Goal: Communication & Community: Answer question/provide support

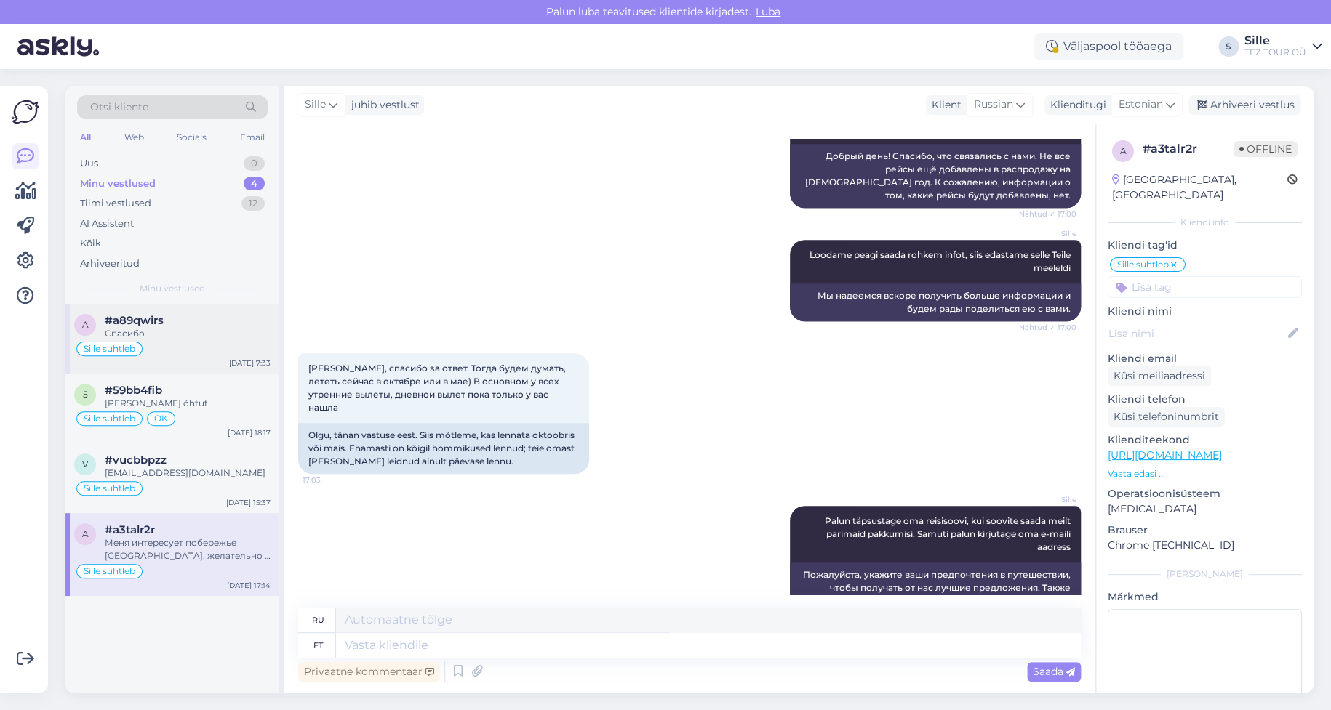
click at [138, 333] on div "Спасибо" at bounding box center [188, 333] width 166 height 13
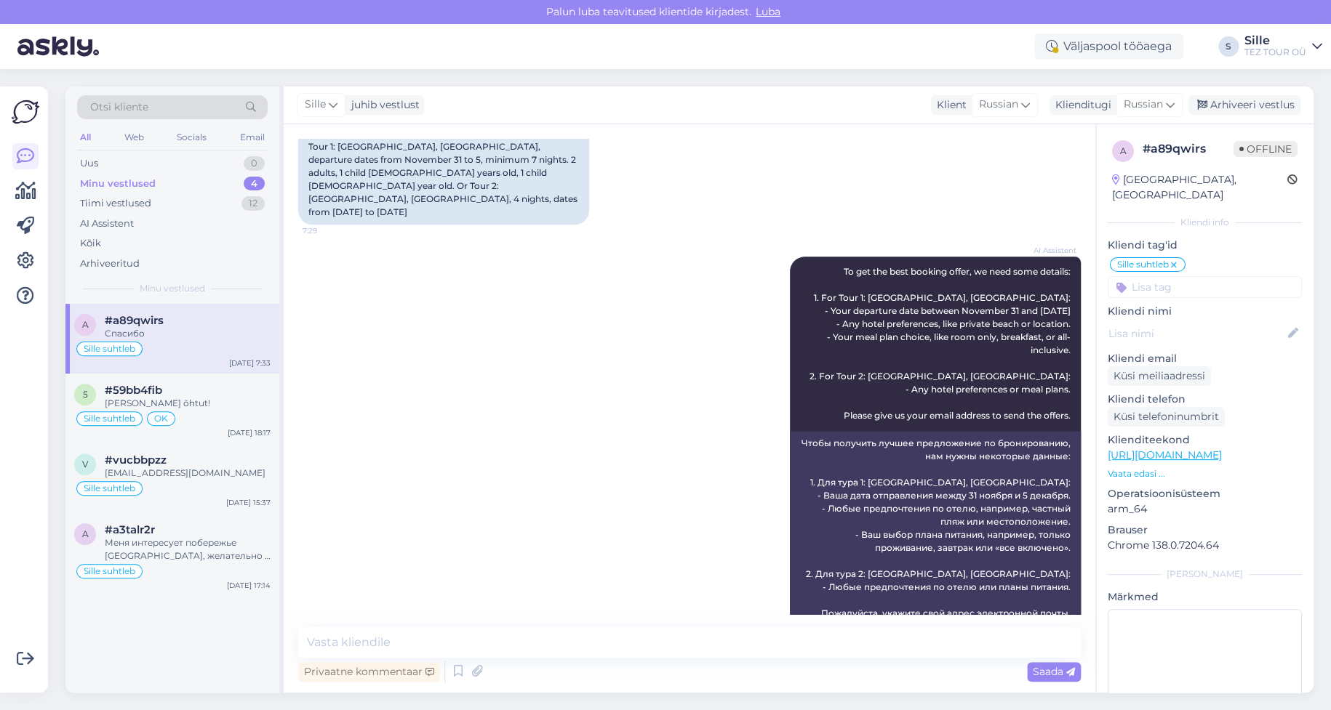
scroll to position [1309, 0]
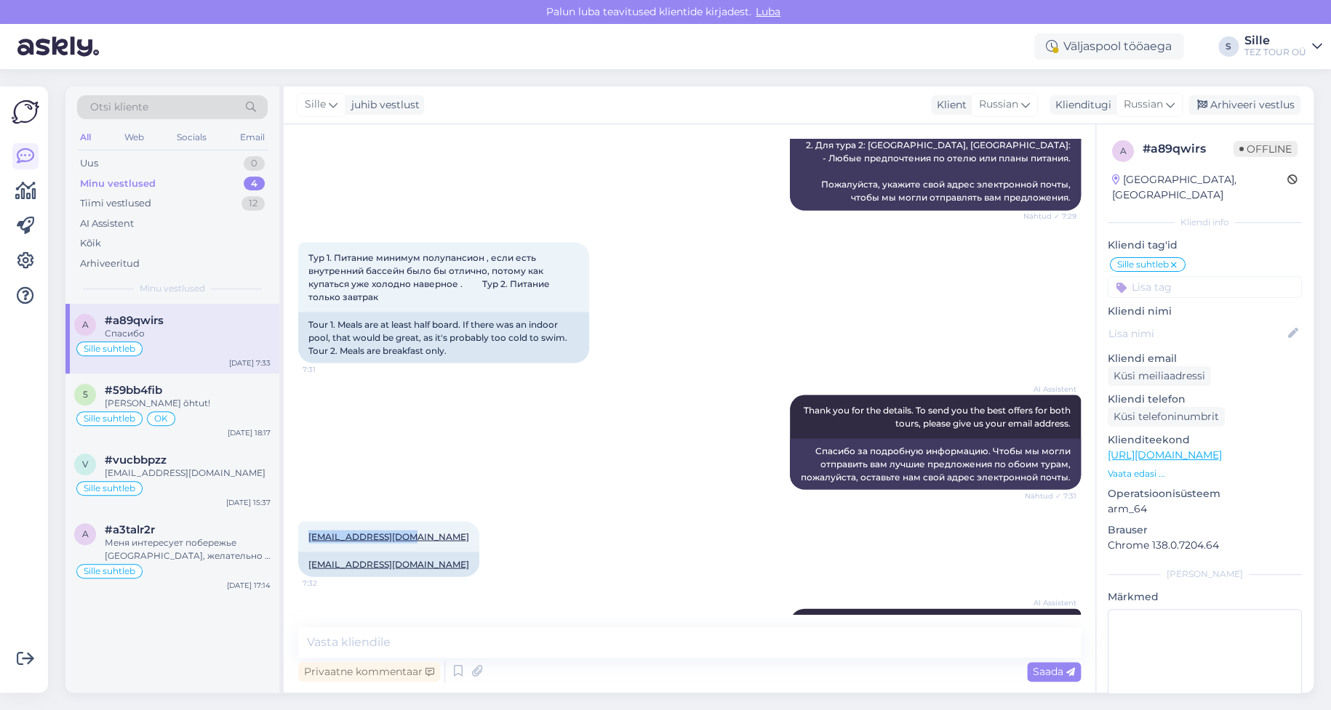
drag, startPoint x: 416, startPoint y: 349, endPoint x: 297, endPoint y: 355, distance: 119.4
click at [297, 355] on div "Vestlus algas [DATE] Доброе утро, 7:25 Good morning, AI Assistent Hello, how ca…" at bounding box center [690, 408] width 812 height 569
copy link "[EMAIL_ADDRESS][DOMAIN_NAME]"
drag, startPoint x: 1136, startPoint y: 95, endPoint x: 1136, endPoint y: 106, distance: 11.6
click at [1136, 97] on div "Russian" at bounding box center [1148, 104] width 67 height 23
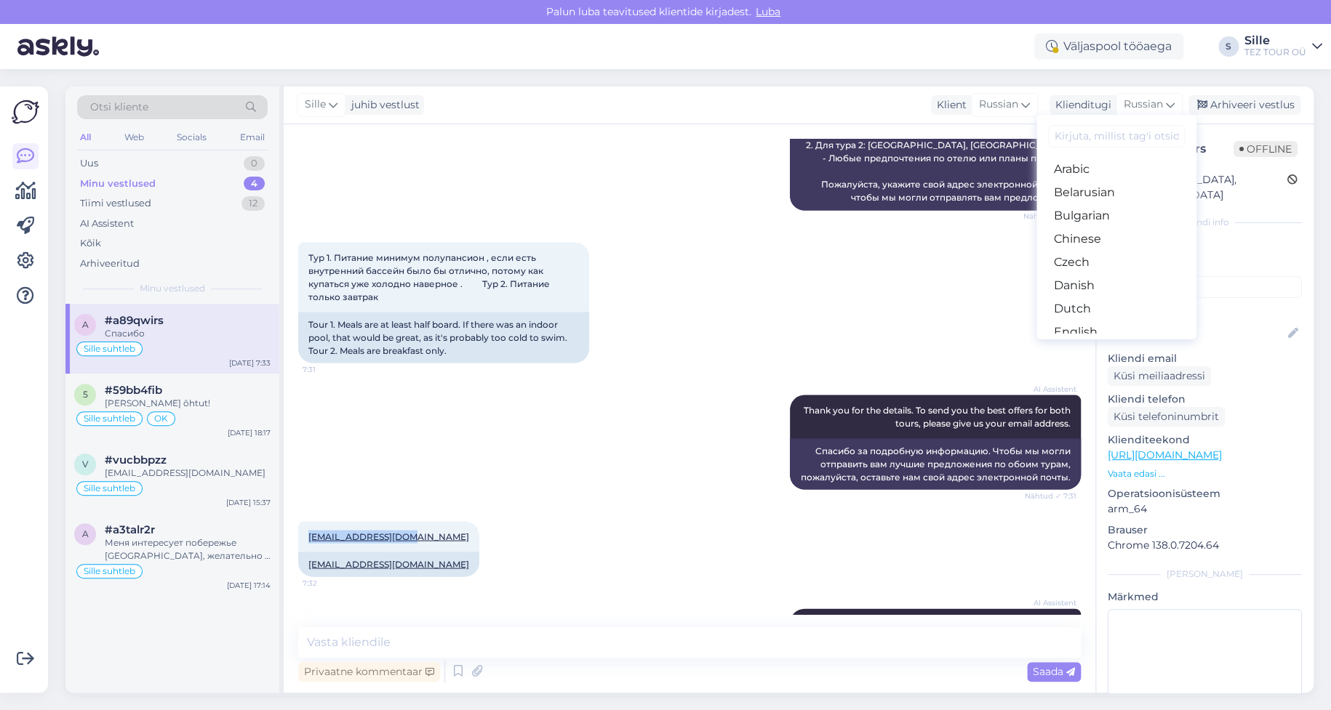
click at [1076, 344] on link "Estonian" at bounding box center [1116, 355] width 160 height 23
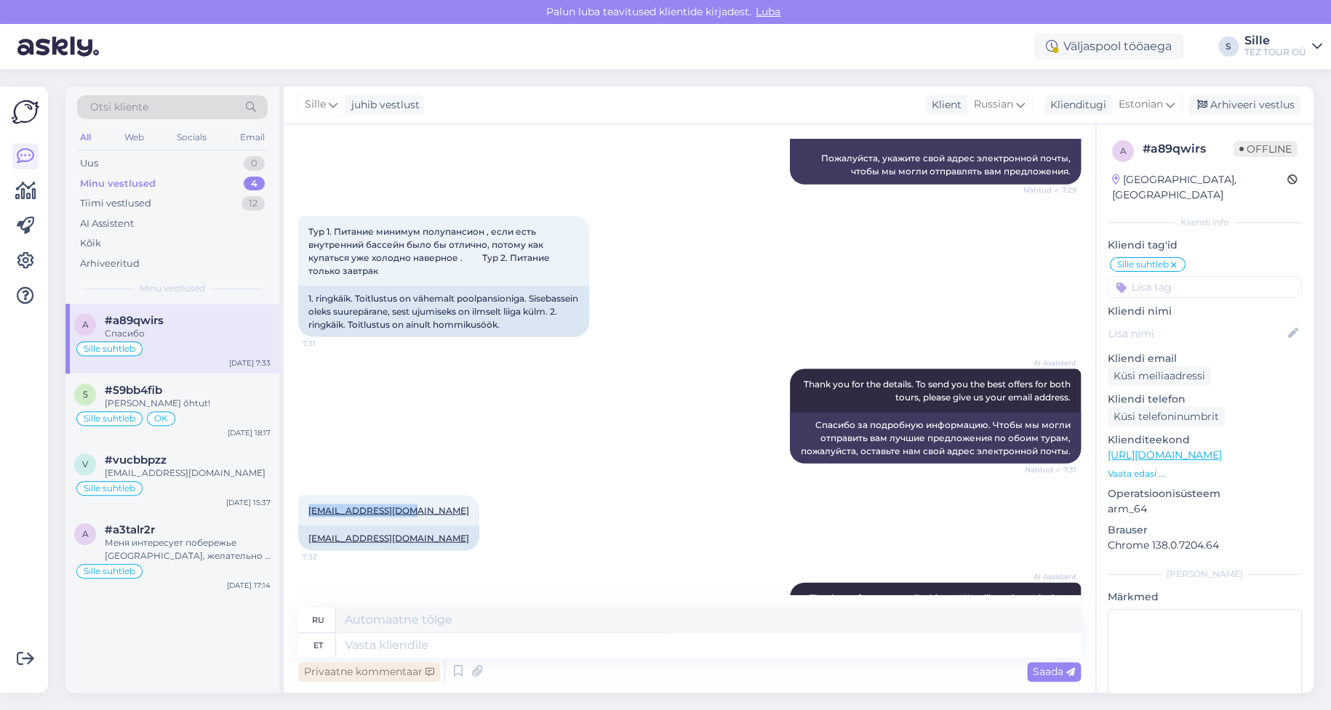
scroll to position [1295, 0]
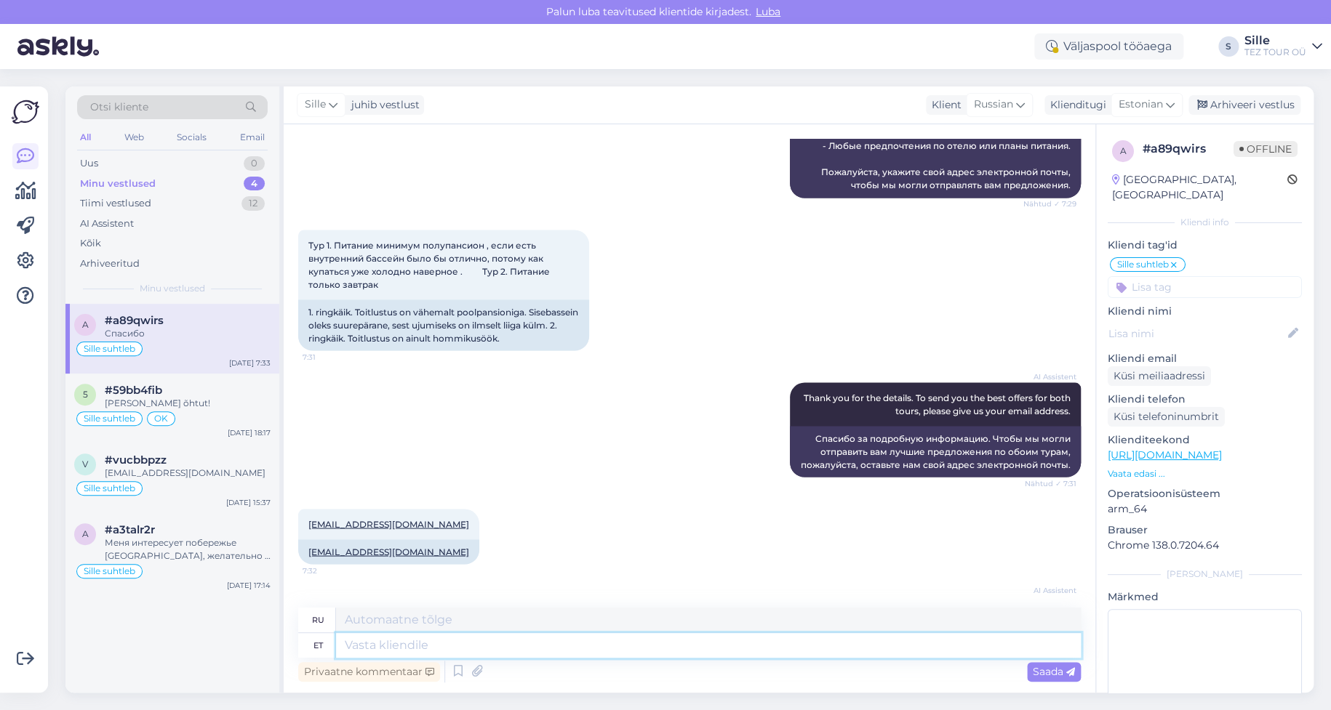
click at [454, 649] on textarea at bounding box center [708, 645] width 745 height 25
type textarea "Tere"
type textarea "Привет"
type textarea "Tere hommikut!"
type textarea "Доброе утро!"
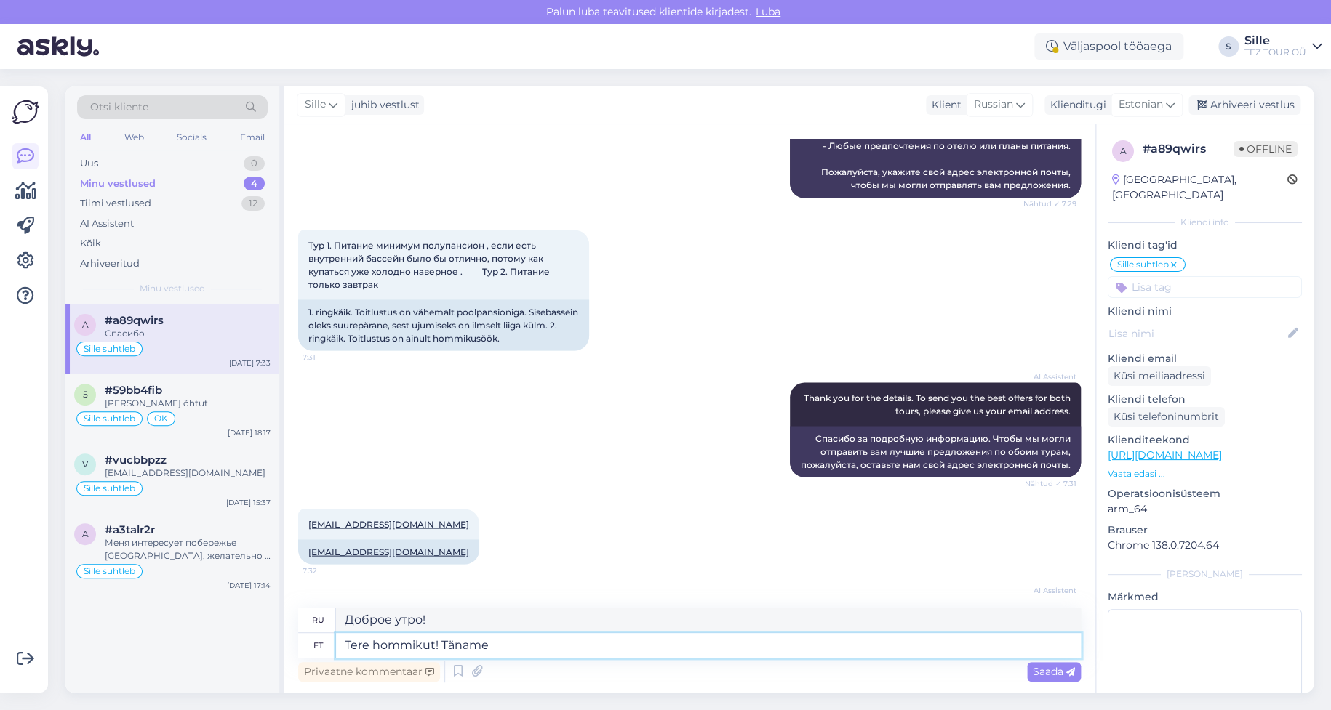
type textarea "Tere hommikut! Täname"
type textarea "Доброе утро! [GEOGRAPHIC_DATA]."
type textarea "Tere hommikut! Täname reisipäringu e"
type textarea "Доброе утро! Спасибо за ваш запрос о поездке."
type textarea "Tere hommikut! Täname reisipäringu eest. [GEOGRAPHIC_DATA]"
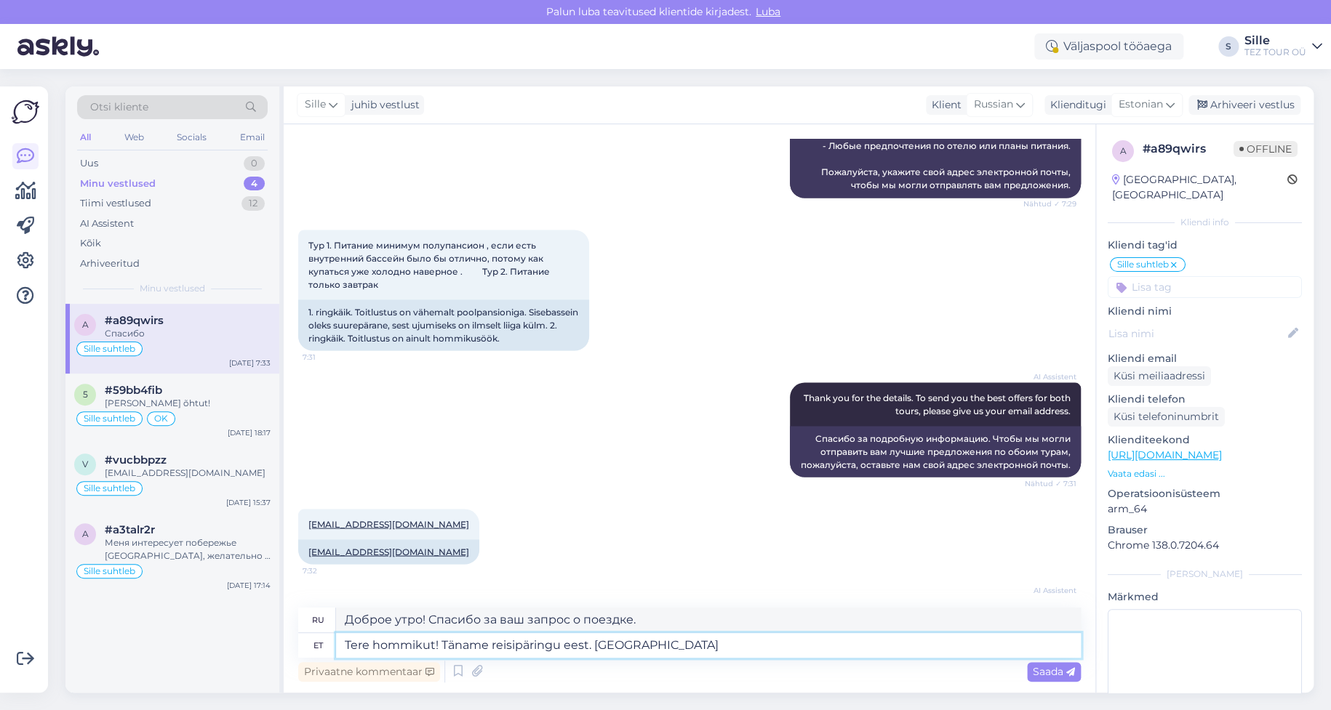
type textarea "Доброе утро! Спасибо за ваш запрос на поездку. Предложение"
type textarea "Tere hommikut! Täname reisipäringu eest. [GEOGRAPHIC_DATA] on"
type textarea "Доброе утро! Спасибо за ваш запрос о поездке. Предложение действительно"
type textarea "Tere hommikut! Täname reisipäringu eest. Pakkumine on saadetud T"
type textarea "Доброе утро! Благодарим за ваш запрос на поездку. Ваш расчет стоимости отправле…"
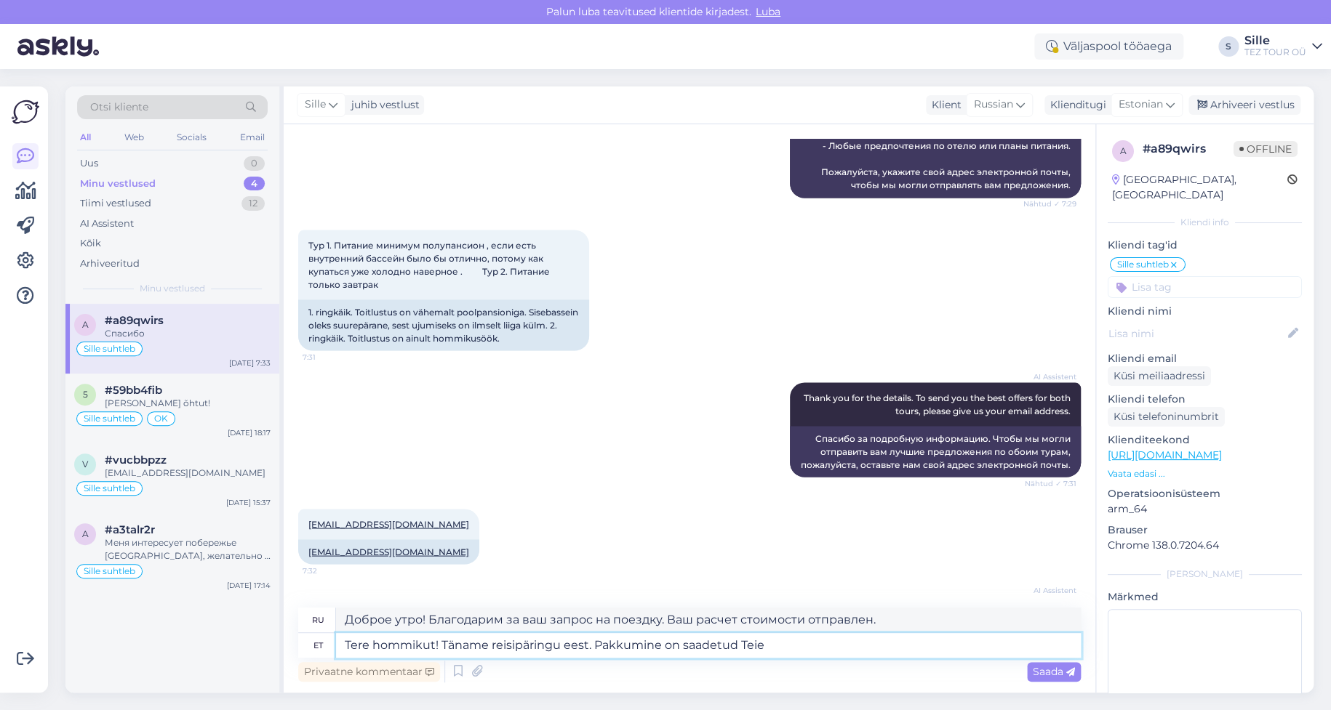
type textarea "Tere hommikut! Täname reisipäringu eest. [GEOGRAPHIC_DATA] on saadetud Teie m"
type textarea "Доброе утро! Благодарим за ваш запрос на поездку. Предложение вам отправлено."
type textarea "Tere hommikut! Täname reisipäringu eest. Pakkumine on saadetud Teie meilile."
type textarea "Доброе утро! Спасибо за ваш запрос о поездке. Предложение отправлено вам на эле…"
type textarea "Tere hommikut! Täname reisipäringu eest. Pakkumine on saadetud Teie meilile. Oot"
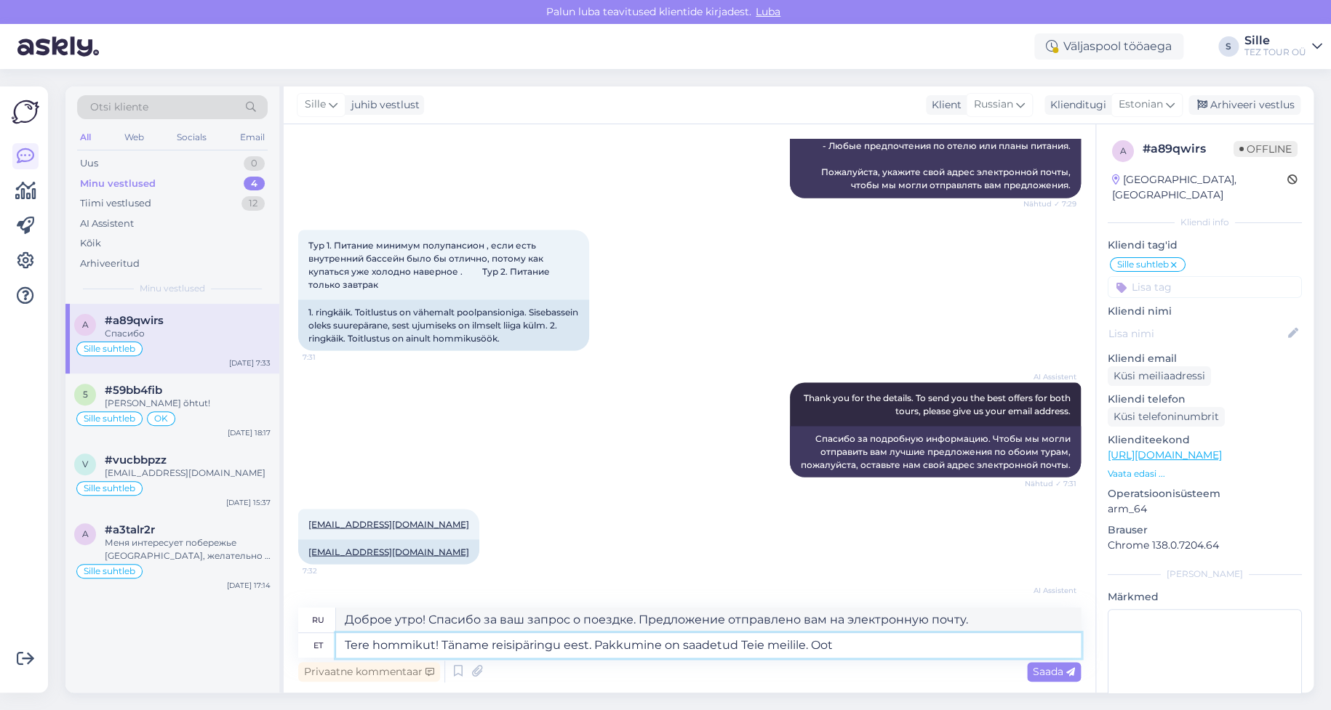
type textarea "Доброе утро! Благодарим за ваш запрос о поездке. Предложение отправлено вам на …"
type textarea "Tere hommikut! Täname reisipäringu eest. Pakkumine on saadetud Teie meilile. Oo…"
type textarea "Доброе утро! Благодарим вас за запрос о поездке. Предложение отправлено вам на …"
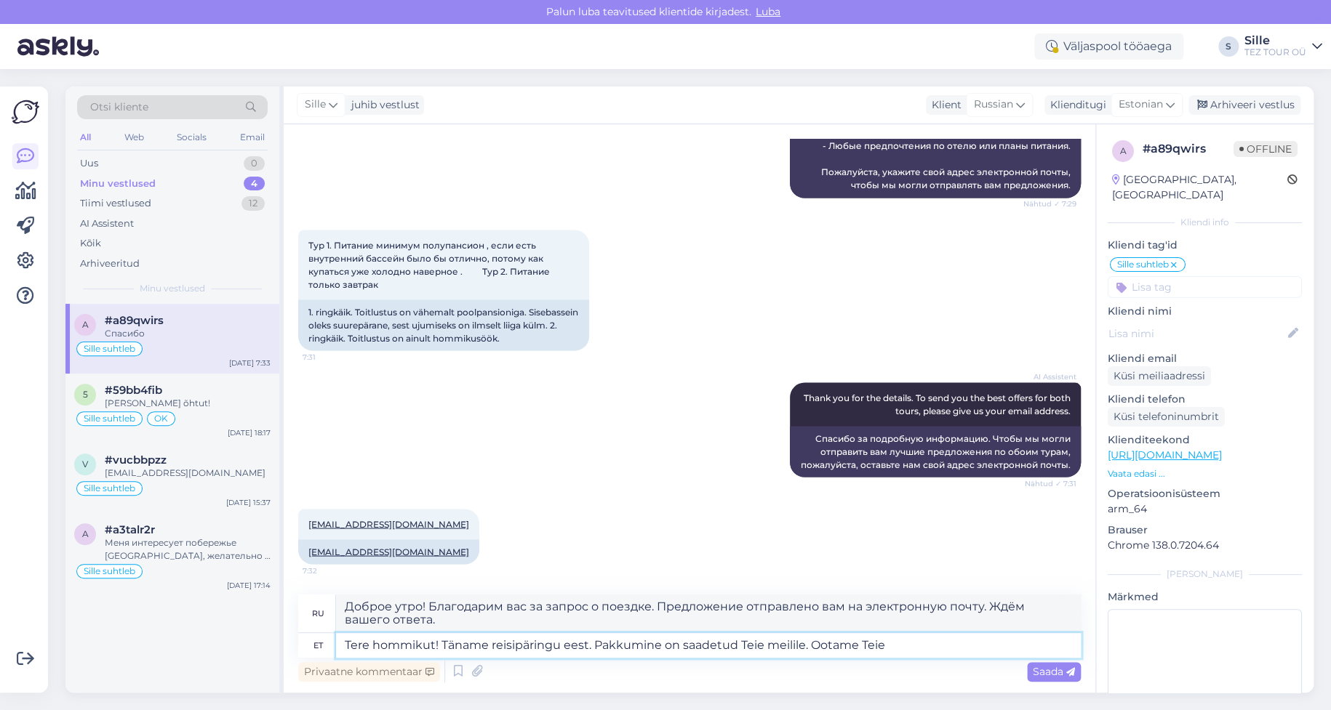
type textarea "Tere hommikut! Täname reisipäringu eest. Pakkumine on saadetud Teie meilile. Oo…"
type textarea "Доброе утро! Благодарим вас за заявку на поездку. Предложение отправлено вам на…"
type textarea "Tere hommikut! Täname reisipäringu eest. Pakkumine on saadetud Teie meilile. Oo…"
type textarea "Доброе утро! Благодарим вас за запрос о поездке. Предложение отправлено на вашу…"
type textarea "Tere hommikut! Täname reisipäringu eest. Pakkumine on saadetud Teie meilile. Oo…"
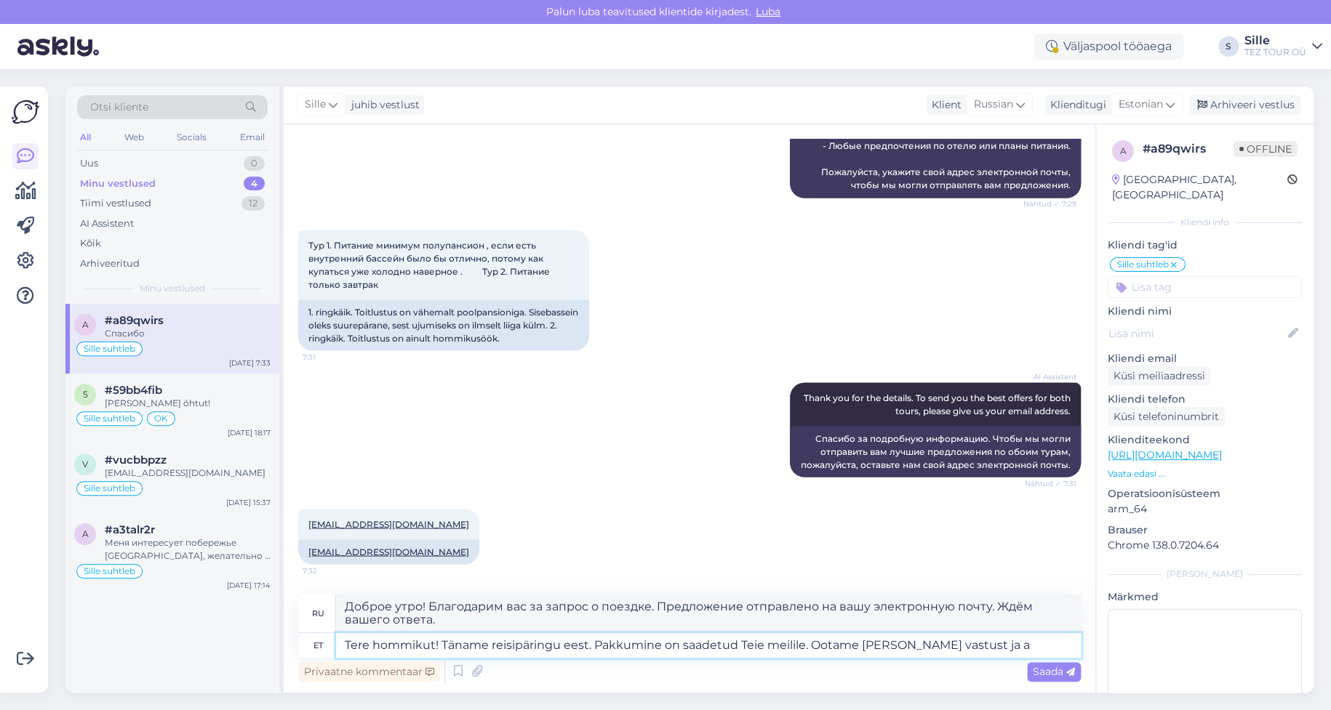
type textarea "Доброе утро! Благодарим за ваш запрос о поездке. Предложение отправлено на вашу…"
type textarea "Tere hommikut! Täname reisipäringu eest. Pakkumine on saadetud Teie meilile. Oo…"
type textarea "Доброе утро! Благодарим за ваш запрос на поездку. Предложение отправлено вам на…"
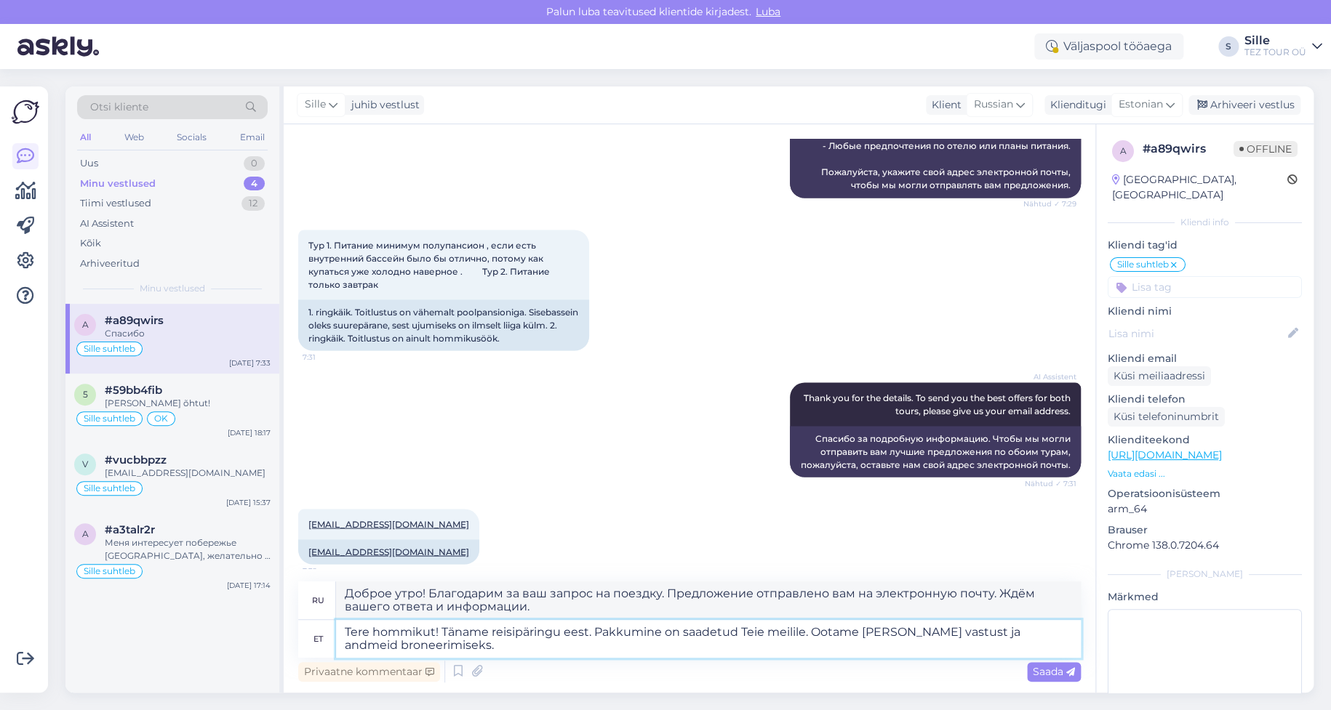
type textarea "Tere hommikut! Täname reisipäringu eest. Pakkumine on saadetud Teie meilile. Oo…"
type textarea "Доброе утро! Благодарим за ваш запрос о поездке. Предложение отправлено вам на …"
type textarea "Tere hommikut! Täname reisipäringu eest. Pakkumine on saadetud Teie meilile. Oo…"
drag, startPoint x: 513, startPoint y: 606, endPoint x: 446, endPoint y: 606, distance: 66.2
click at [446, 606] on textarea "Доброе утро! Благодарим за ваш запрос о поездке. Предложение отправлено вам на …" at bounding box center [708, 601] width 745 height 38
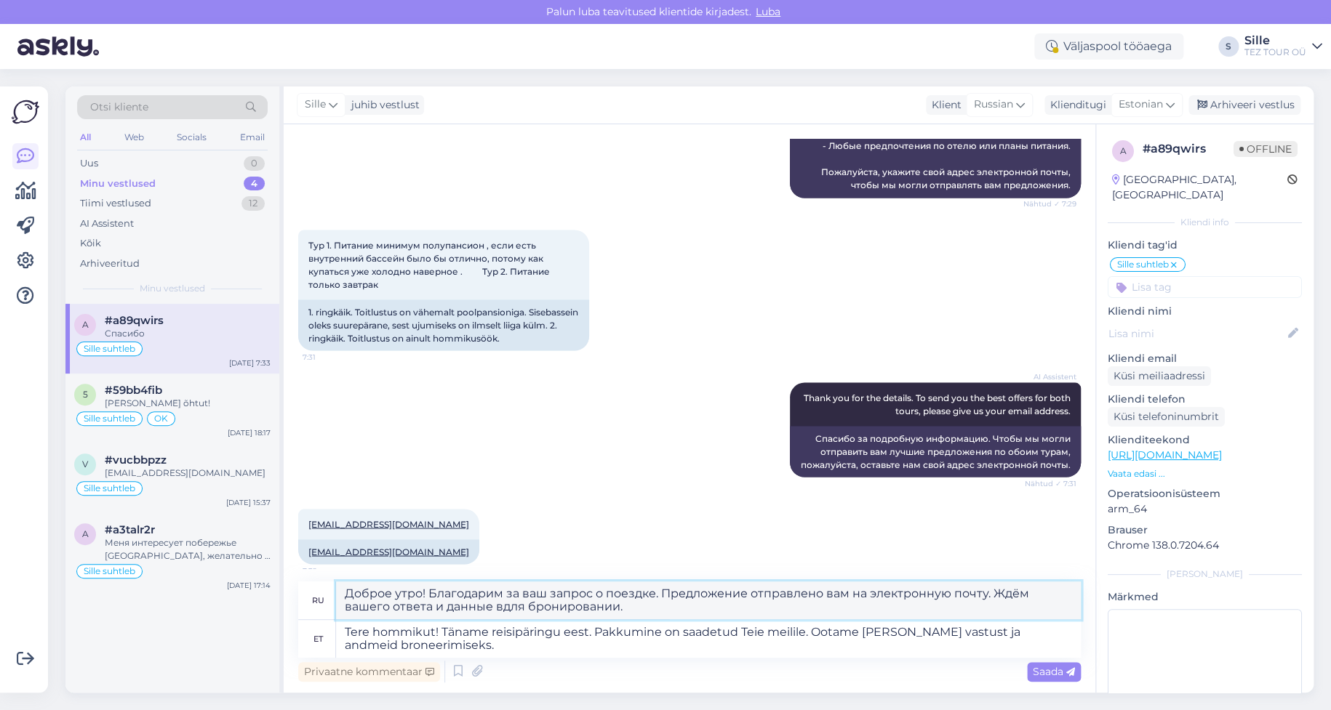
click at [616, 604] on textarea "Доброе утро! Благодарим за ваш запрос о поездке. Предложение отправлено вам на …" at bounding box center [708, 601] width 745 height 38
click at [639, 600] on textarea "Доброе утро! Благодарим за ваш запрос о поездке. Предложение отправлено вам на …" at bounding box center [708, 601] width 745 height 38
type textarea "Доброе утро! Благодарим за ваш запрос о поездке. Предложение отправлено вам на …"
click at [1049, 668] on span "Saada" at bounding box center [1054, 671] width 42 height 13
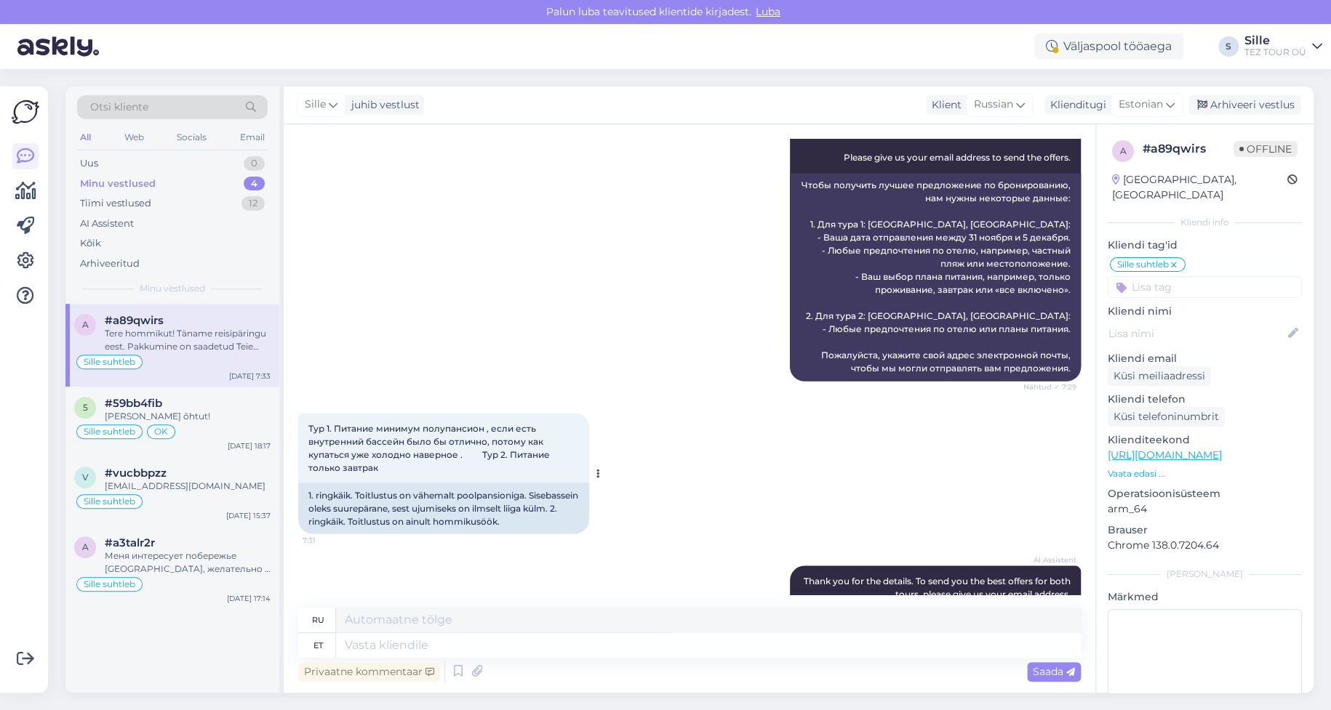
scroll to position [906, 0]
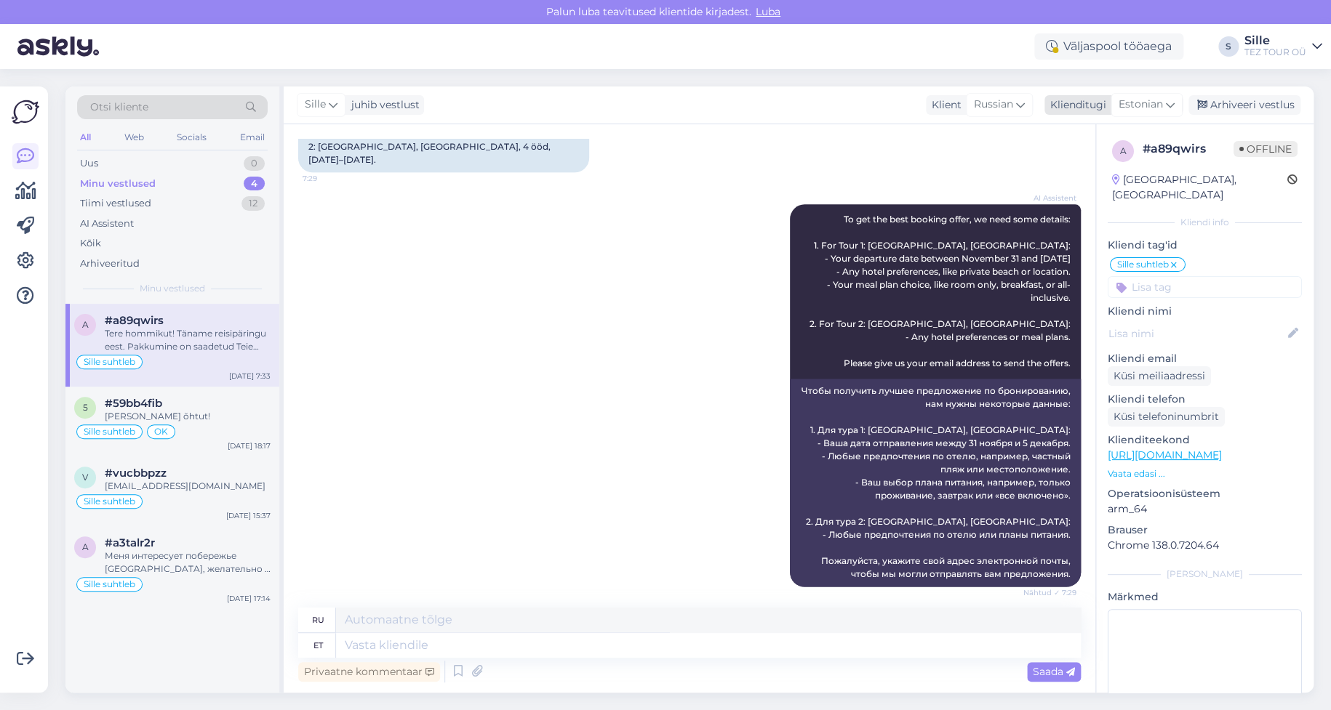
click at [1249, 106] on div "Arhiveeri vestlus" at bounding box center [1244, 105] width 112 height 20
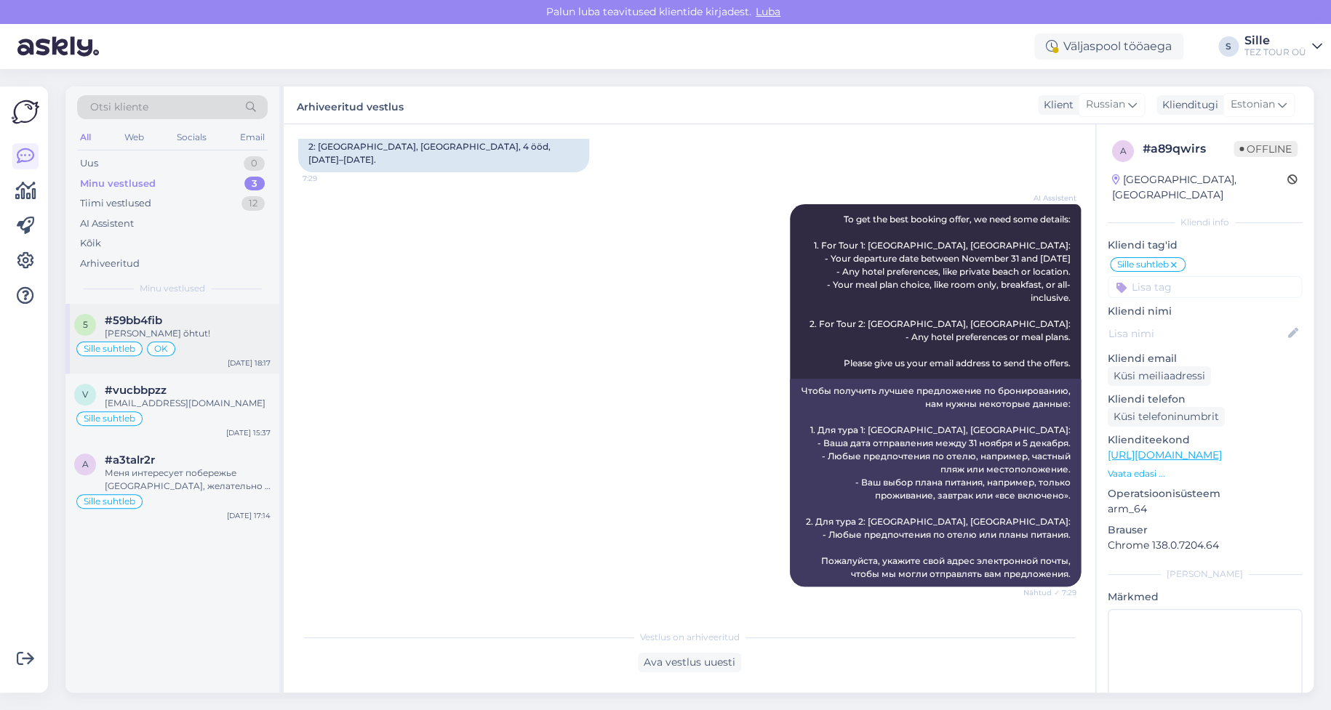
click at [172, 332] on div "[PERSON_NAME] õhtut!" at bounding box center [188, 333] width 166 height 13
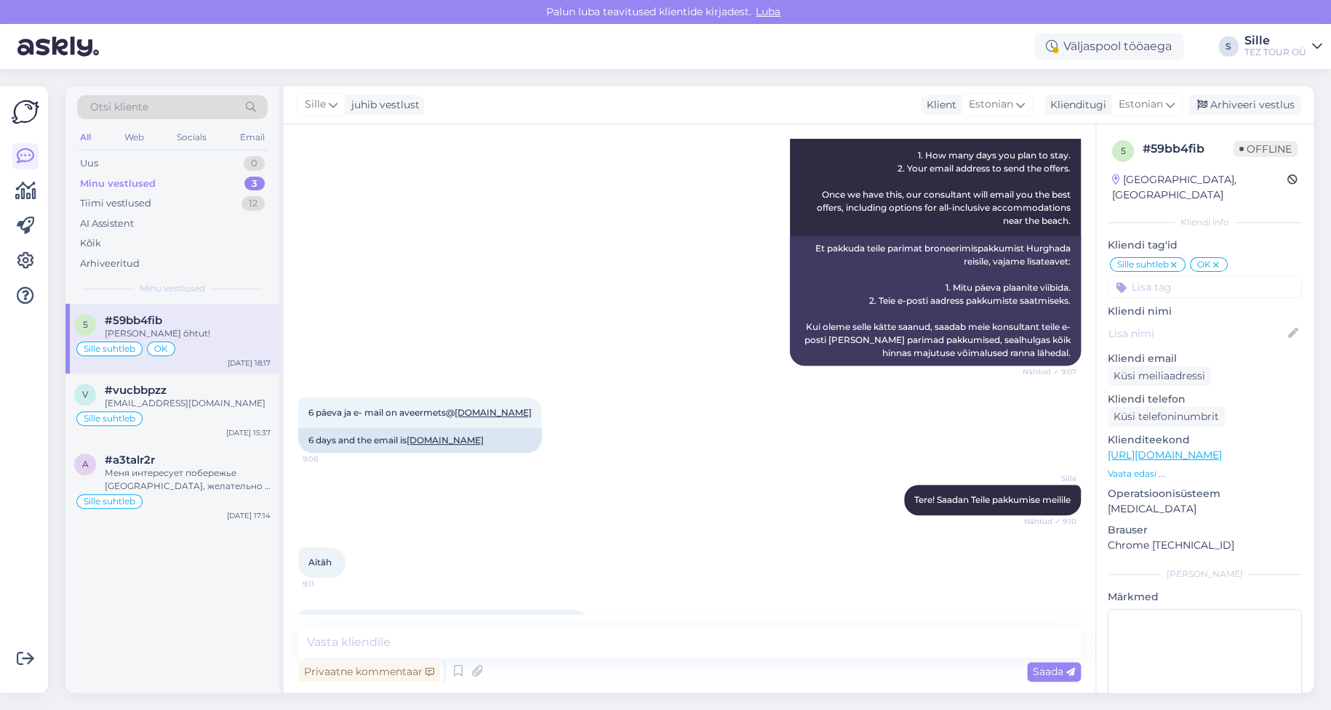
scroll to position [0, 0]
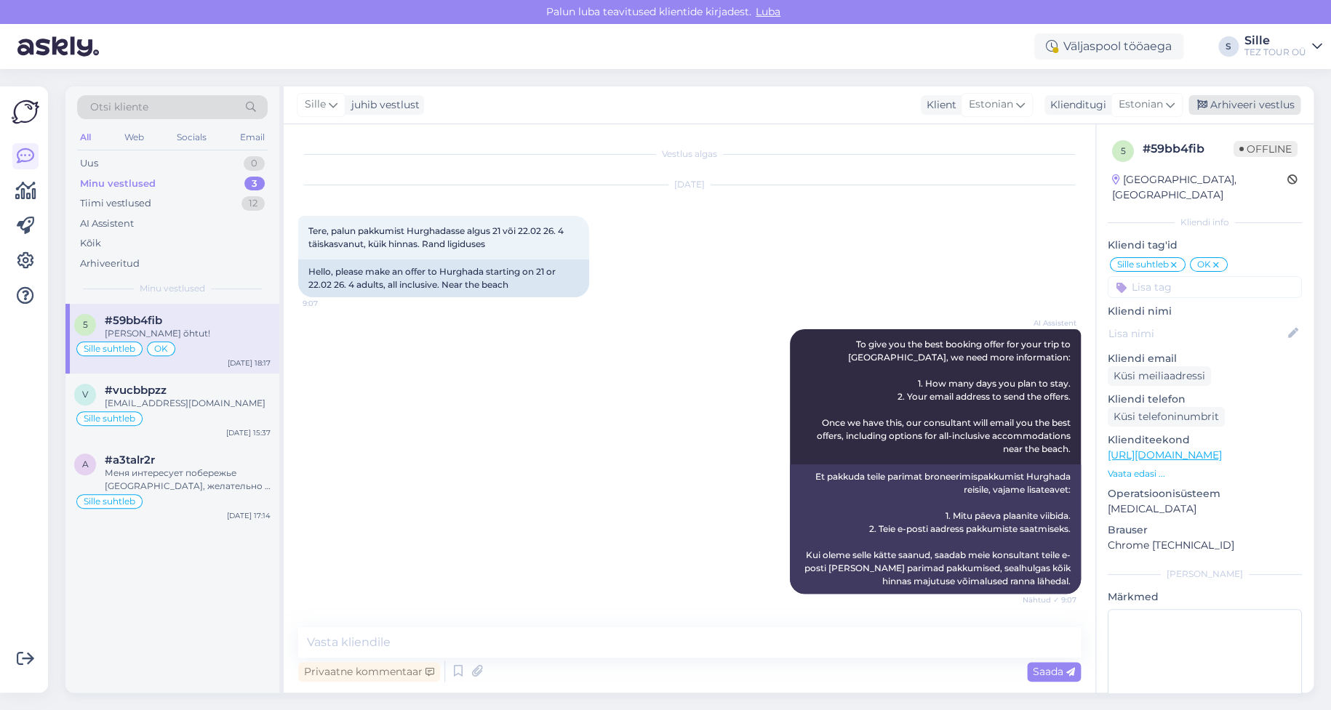
click at [1249, 105] on div "Arhiveeri vestlus" at bounding box center [1244, 105] width 112 height 20
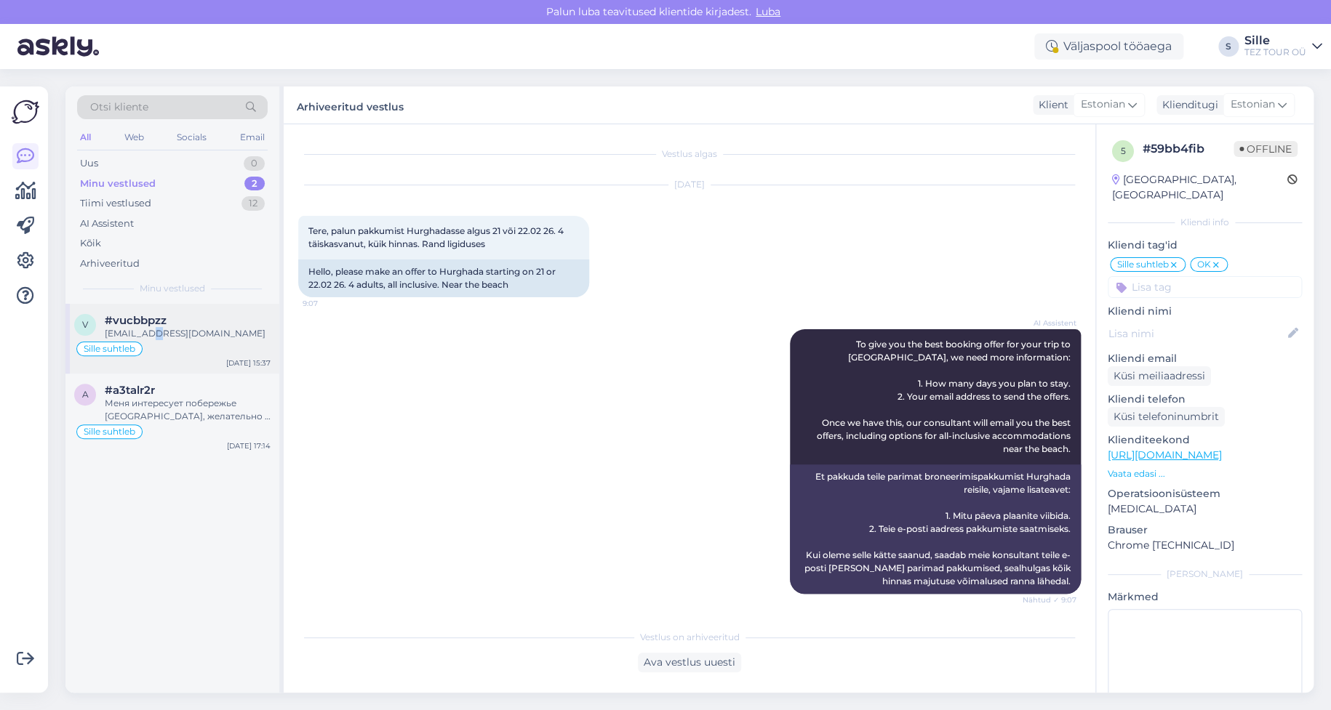
drag, startPoint x: 156, startPoint y: 332, endPoint x: 175, endPoint y: 330, distance: 19.0
click at [157, 333] on div "[EMAIL_ADDRESS][DOMAIN_NAME]" at bounding box center [188, 333] width 166 height 13
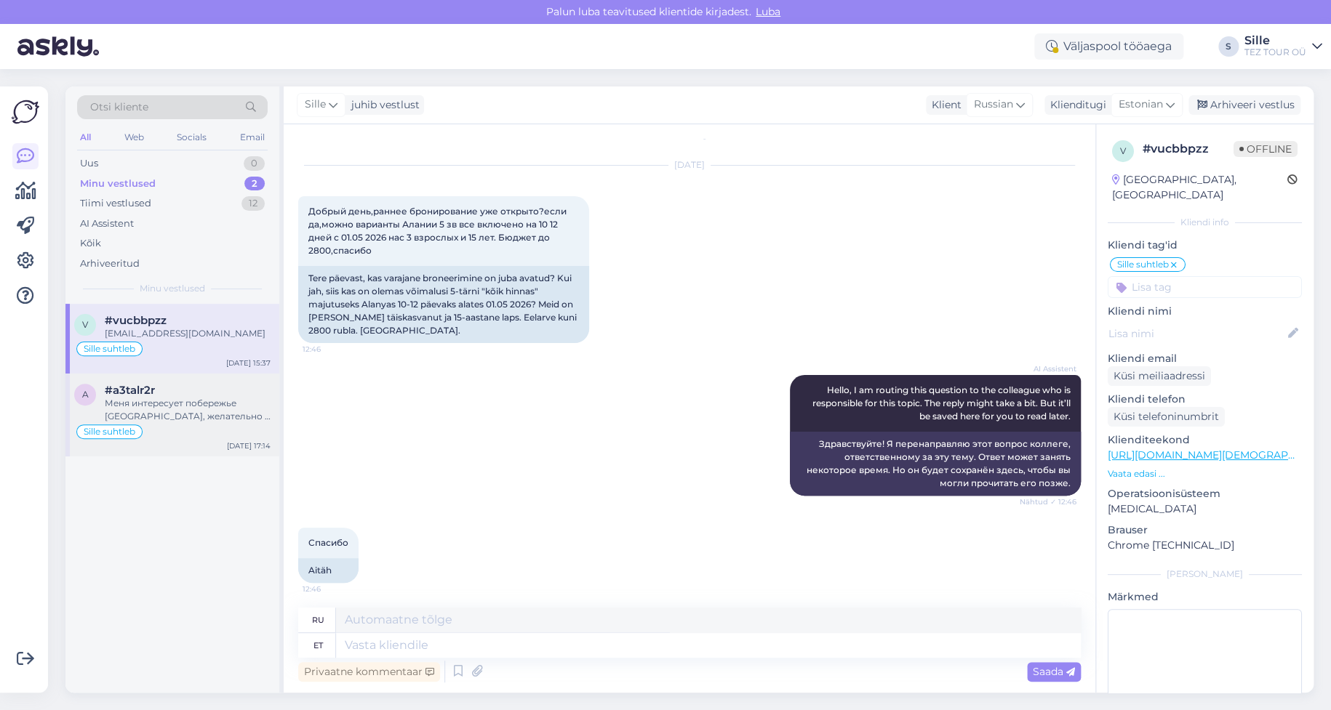
click at [157, 412] on div "Меня интересует побережье [GEOGRAPHIC_DATA], желательно в сторону [GEOGRAPHIC_D…" at bounding box center [188, 410] width 166 height 26
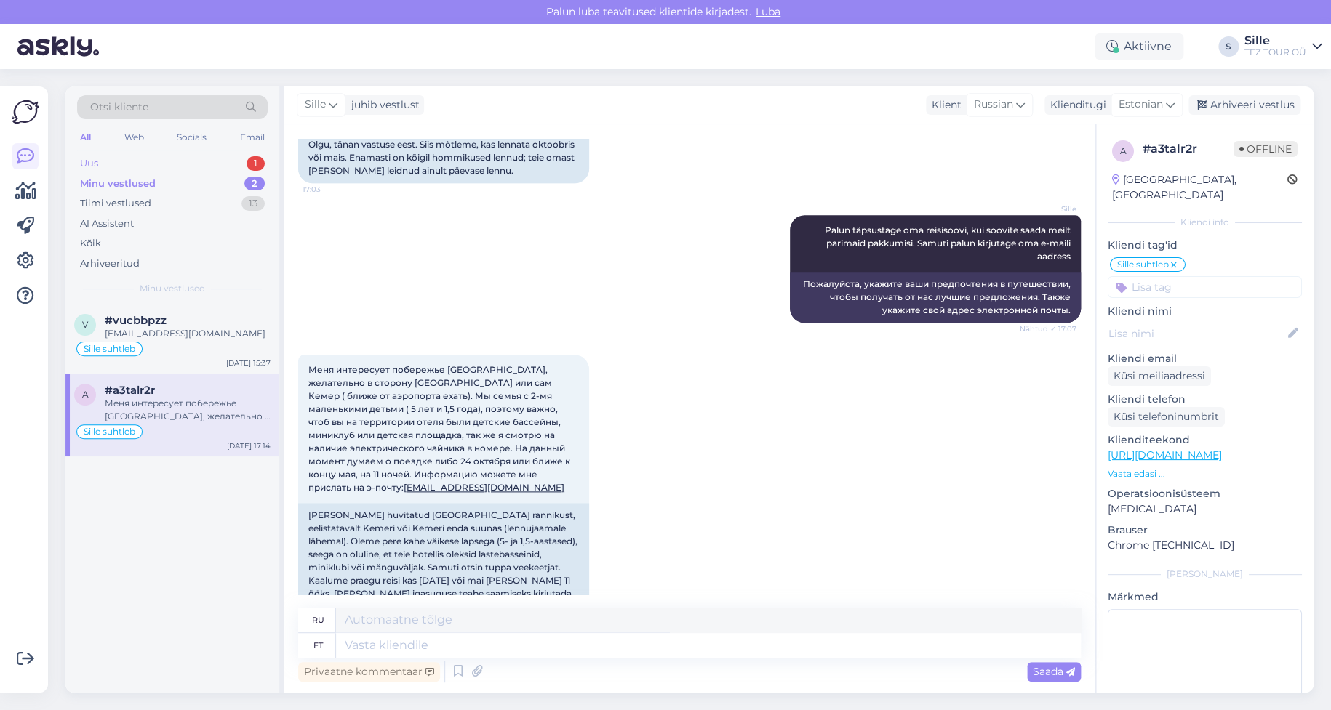
click at [165, 162] on div "Uus 1" at bounding box center [172, 163] width 191 height 20
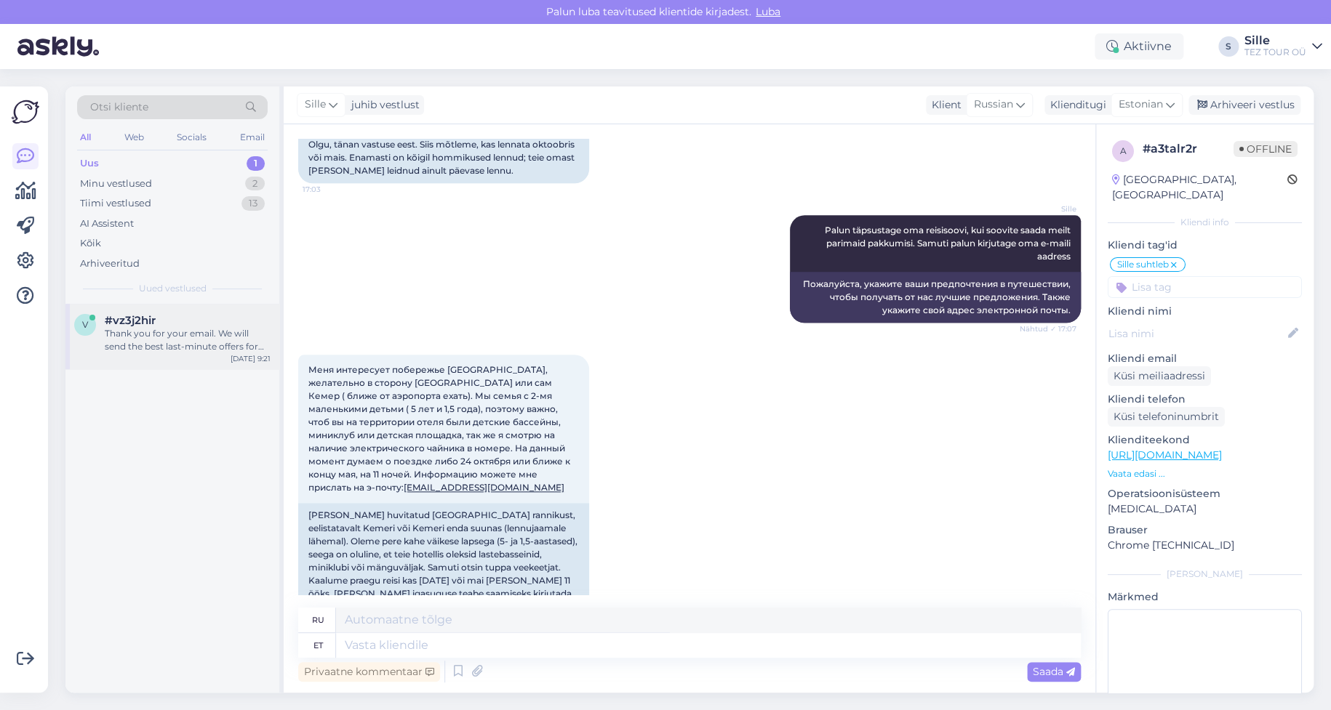
drag, startPoint x: 191, startPoint y: 332, endPoint x: 198, endPoint y: 334, distance: 7.6
click at [191, 334] on div "Thank you for your email. We will send the best last-minute offers for your dat…" at bounding box center [188, 340] width 166 height 26
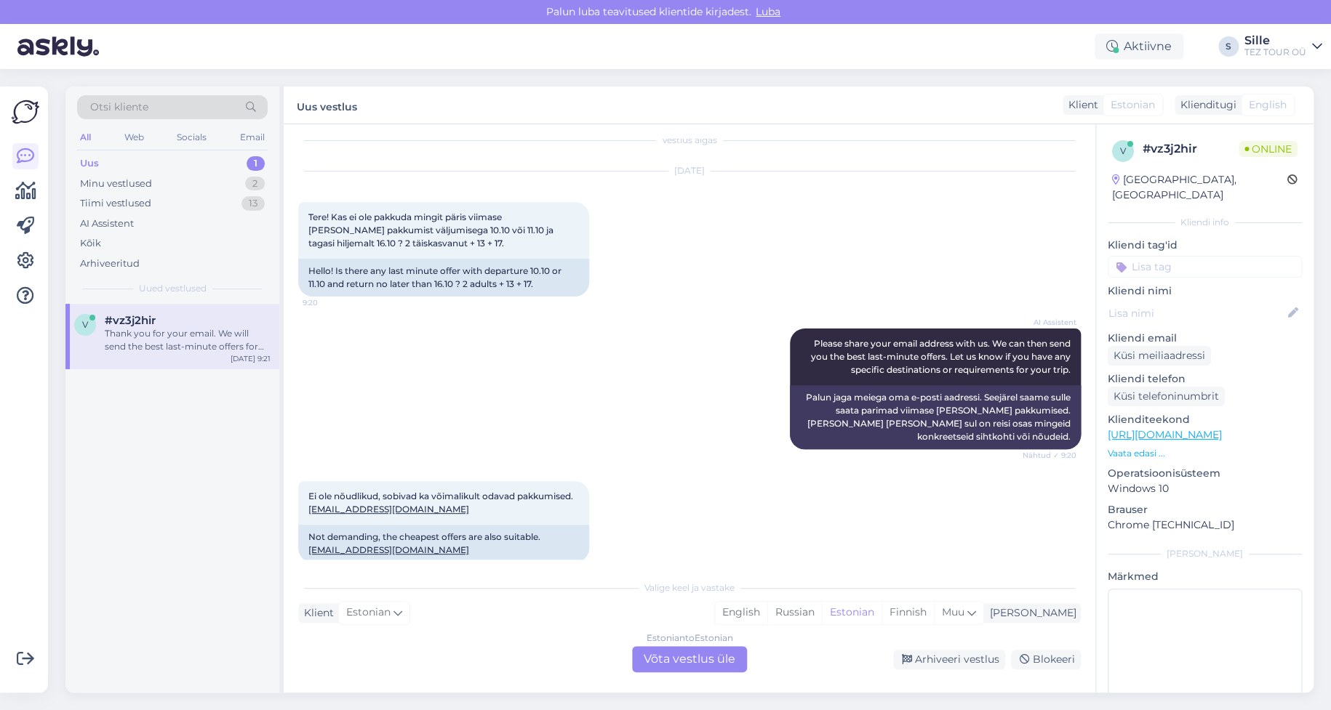
scroll to position [0, 0]
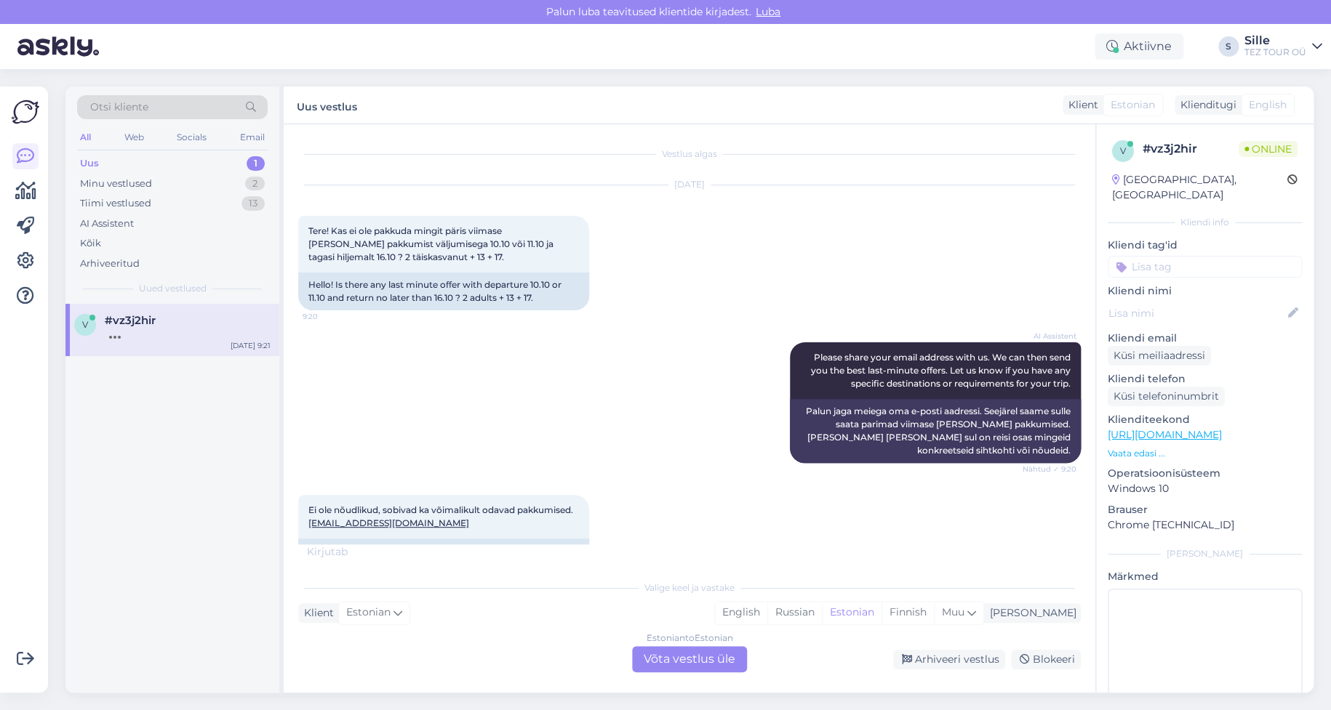
click at [684, 654] on div "Estonian to Estonian Võta vestlus üle" at bounding box center [689, 659] width 115 height 26
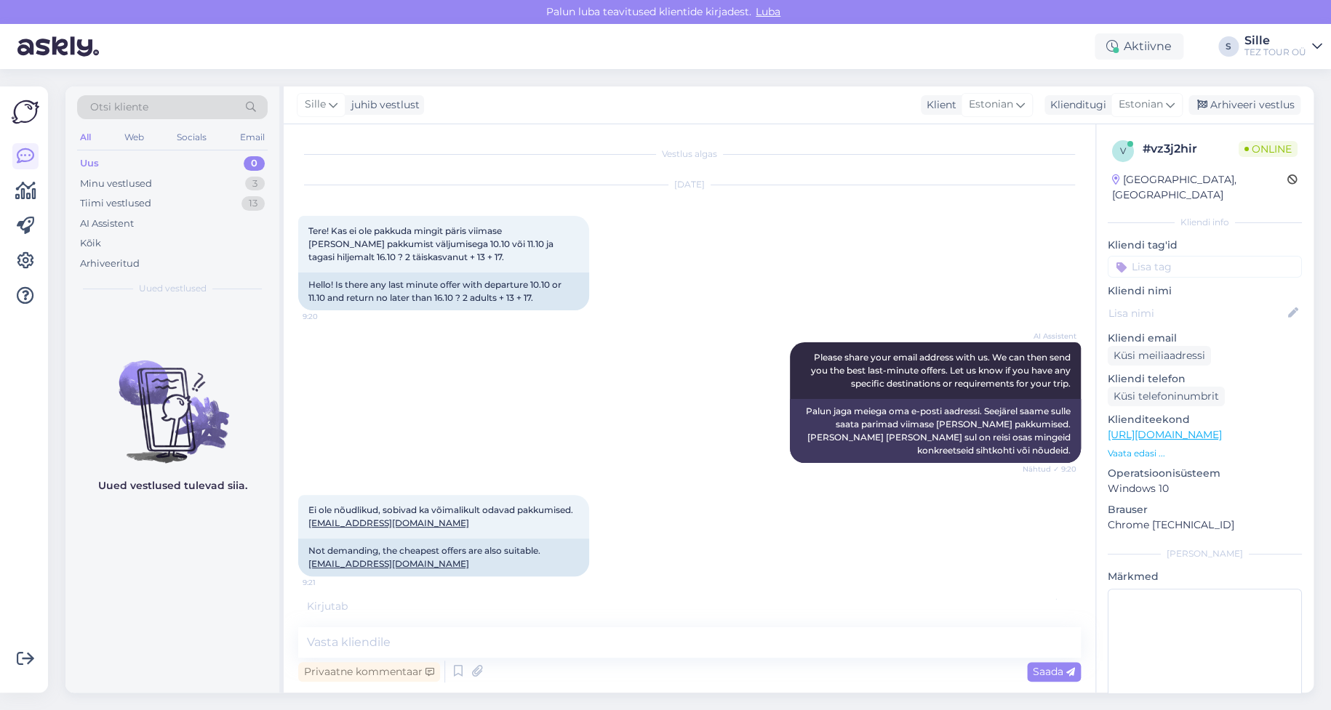
click at [1135, 257] on input at bounding box center [1204, 267] width 194 height 22
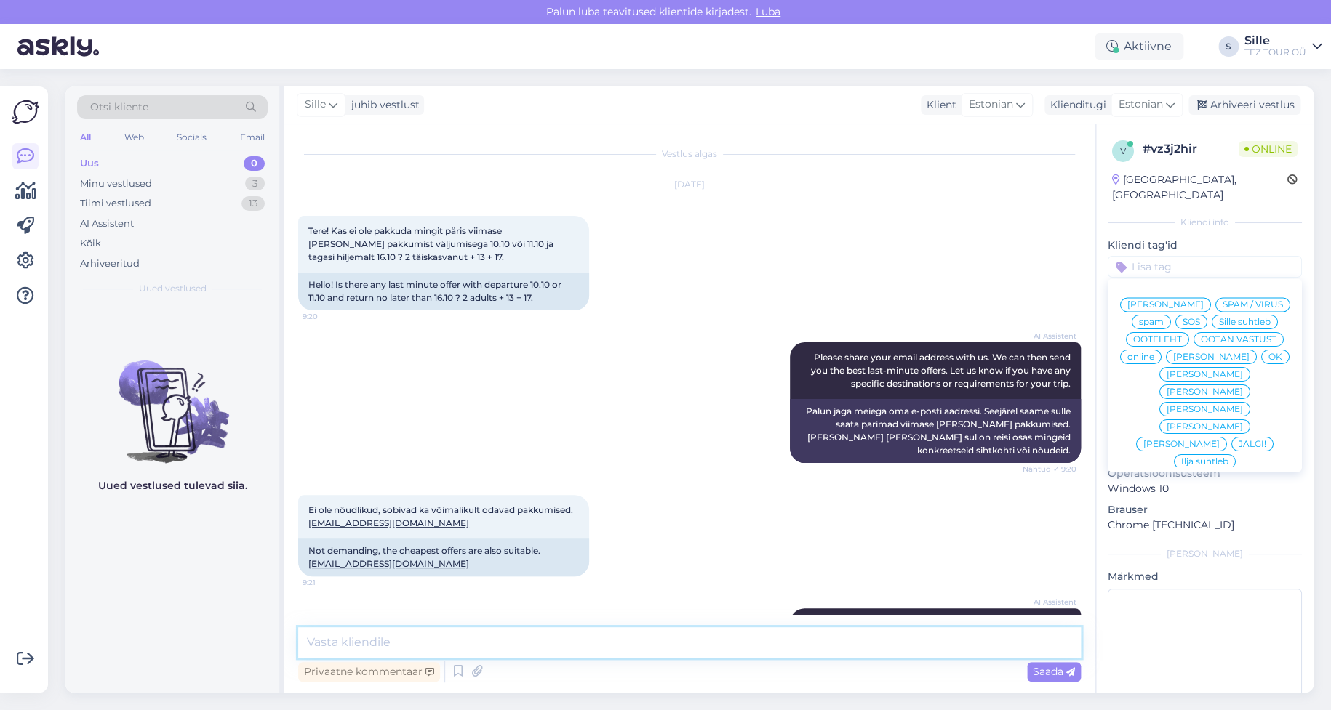
click at [335, 644] on textarea at bounding box center [689, 643] width 782 height 31
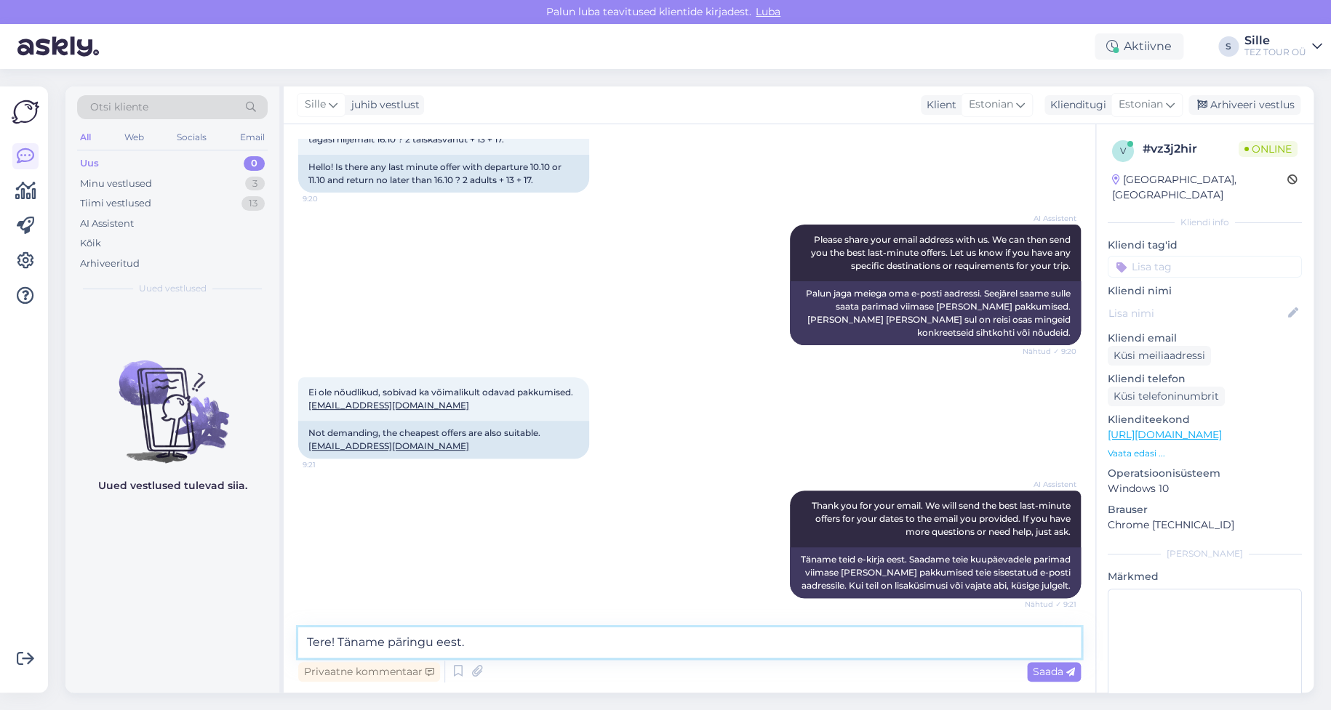
scroll to position [205, 0]
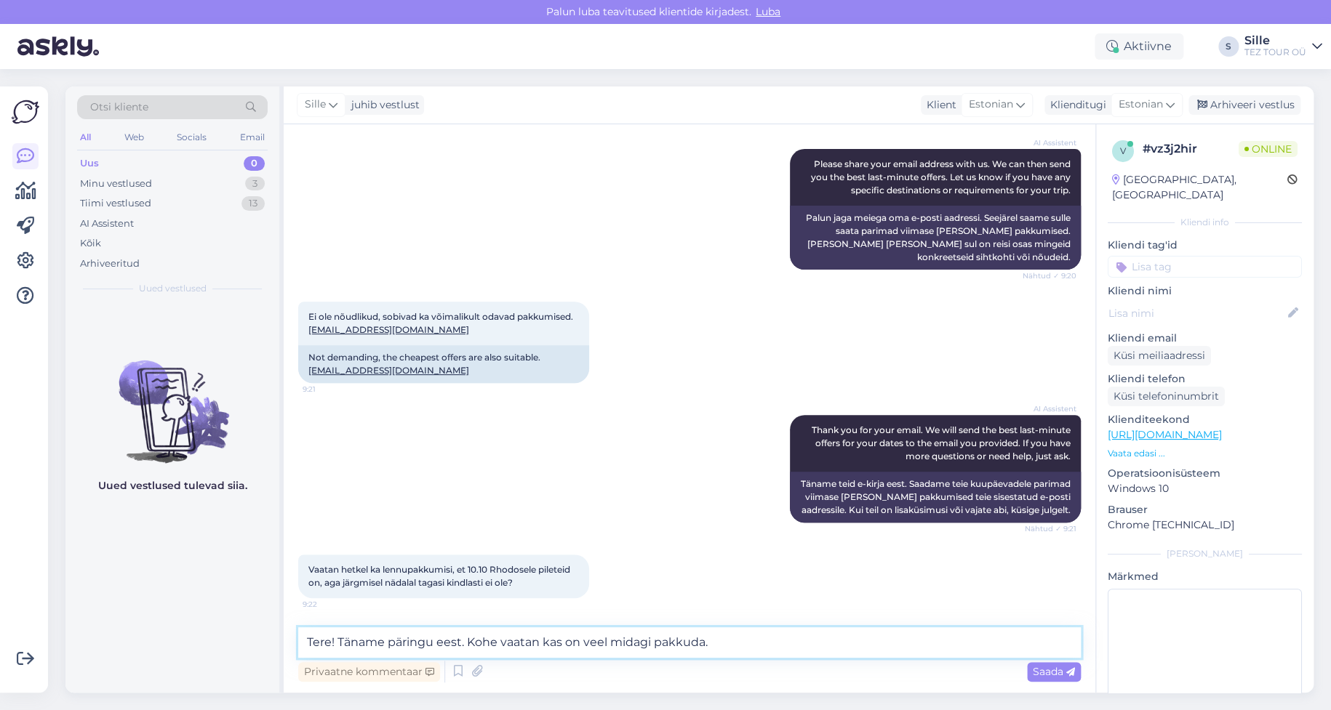
type textarea "Tere! Täname päringu eest. Kohe vaatan kas on veel midagi pakkuda."
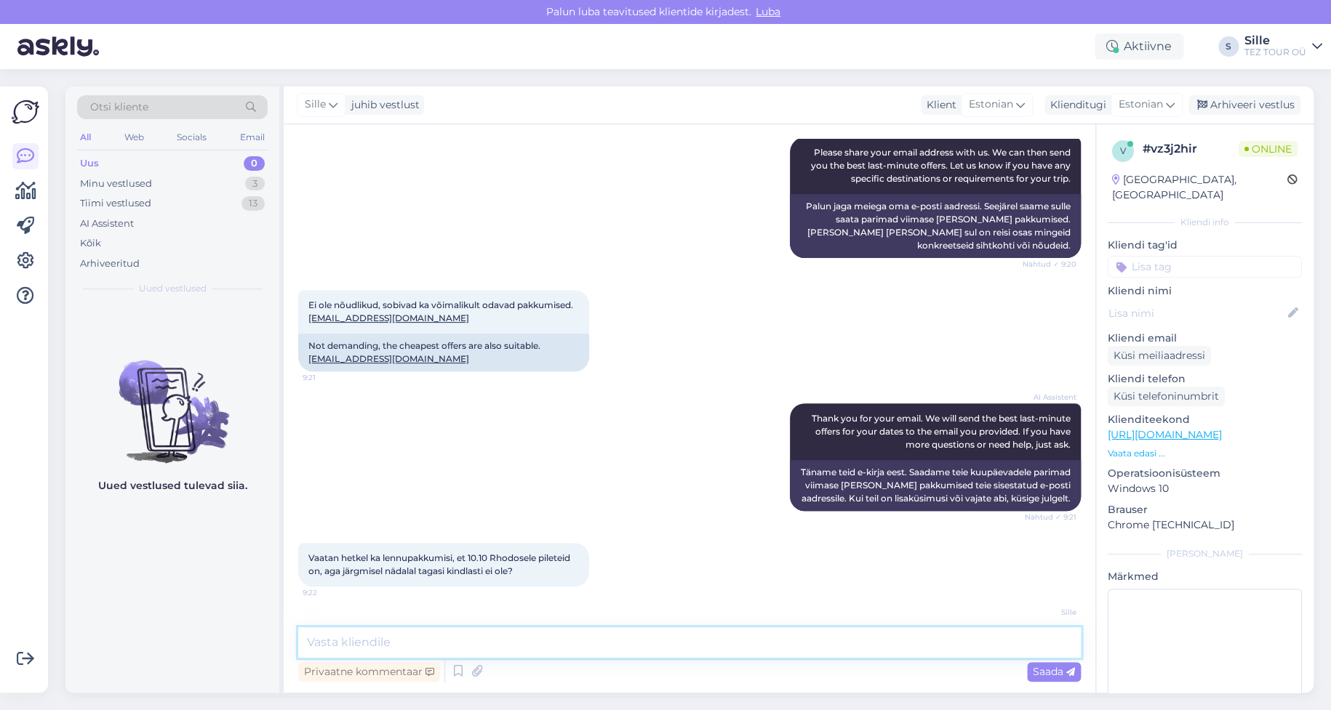
scroll to position [281, 0]
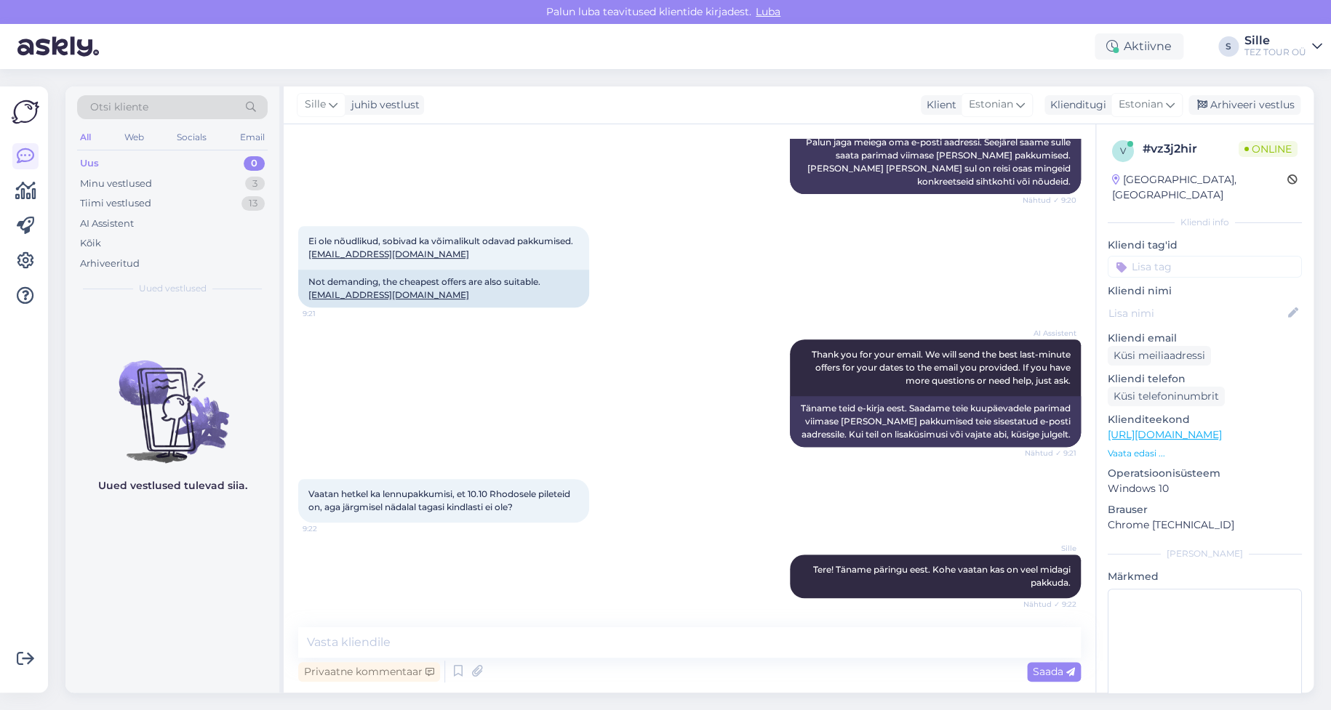
click at [356, 630] on div "Vestlus algas [DATE] Tere! Kas ei ole pakkuda mingit päris viimase [PERSON_NAME…" at bounding box center [690, 408] width 812 height 569
click at [334, 638] on textarea at bounding box center [689, 643] width 782 height 31
click at [310, 639] on textarea at bounding box center [689, 643] width 782 height 31
type textarea "Kahjuks on kõik Teile sobilikud tagasilennud välja müüdud"
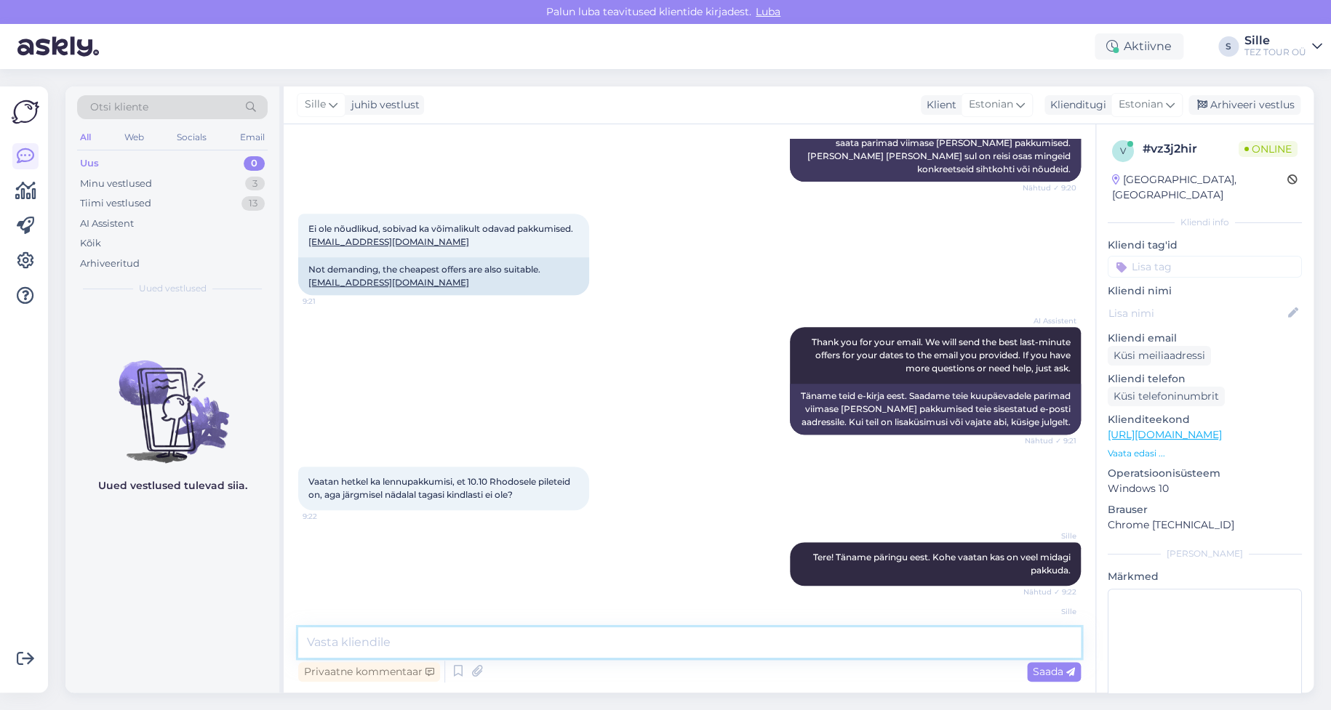
scroll to position [344, 0]
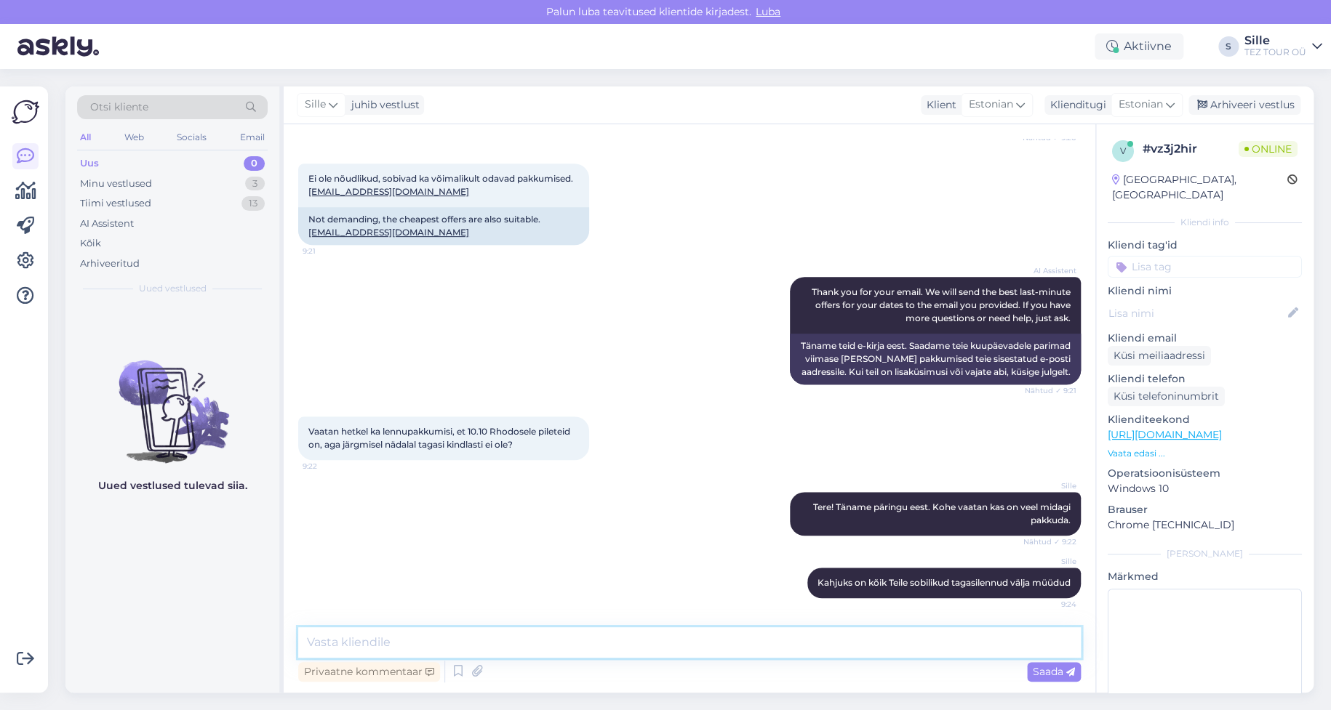
drag, startPoint x: 326, startPoint y: 639, endPoint x: 334, endPoint y: 642, distance: 9.2
click at [334, 642] on textarea at bounding box center [689, 643] width 782 height 31
type textarea "Kas Teile sobib veel mõni Teine reisiperiood?"
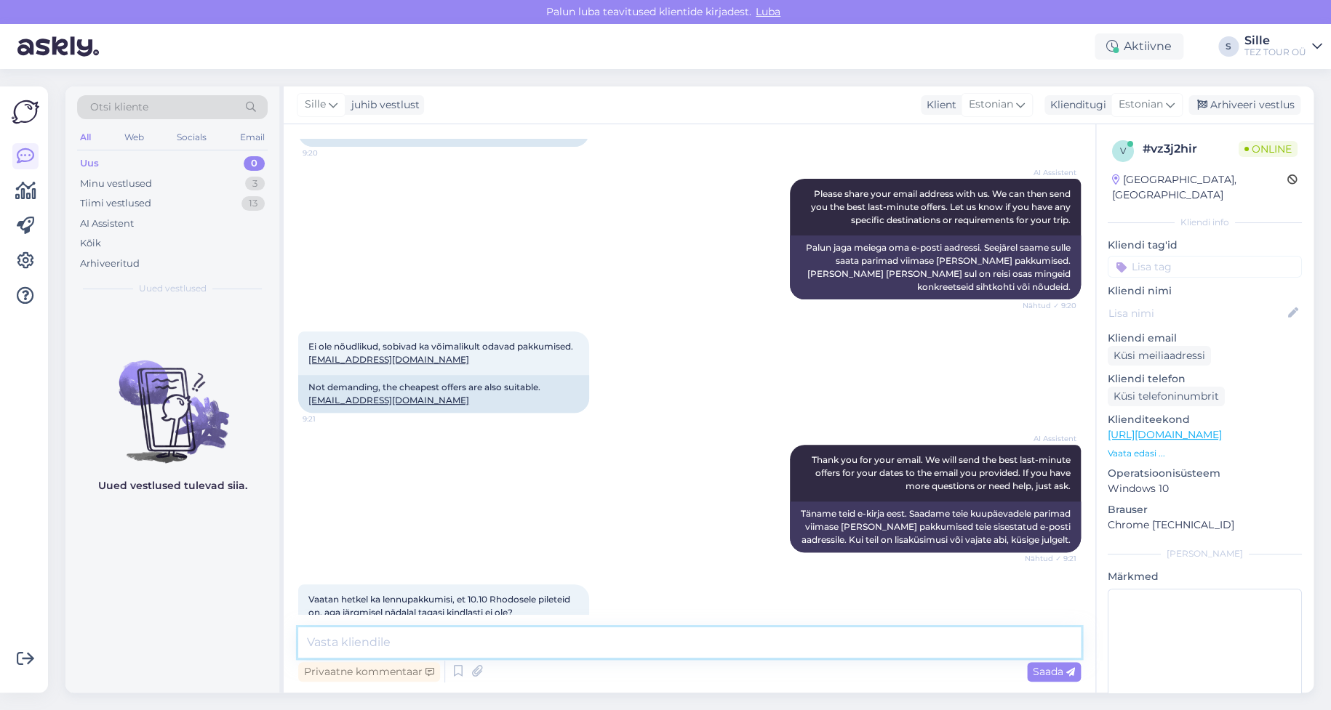
scroll to position [116, 0]
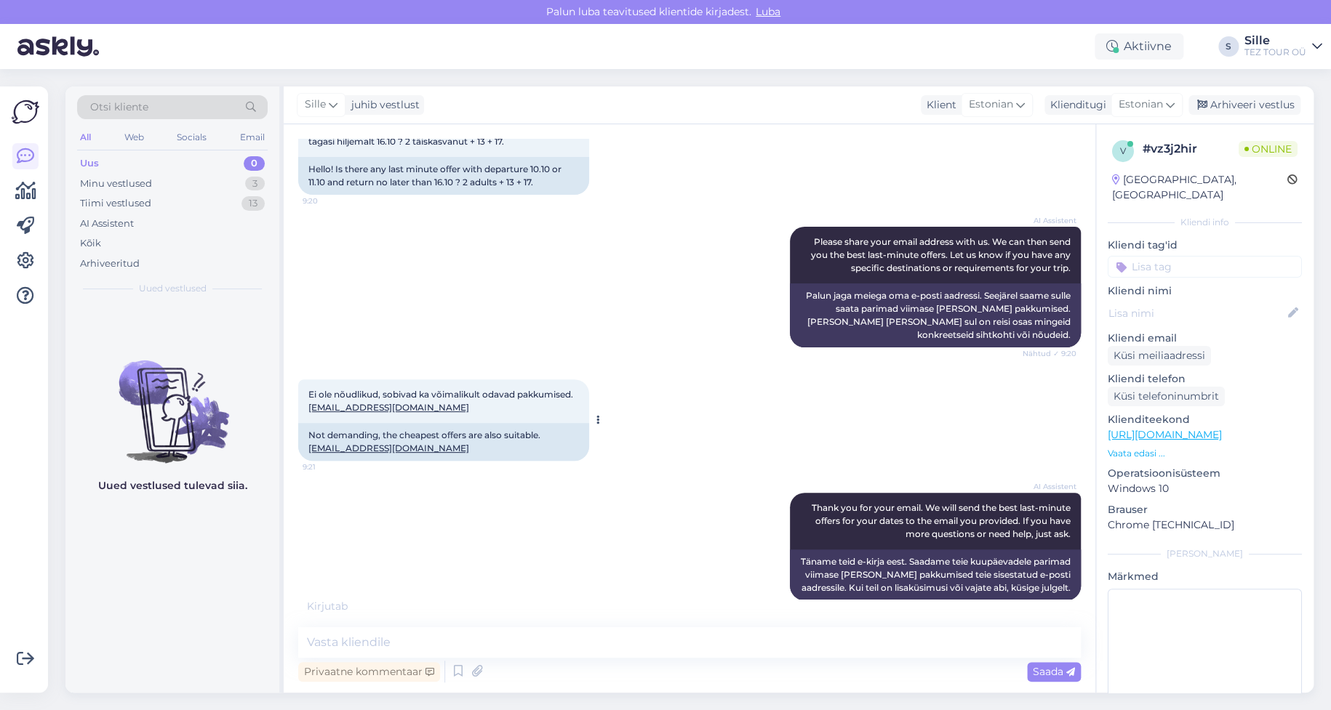
drag, startPoint x: 451, startPoint y: 442, endPoint x: 329, endPoint y: 446, distance: 121.5
click at [331, 446] on div "Not demanding, the cheapest offers are also suitable. [EMAIL_ADDRESS][DOMAIN_NA…" at bounding box center [443, 442] width 291 height 38
drag, startPoint x: 437, startPoint y: 407, endPoint x: 306, endPoint y: 411, distance: 130.9
click at [306, 411] on div "Ei ole nõudlikud, sobivad ka võimalikult odavad pakkumised. [EMAIL_ADDRESS][DOM…" at bounding box center [443, 402] width 291 height 44
copy link "[EMAIL_ADDRESS][DOMAIN_NAME]"
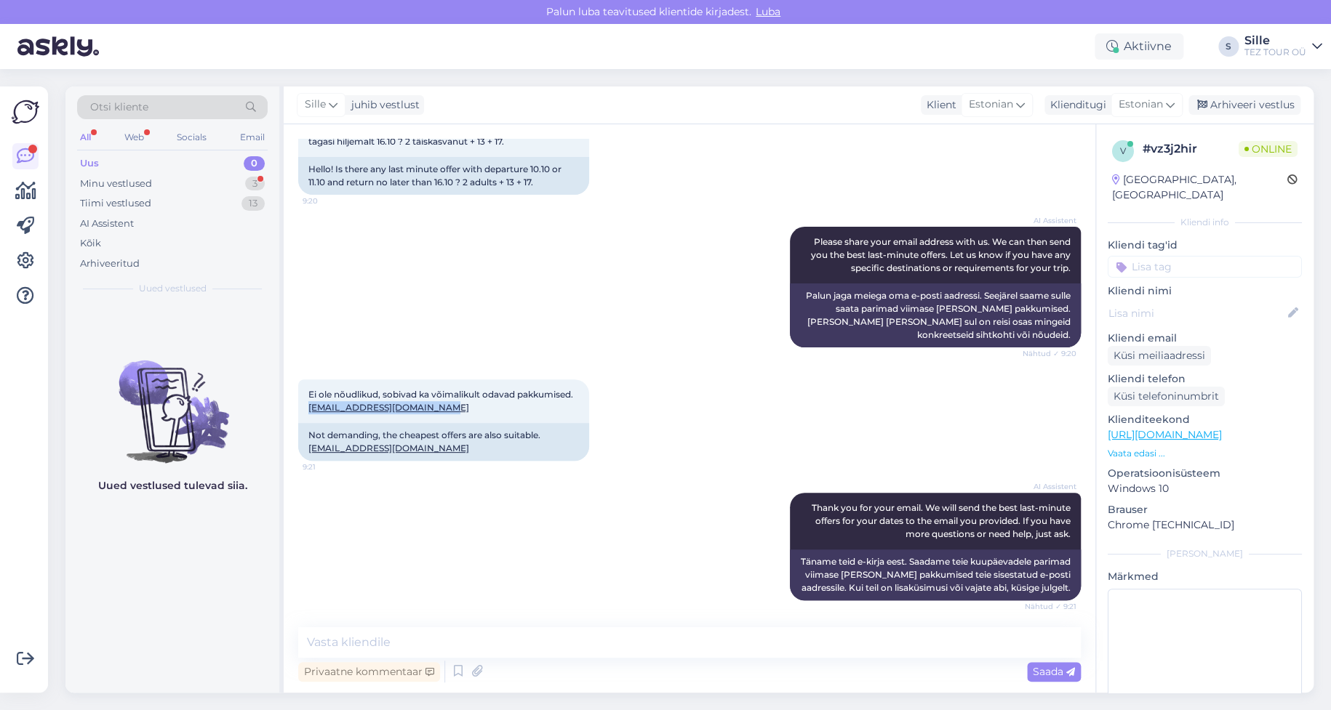
scroll to position [481, 0]
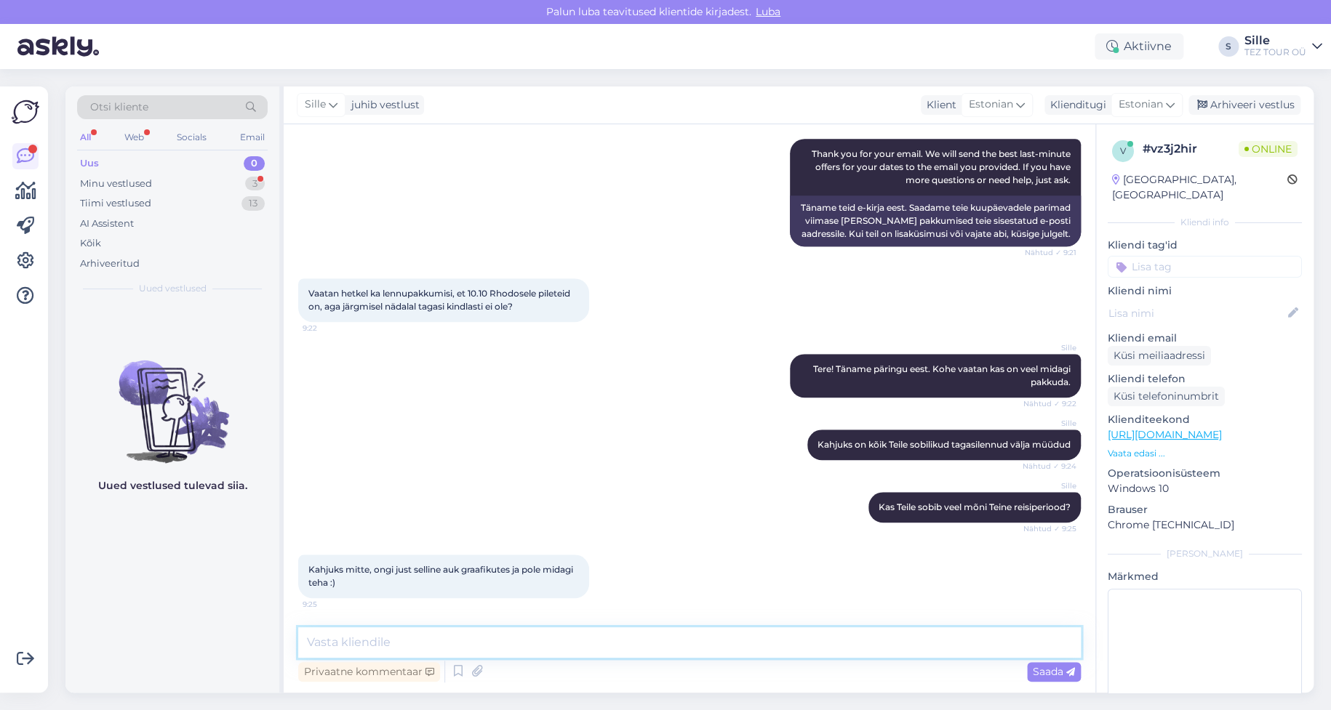
click at [361, 644] on textarea at bounding box center [689, 643] width 782 height 31
type textarea "S"
type textarea "K"
type textarea "S"
type textarea "Loodan, et [PERSON_NAME] õnnestub paremini"
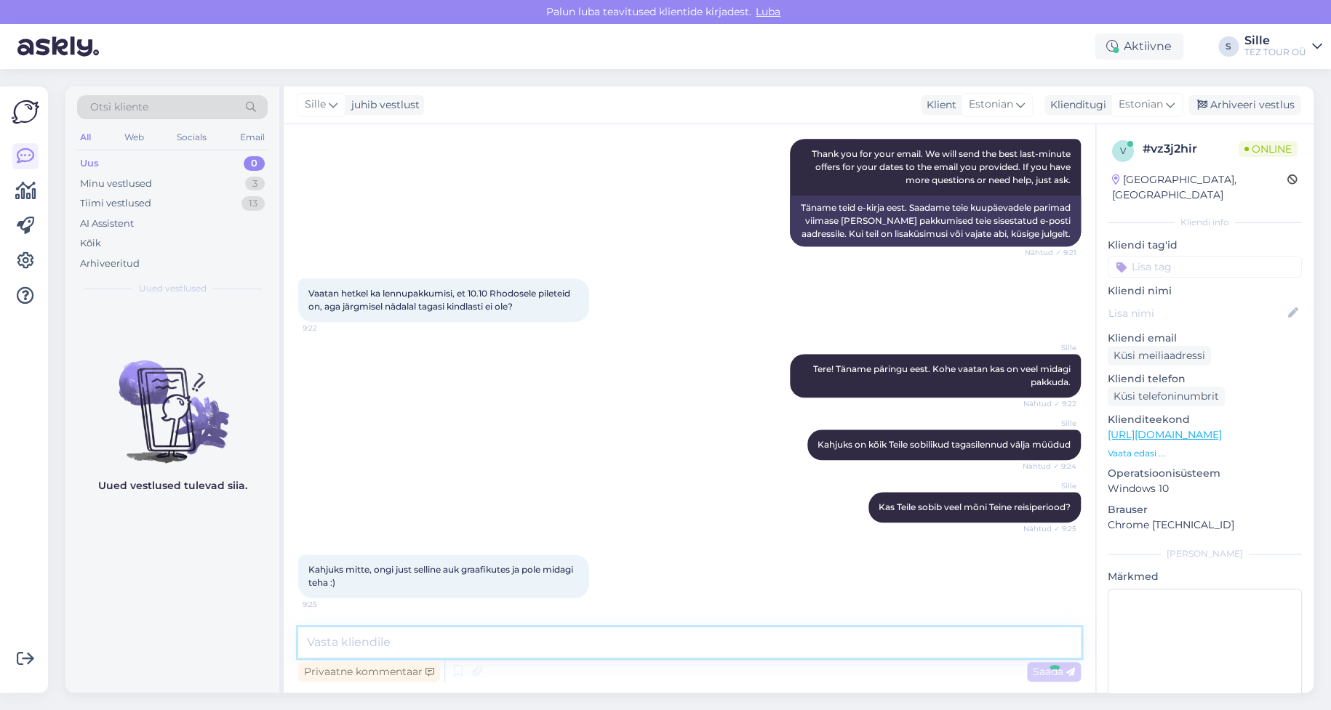
scroll to position [545, 0]
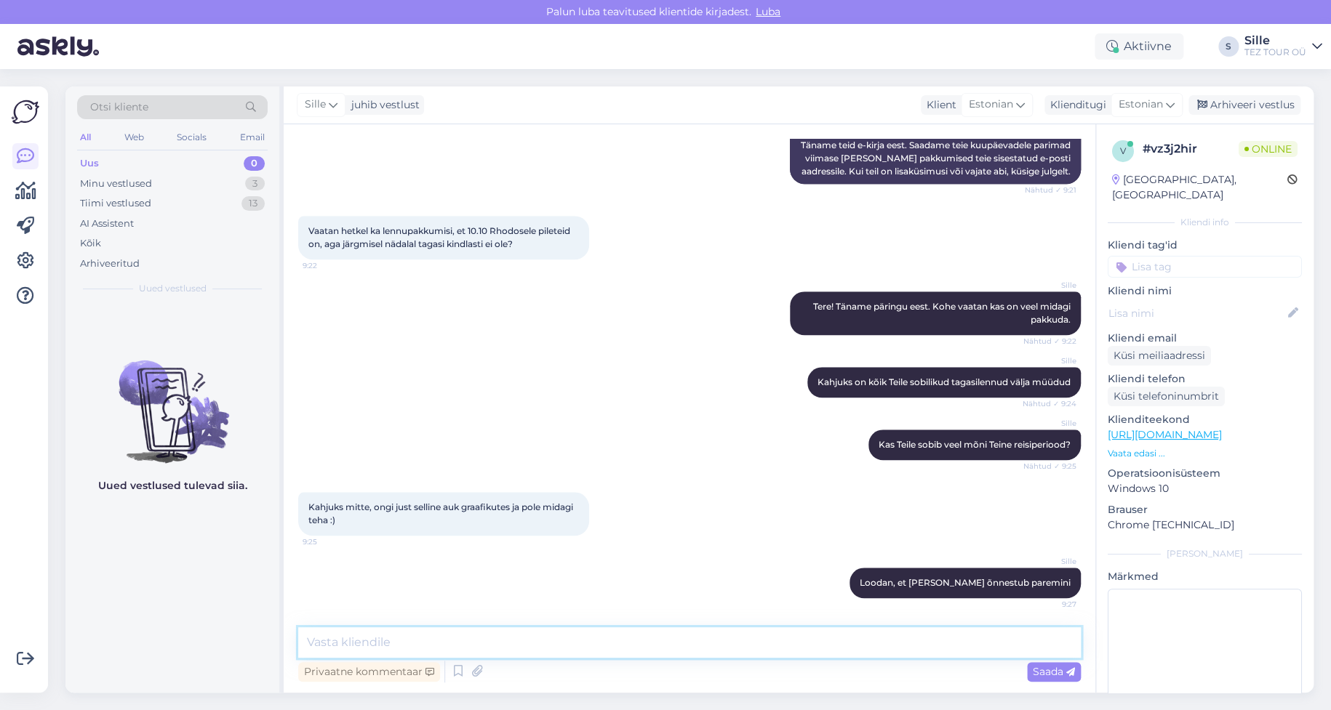
click at [337, 641] on textarea at bounding box center [689, 643] width 782 height 31
type textarea "Ilusat päeva!"
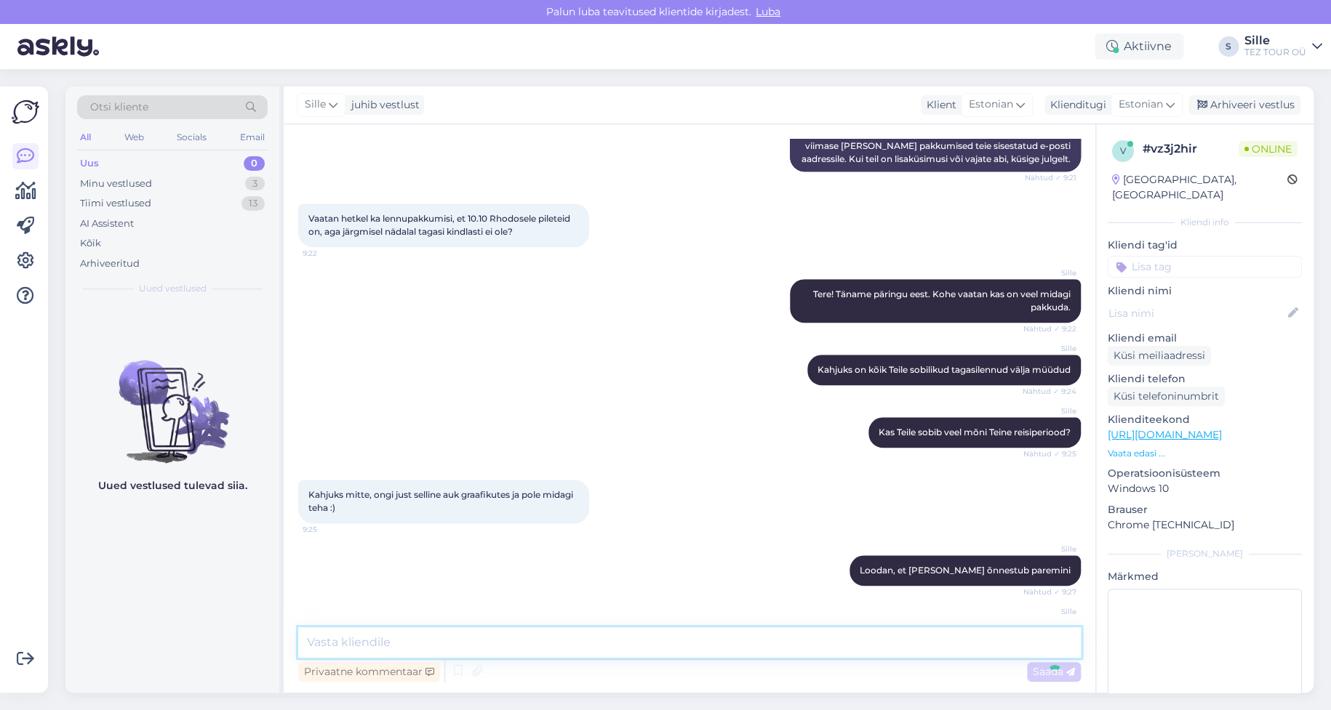
scroll to position [607, 0]
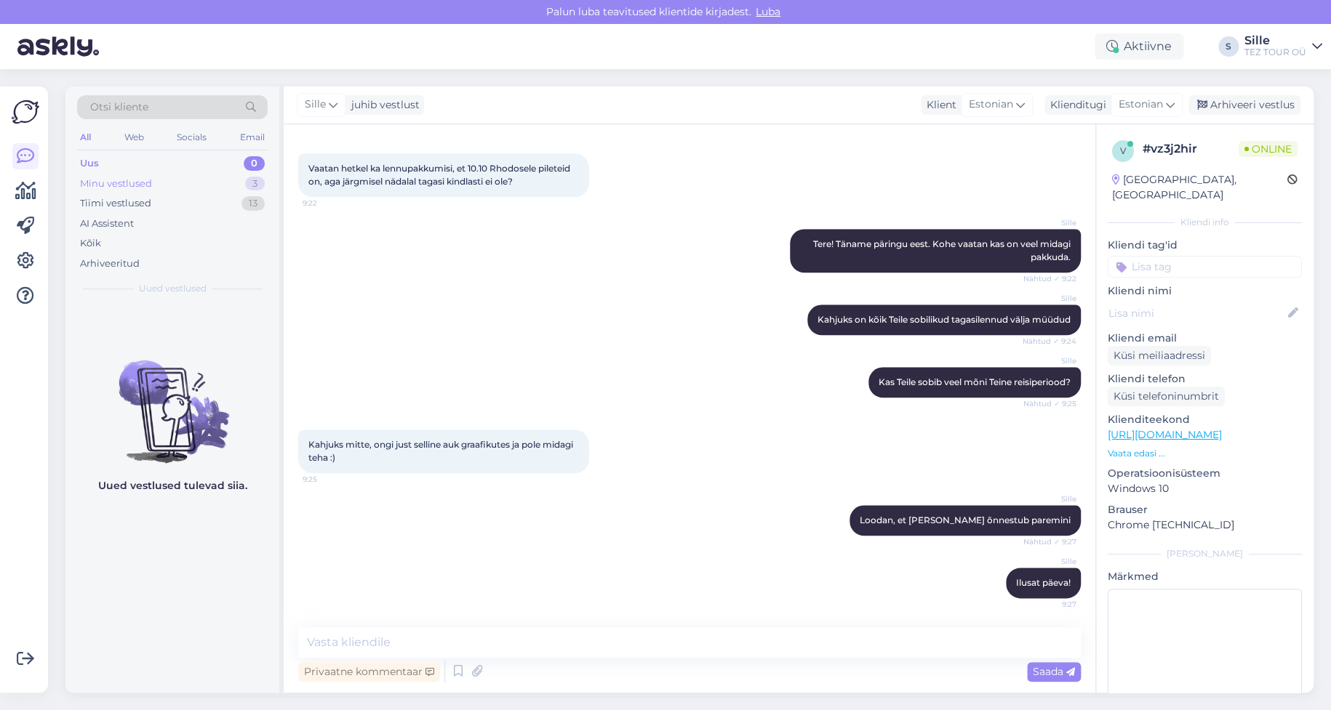
click at [140, 179] on div "Minu vestlused" at bounding box center [116, 184] width 72 height 15
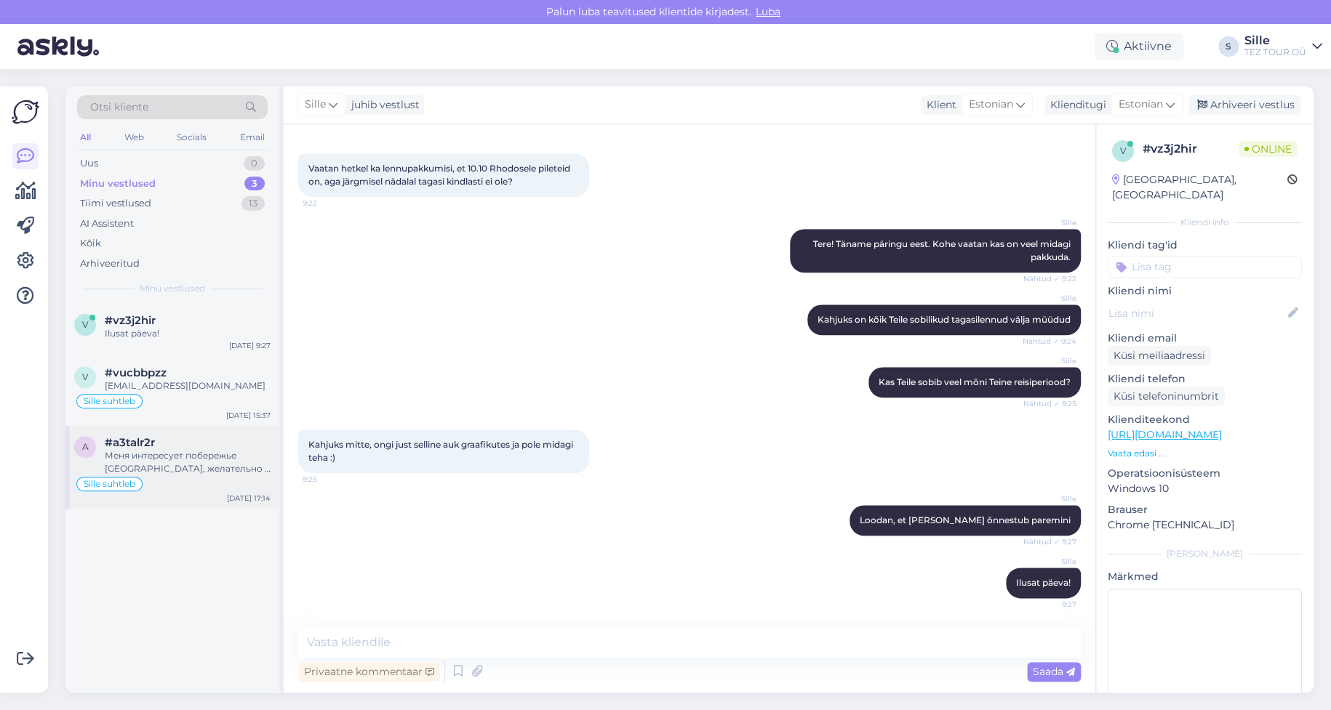
click at [143, 462] on div "Меня интересует побережье [GEOGRAPHIC_DATA], желательно в сторону [GEOGRAPHIC_D…" at bounding box center [188, 462] width 166 height 26
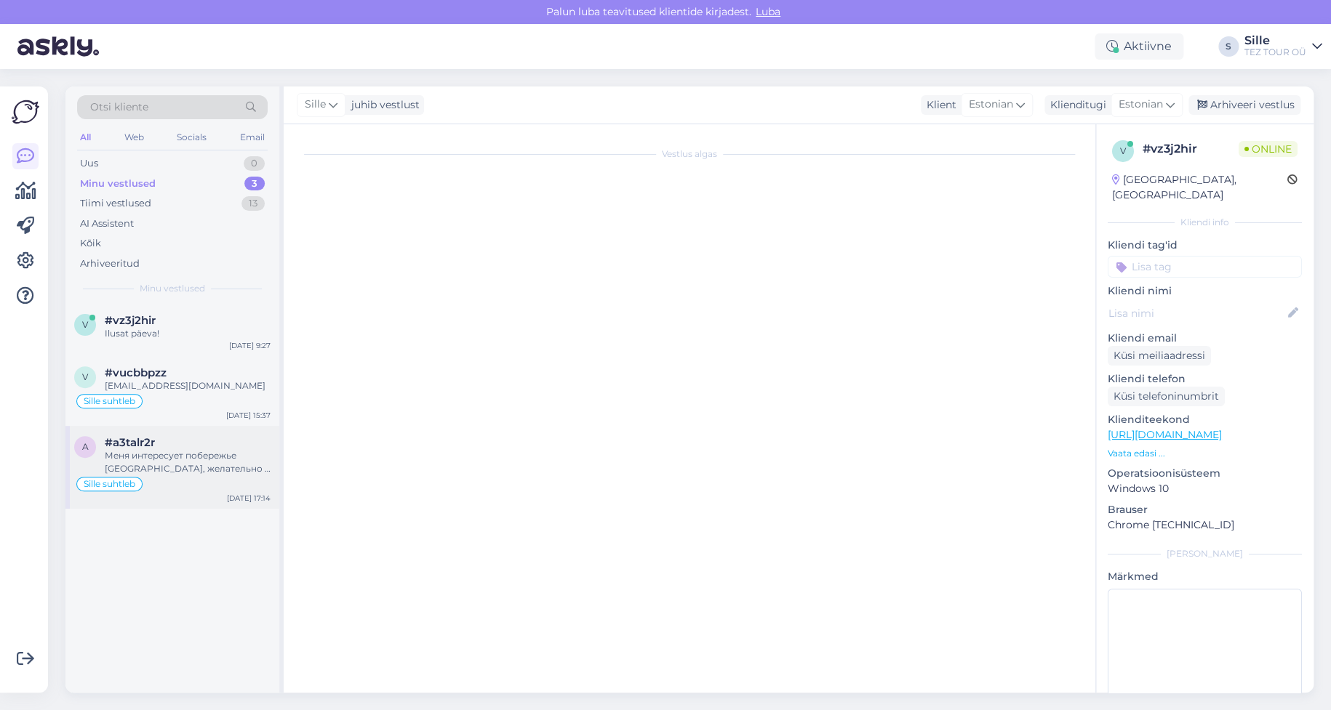
scroll to position [738, 0]
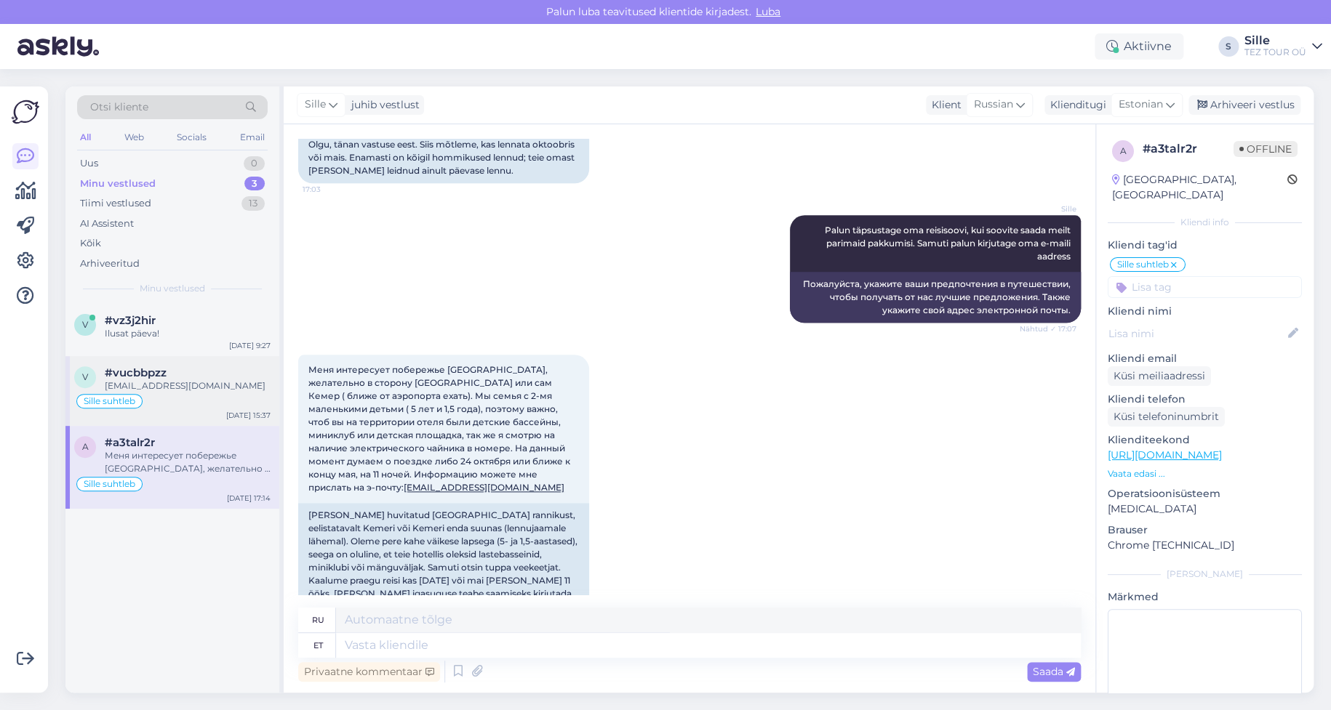
click at [141, 373] on span "#vucbbpzz" at bounding box center [136, 372] width 62 height 13
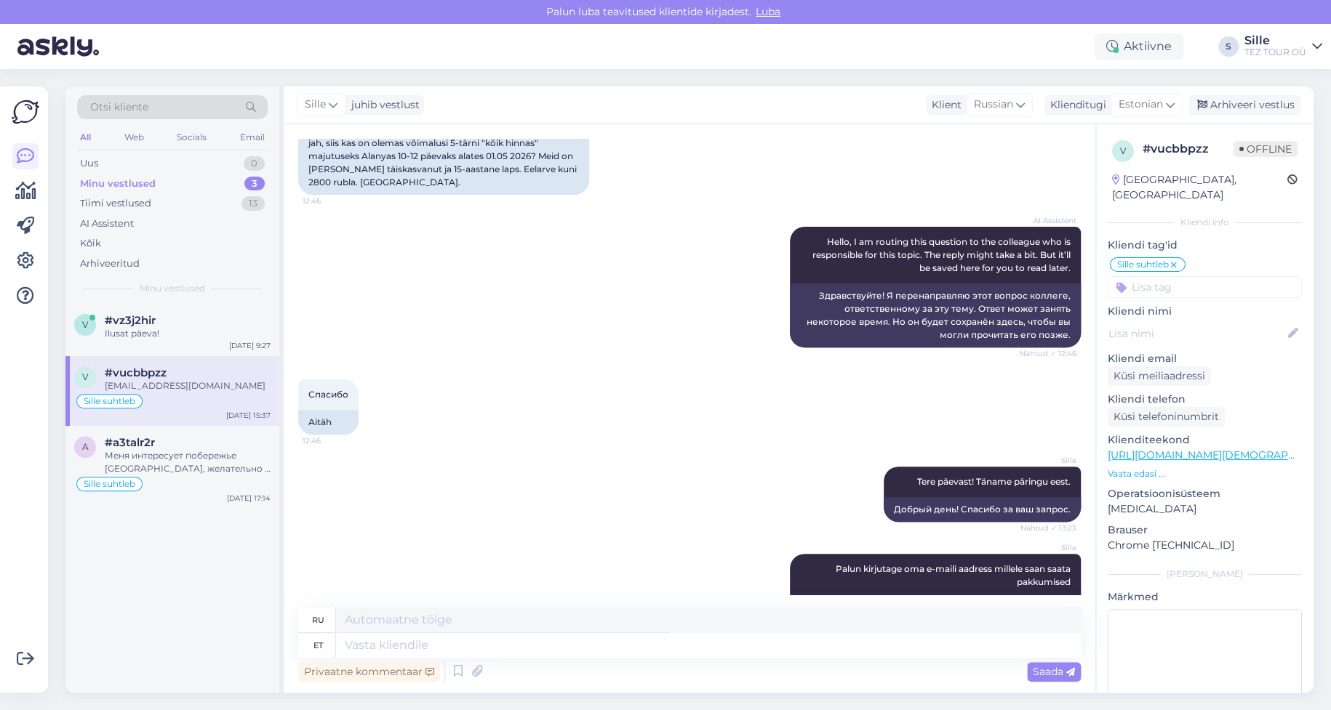
scroll to position [291, 0]
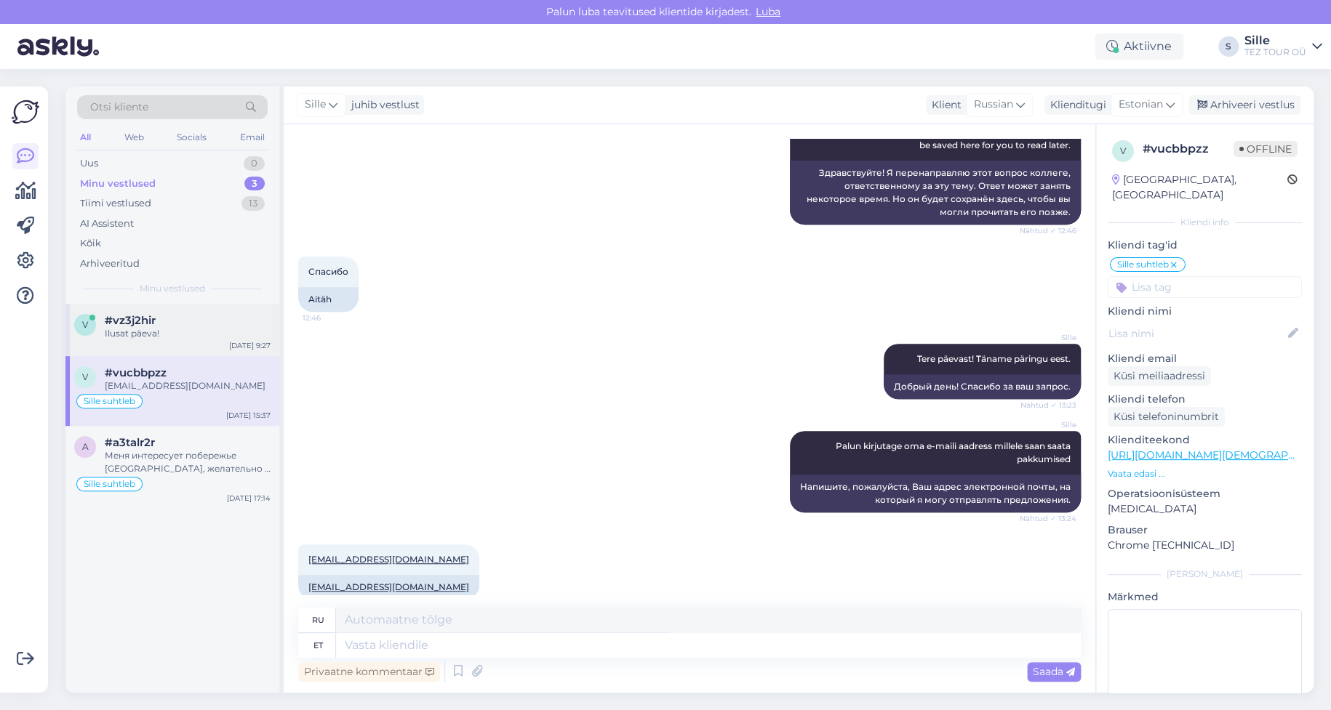
click at [159, 334] on div "Ilusat päeva!" at bounding box center [188, 333] width 166 height 13
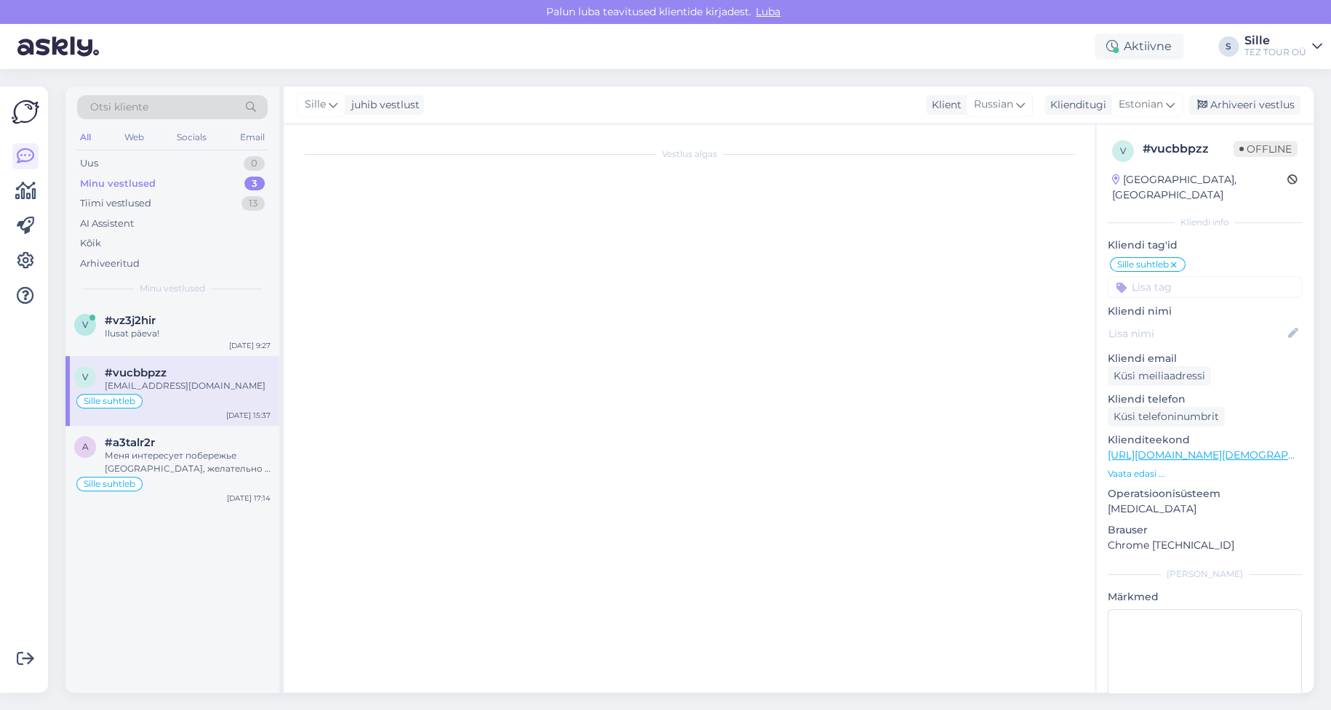
scroll to position [607, 0]
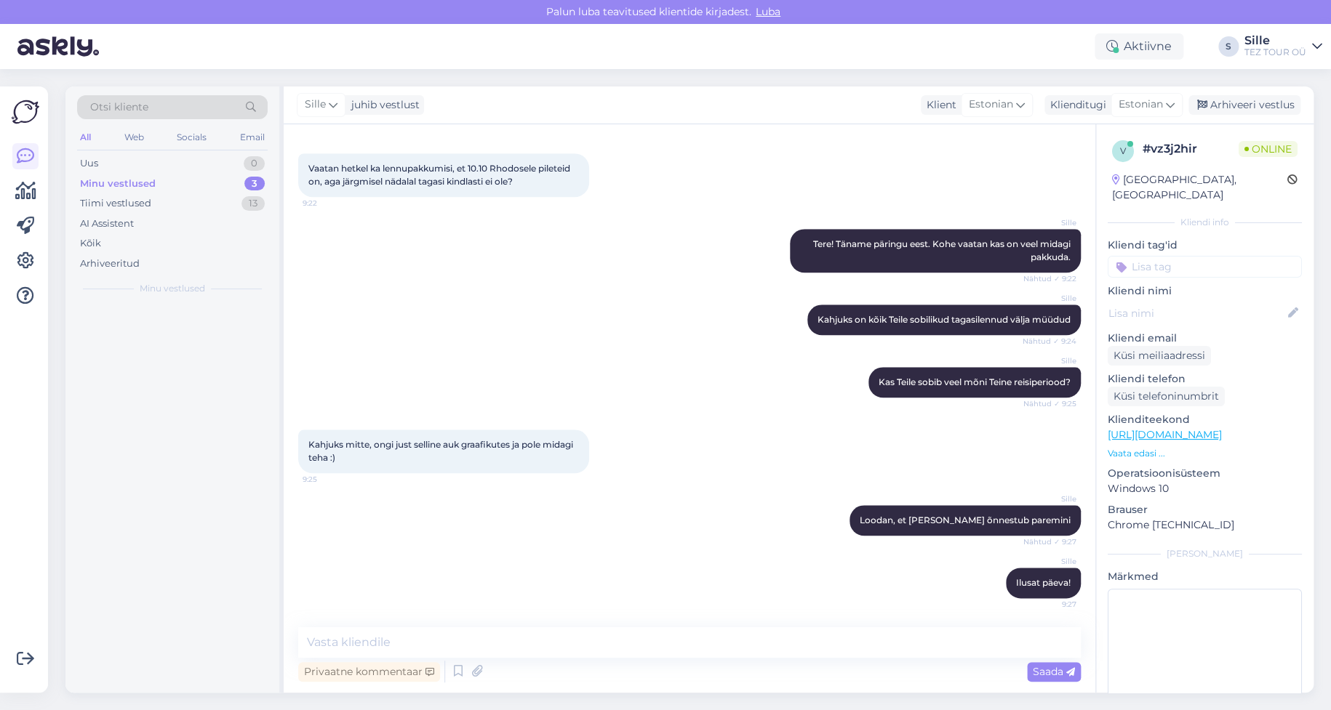
click at [1138, 256] on input at bounding box center [1204, 267] width 194 height 22
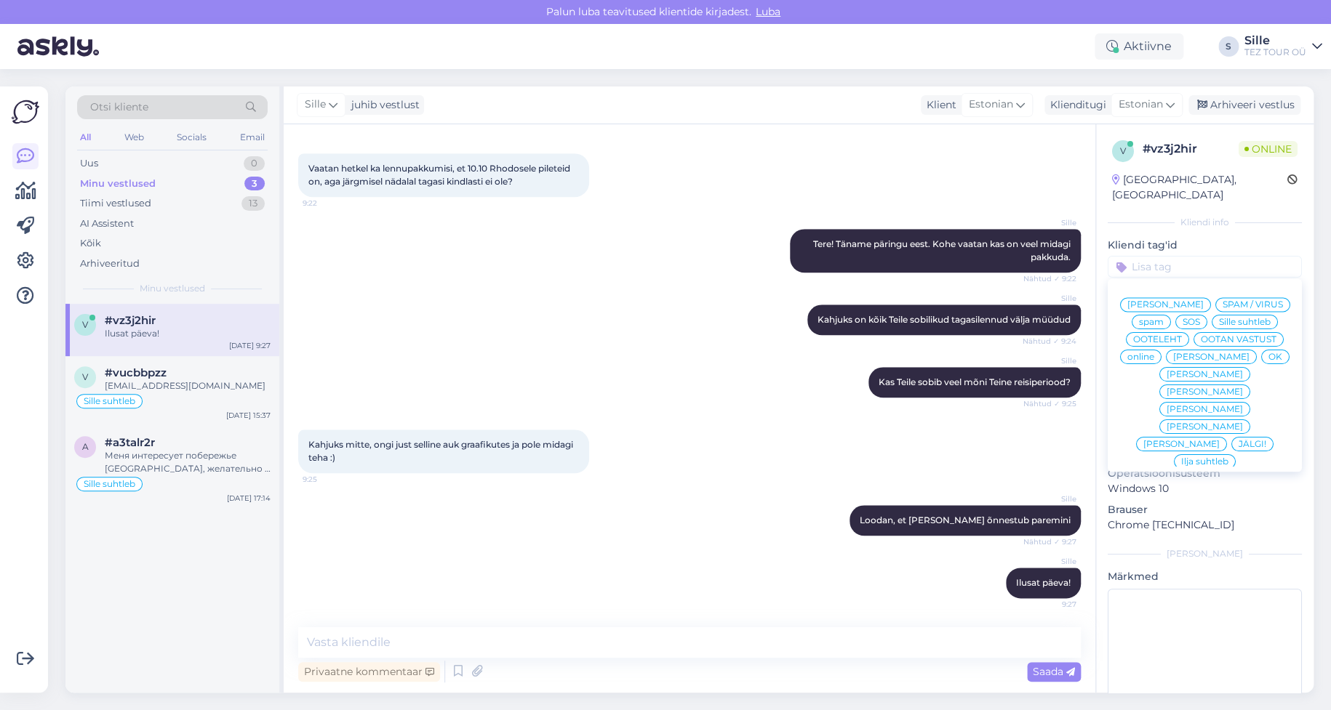
drag, startPoint x: 1166, startPoint y: 324, endPoint x: 1158, endPoint y: 333, distance: 11.9
click at [1219, 323] on span "Sille suhtleb" at bounding box center [1245, 322] width 52 height 9
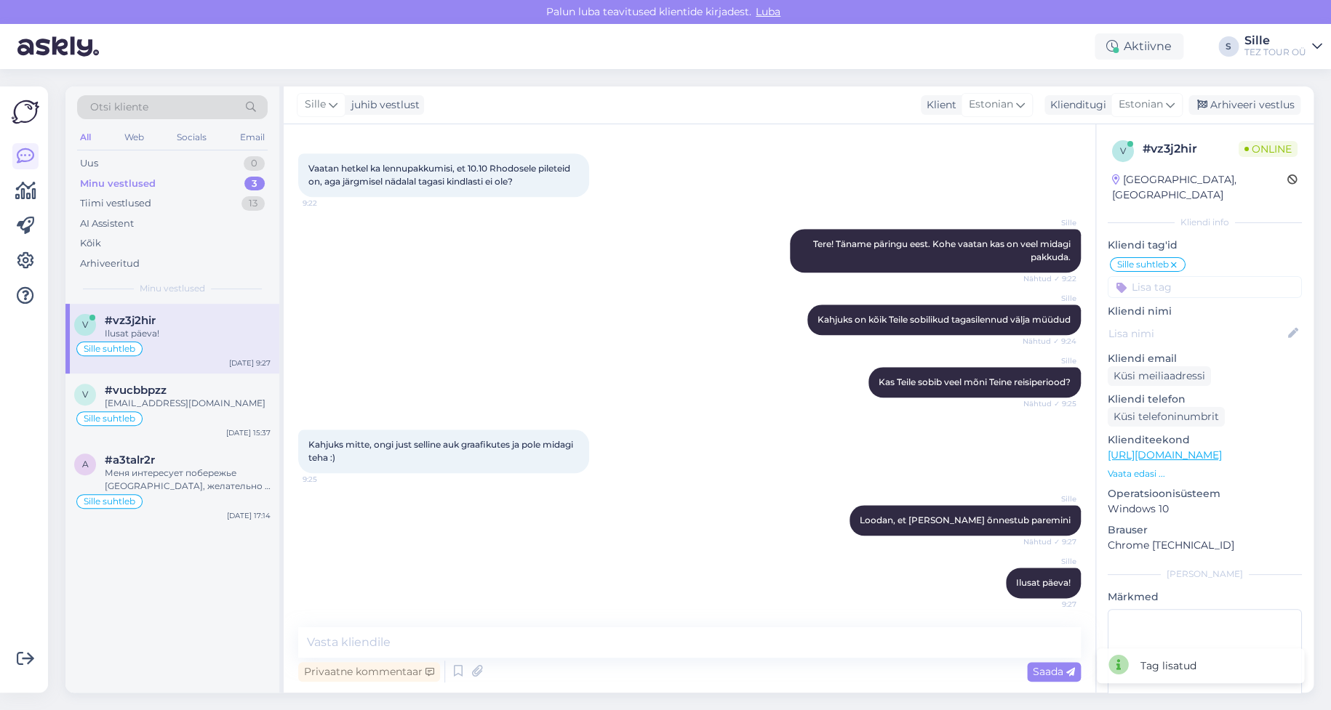
click at [528, 467] on div "Kahjuks mitte, ongi just selline auk graafikutes ja pole midagi teha :) 9:25" at bounding box center [443, 452] width 291 height 44
click at [1230, 102] on div "Arhiveeri vestlus" at bounding box center [1244, 105] width 112 height 20
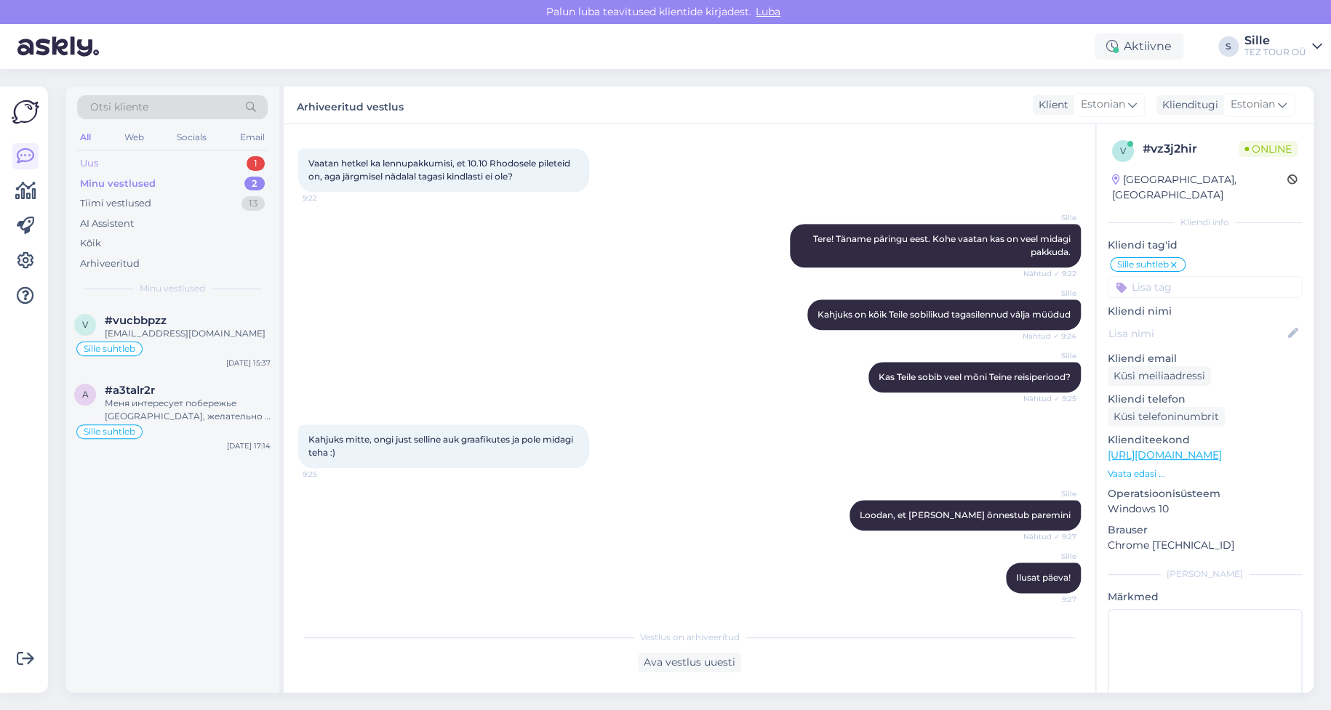
click at [115, 159] on div "Uus 1" at bounding box center [172, 163] width 191 height 20
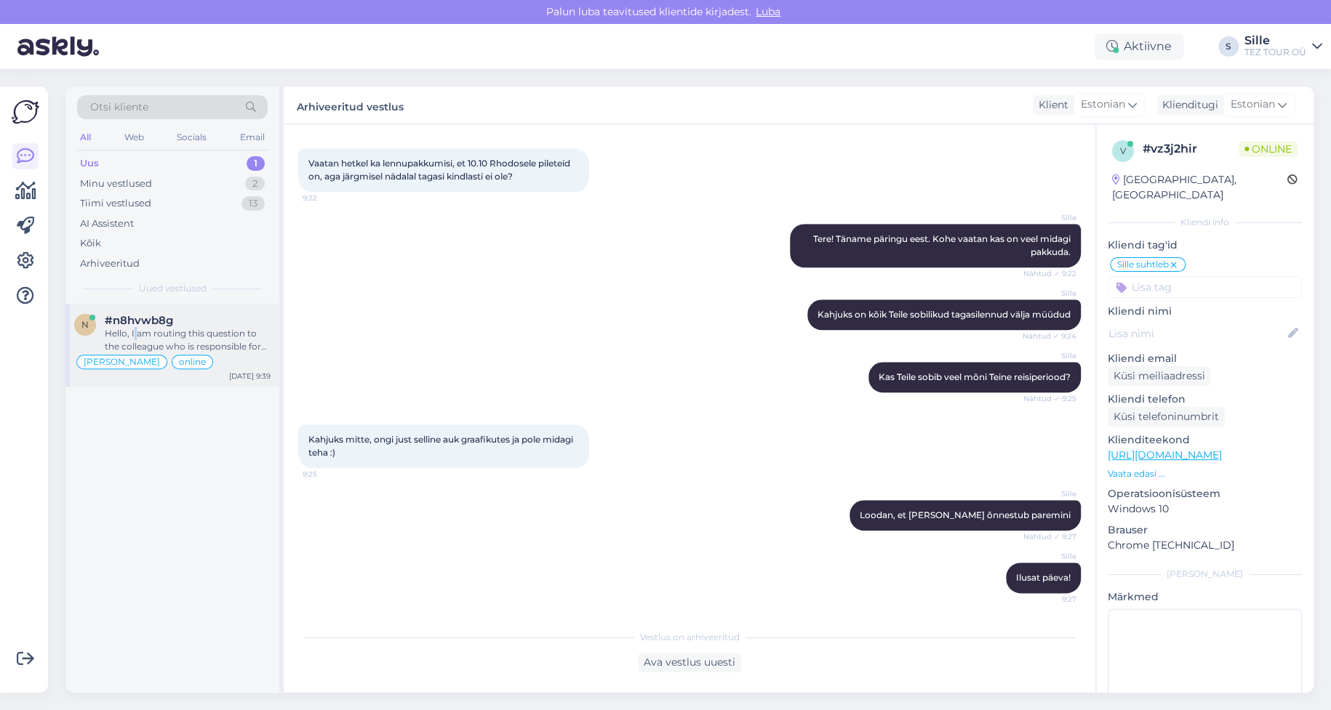
drag, startPoint x: 136, startPoint y: 334, endPoint x: 157, endPoint y: 334, distance: 21.1
click at [137, 334] on div "Hello, I am routing this question to the colleague who is responsible for this …" at bounding box center [188, 340] width 166 height 26
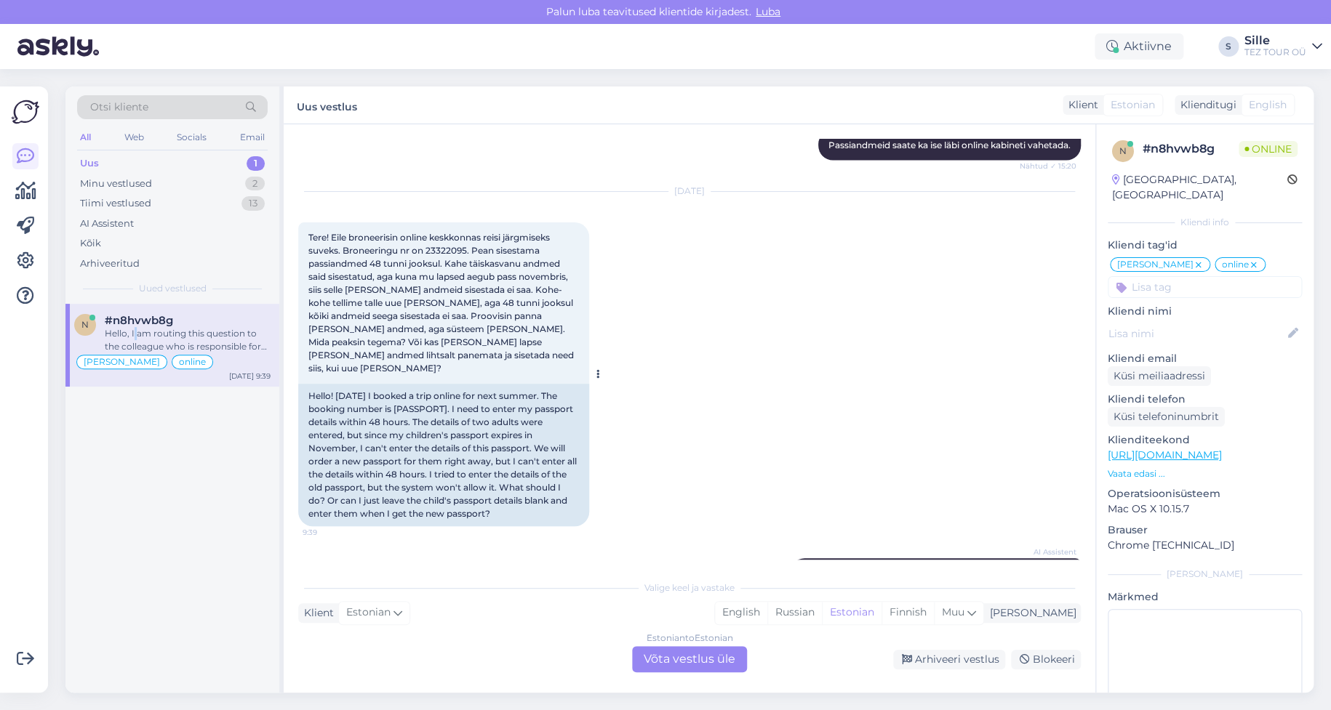
scroll to position [1407, 0]
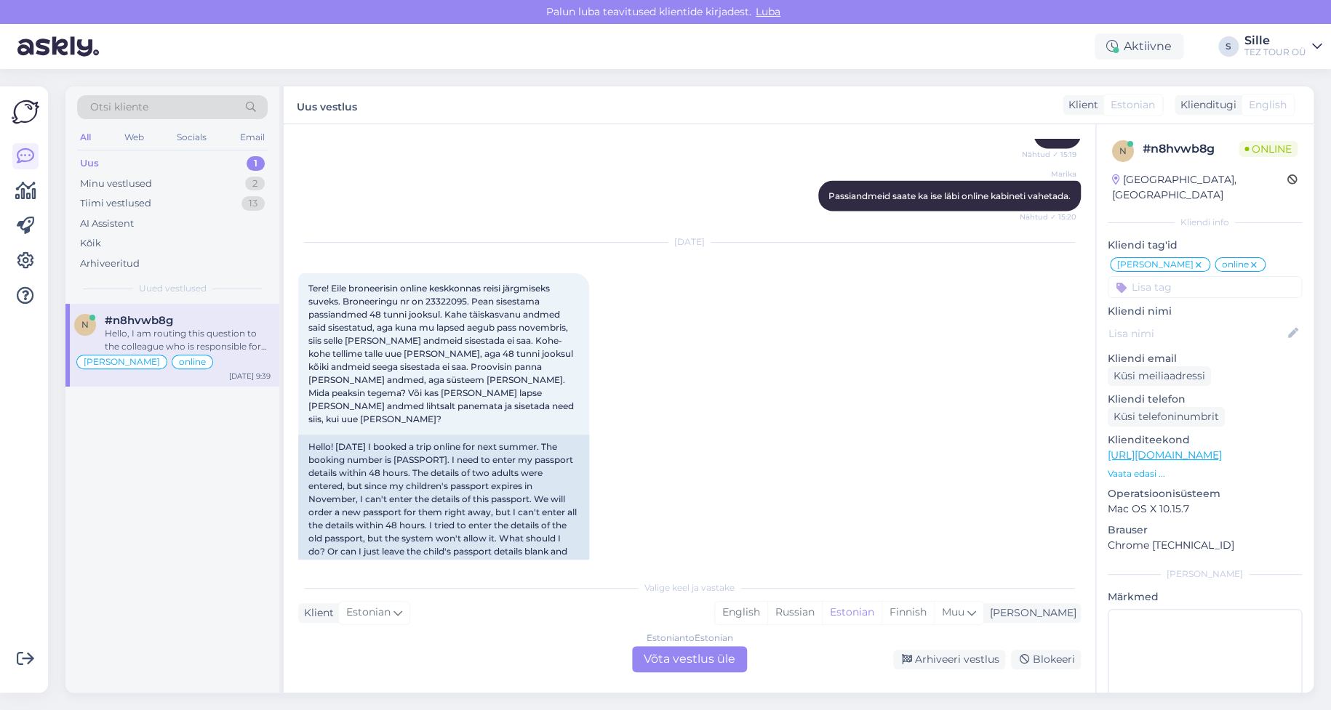
click at [684, 658] on div "Estonian to Estonian Võta vestlus üle" at bounding box center [689, 659] width 115 height 26
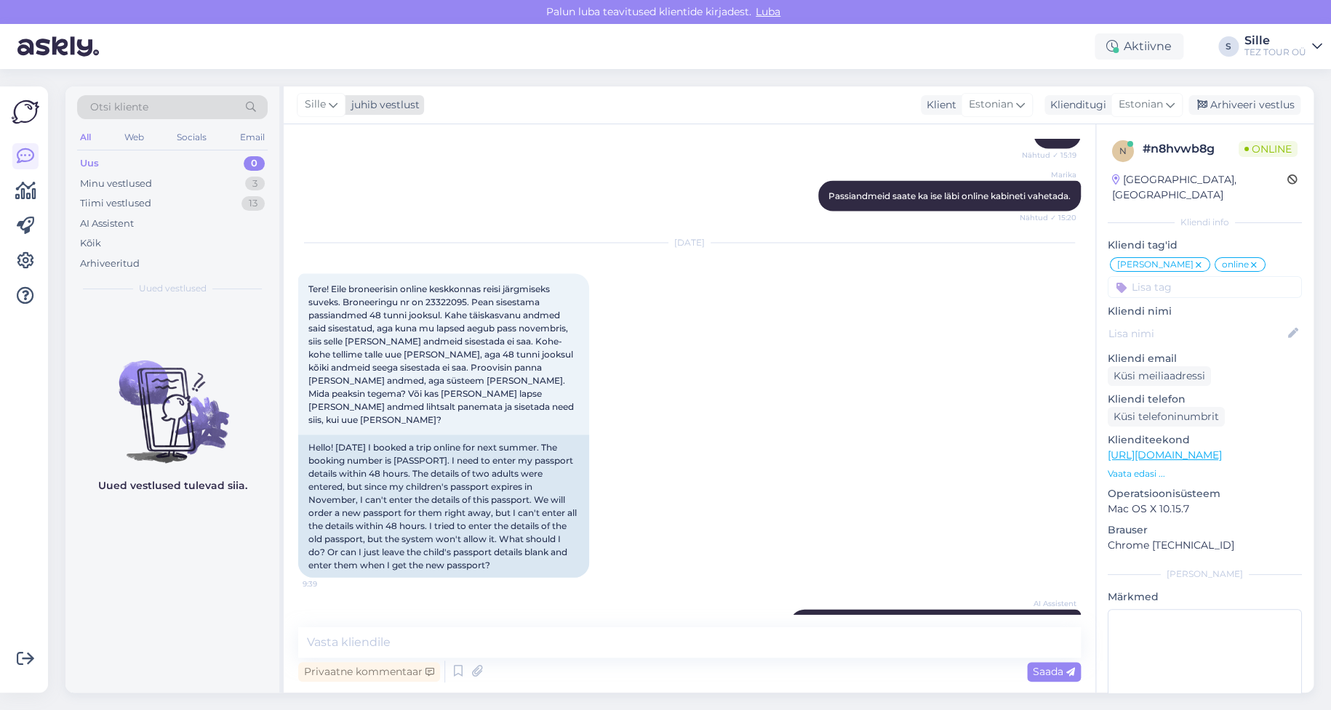
click at [329, 102] on icon at bounding box center [333, 105] width 9 height 16
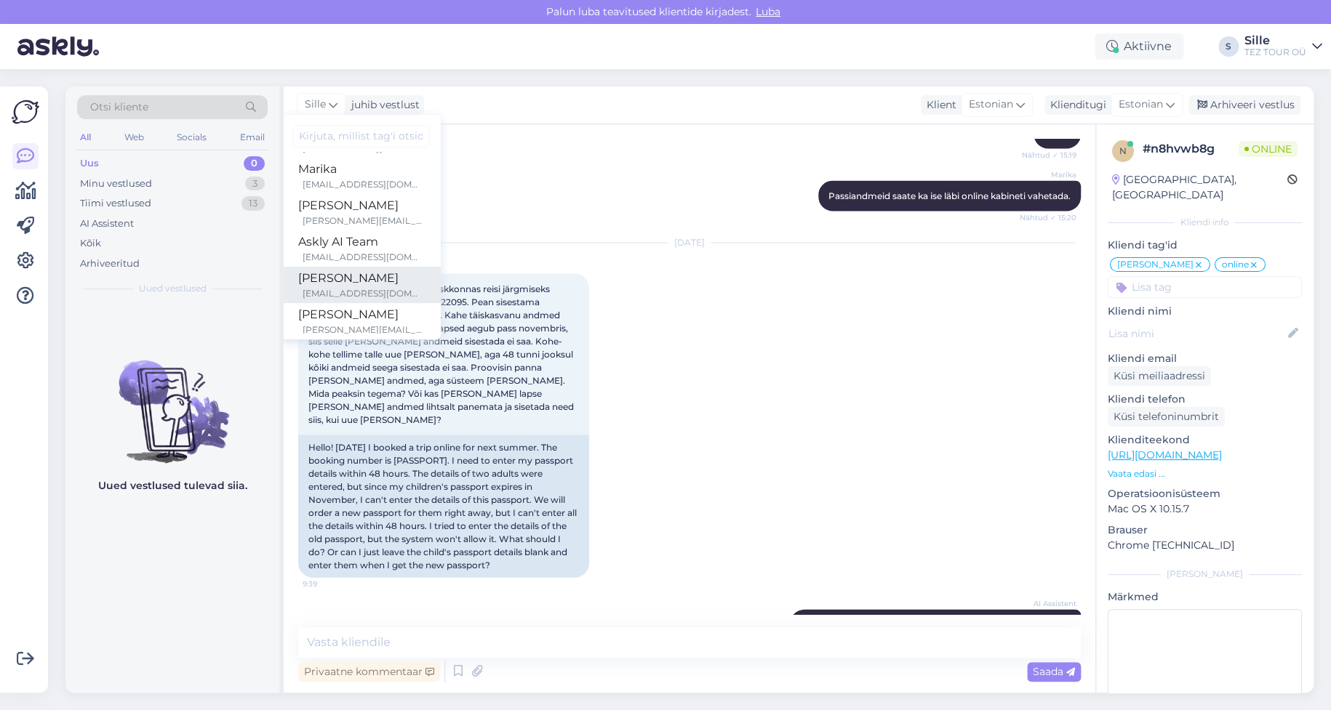
scroll to position [229, 0]
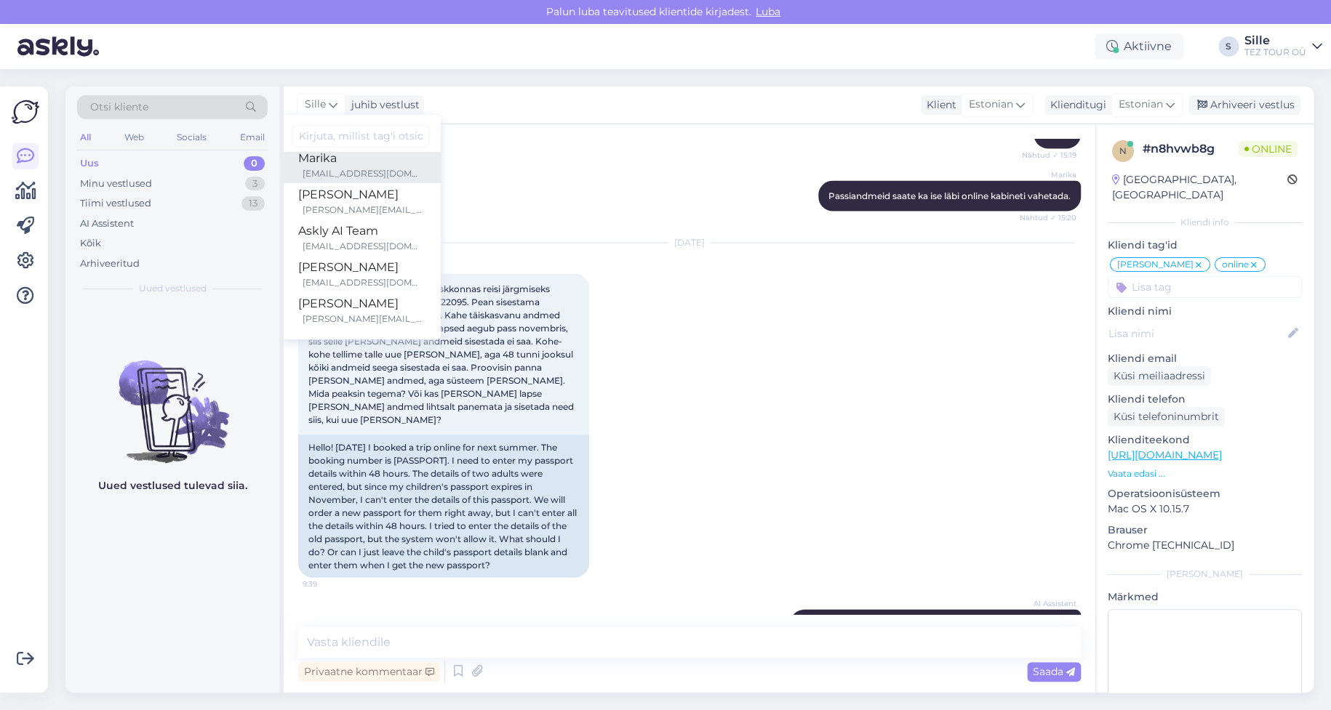
click at [333, 164] on div "Marika" at bounding box center [360, 158] width 125 height 17
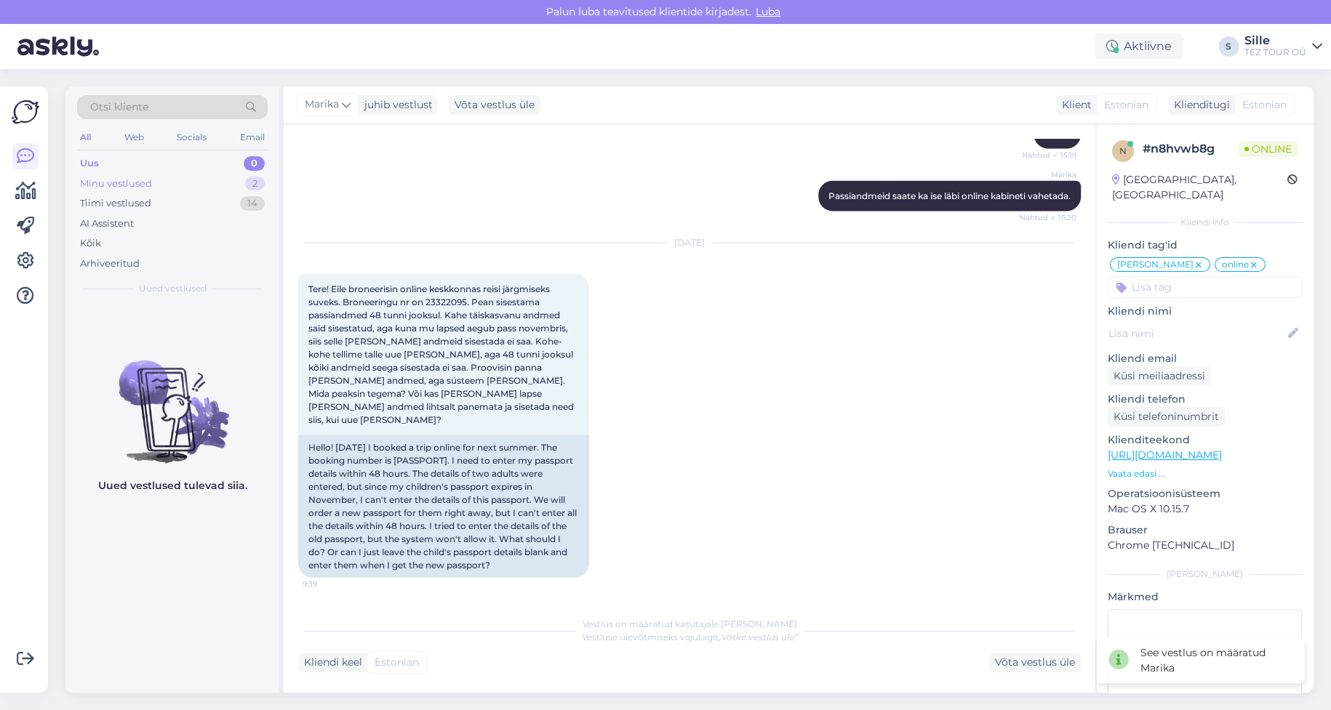
click at [152, 178] on div "Minu vestlused 2" at bounding box center [172, 184] width 191 height 20
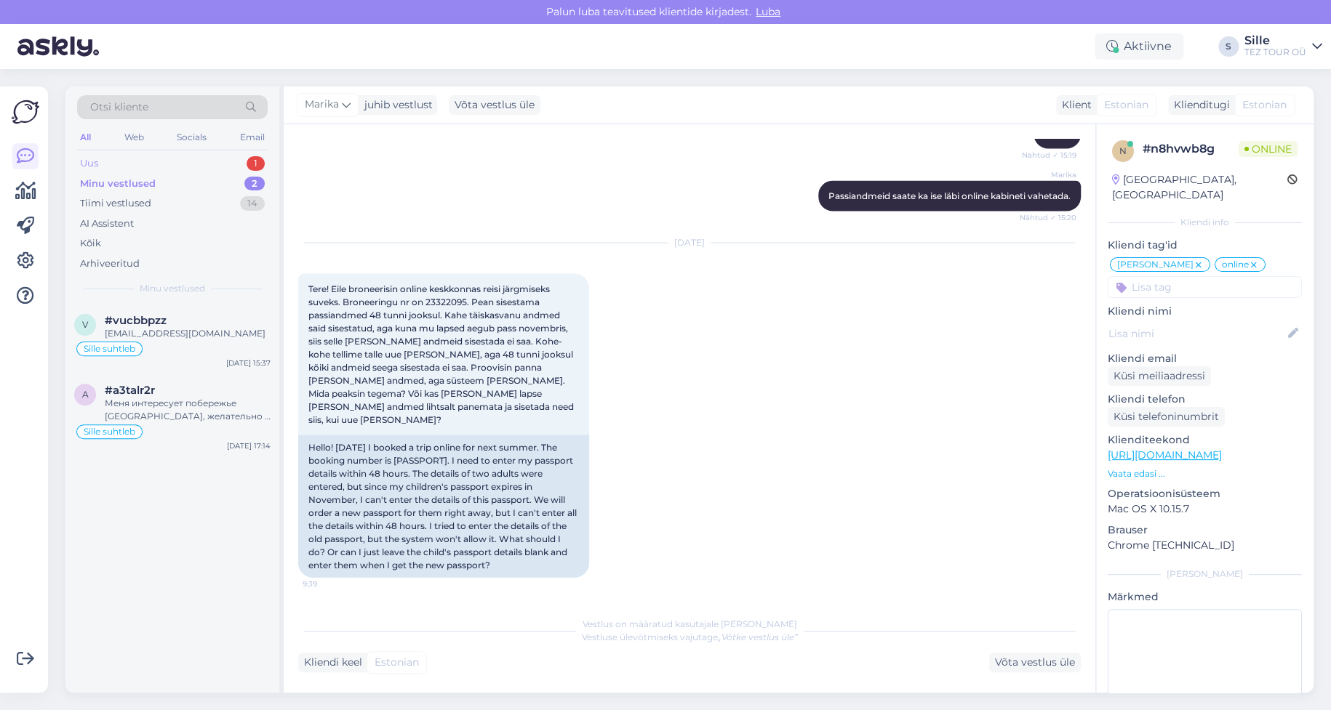
click at [199, 164] on div "Uus 1" at bounding box center [172, 163] width 191 height 20
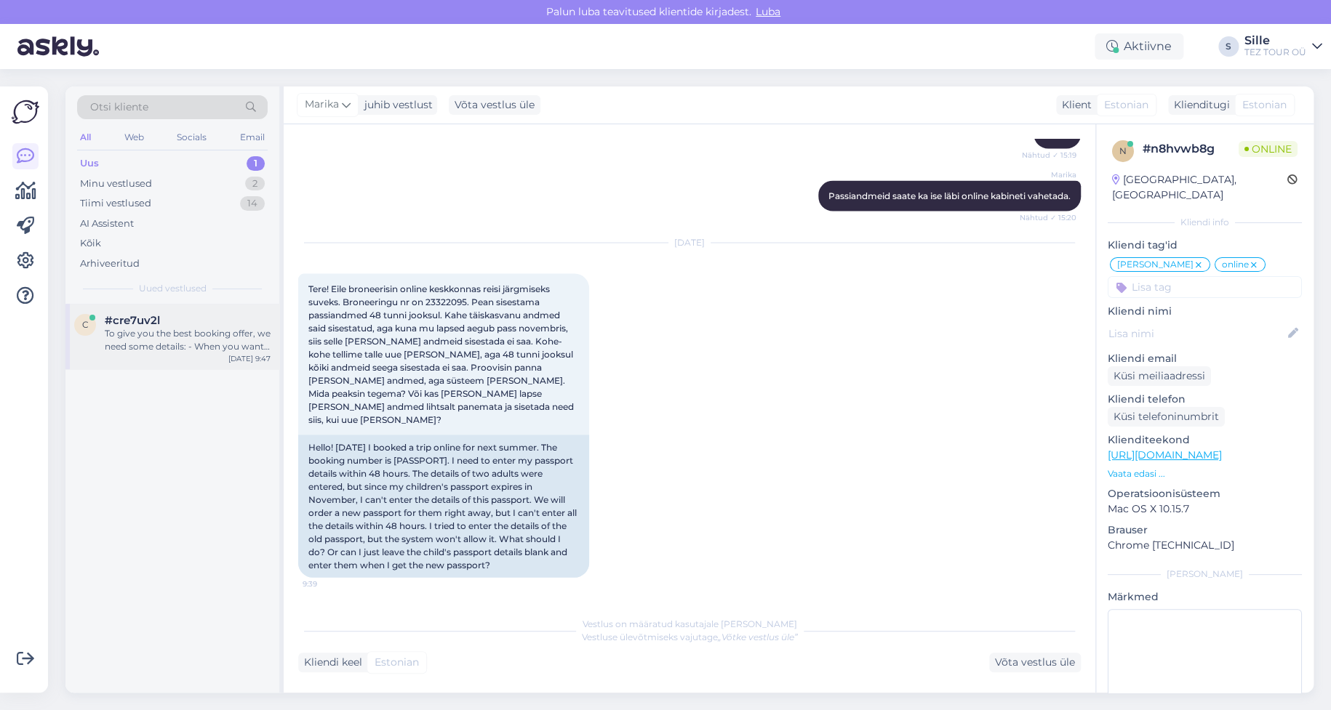
click at [189, 316] on div "#cre7uv2l" at bounding box center [188, 320] width 166 height 13
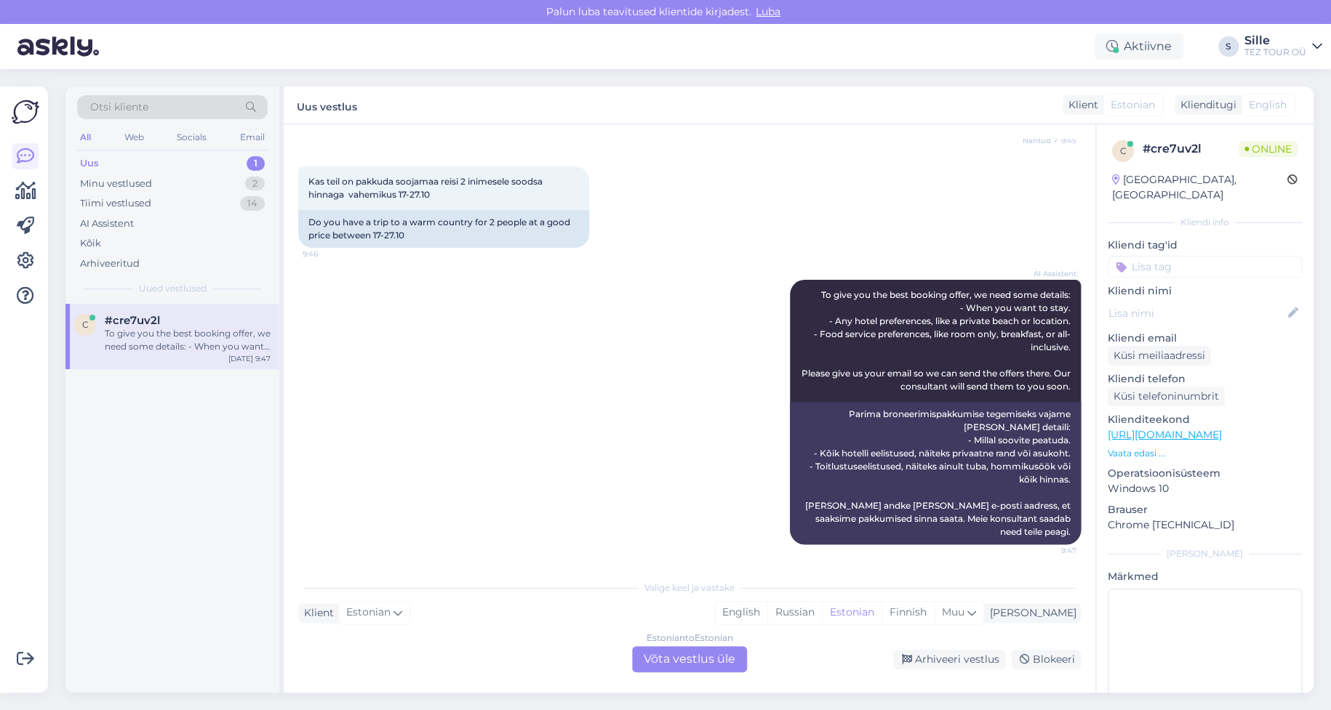
scroll to position [0, 0]
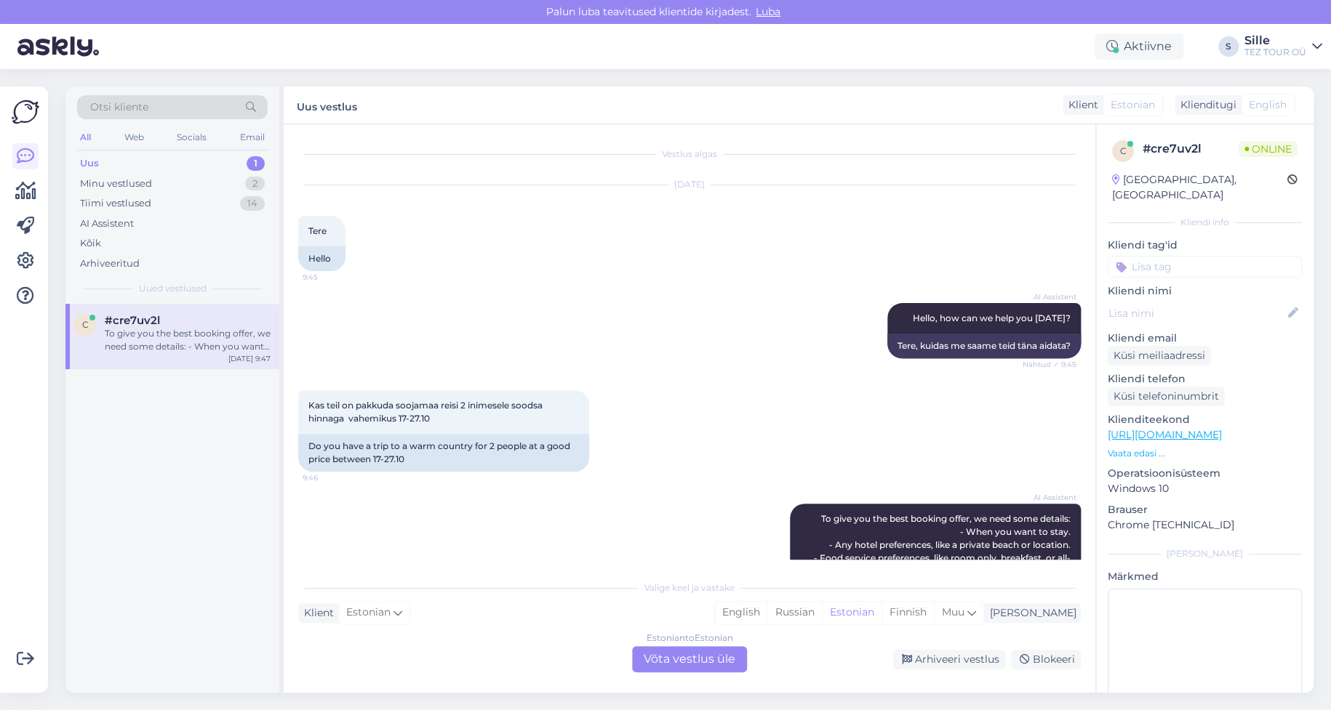
click at [687, 654] on div "Estonian to Estonian Võta vestlus üle" at bounding box center [689, 659] width 115 height 26
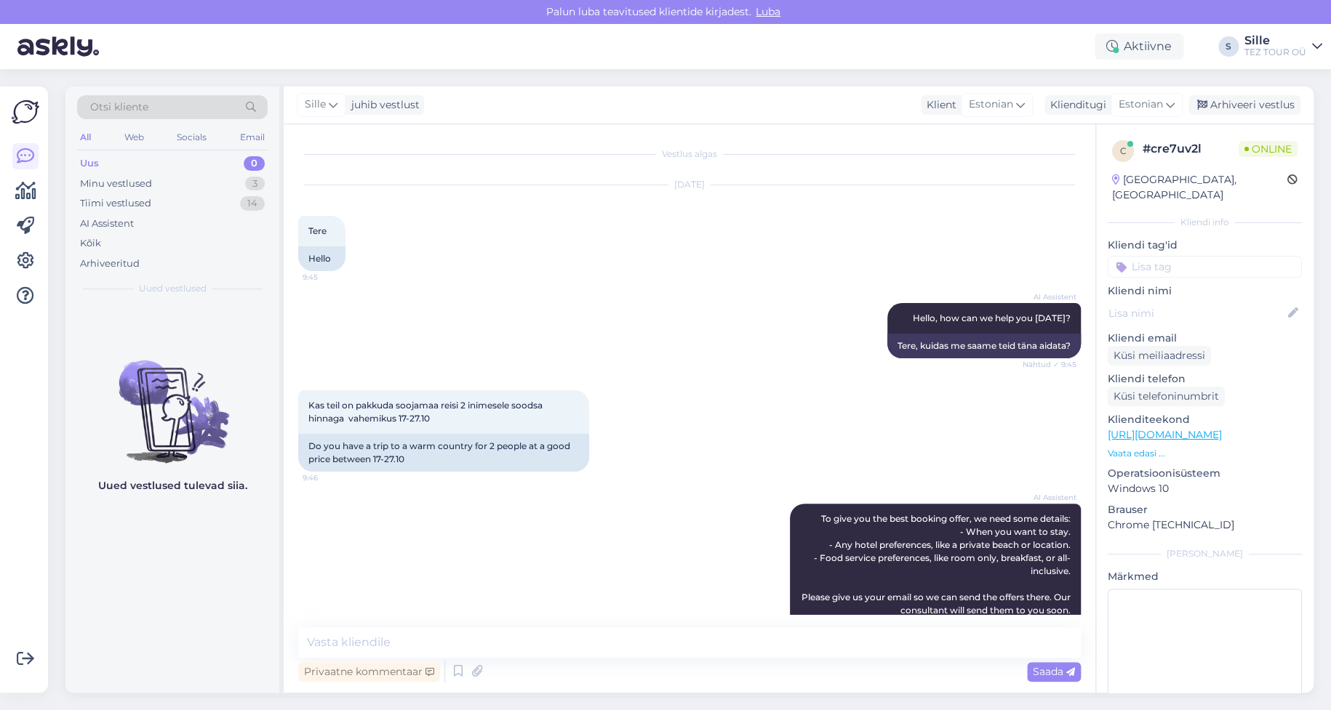
click at [1153, 256] on input at bounding box center [1204, 267] width 194 height 22
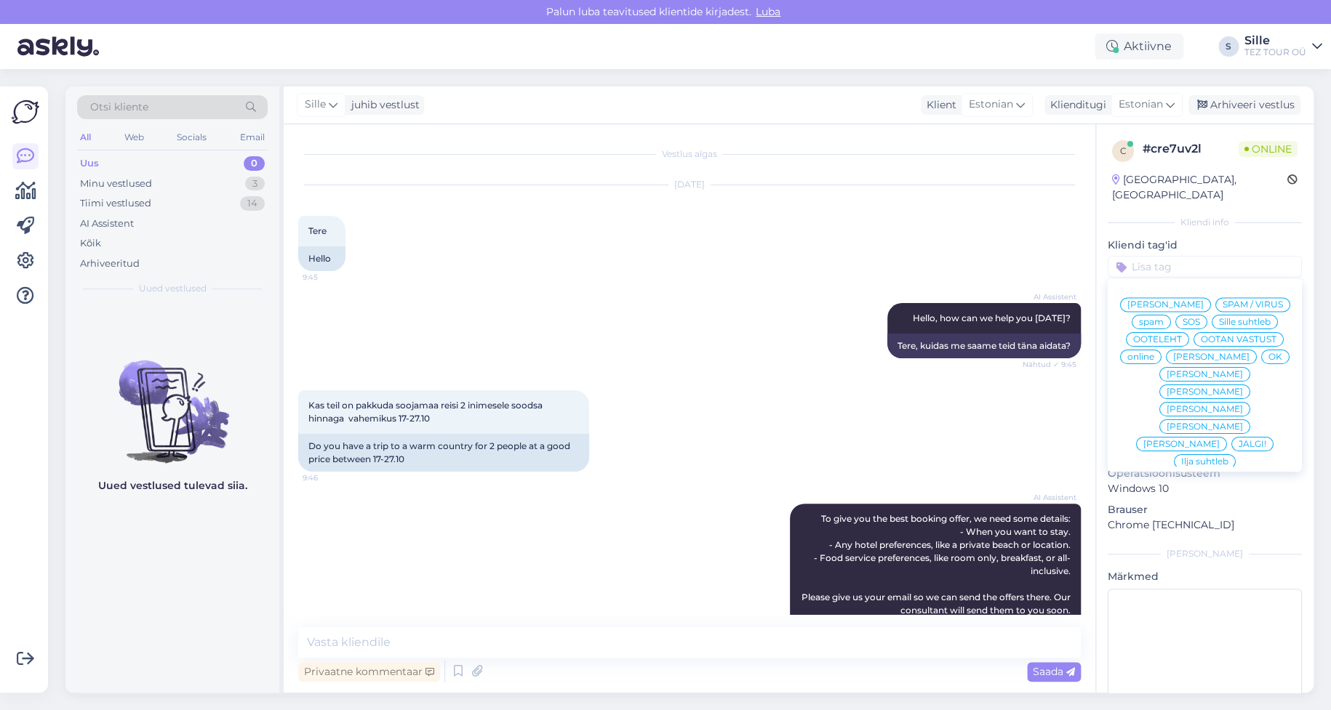
click at [1219, 320] on span "Sille suhtleb" at bounding box center [1245, 322] width 52 height 9
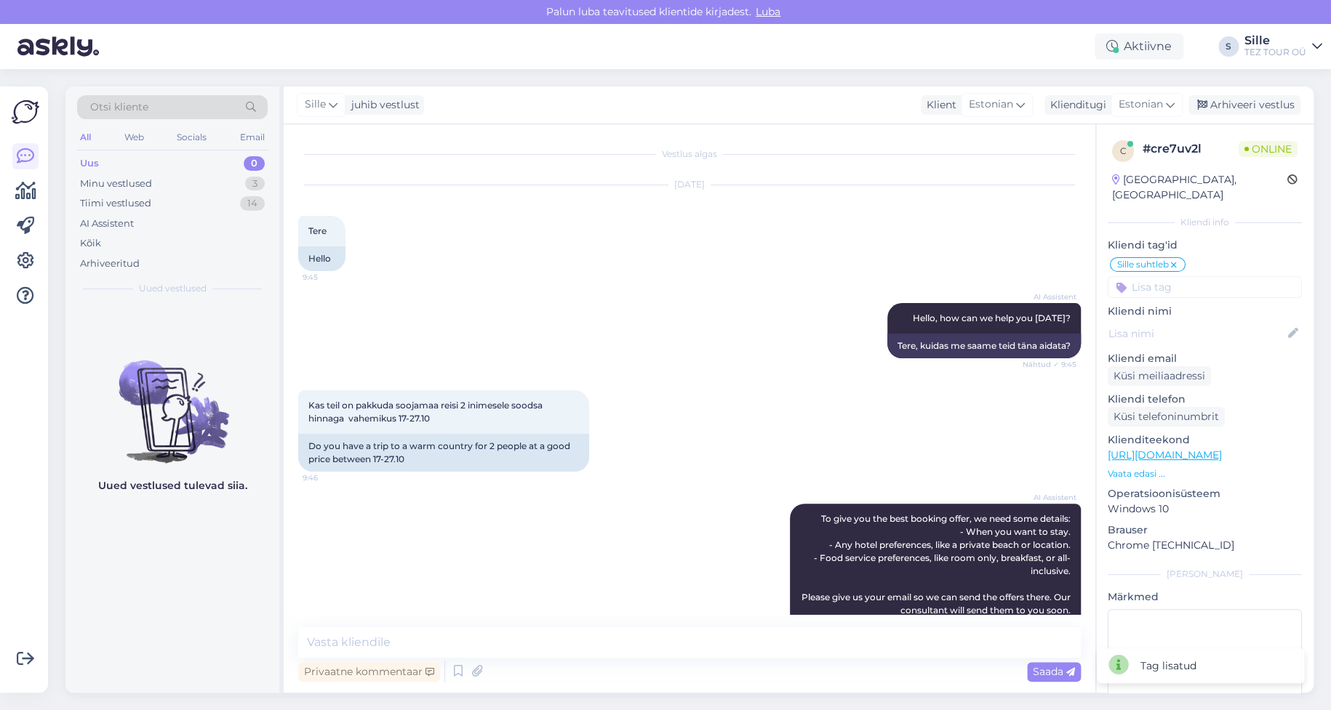
click at [665, 457] on div "Kas teil on pakkuda soojamaa reisi 2 inimesele soodsa hinnaga vahemikus 17-27.1…" at bounding box center [689, 430] width 782 height 113
drag, startPoint x: 364, startPoint y: 631, endPoint x: 386, endPoint y: 648, distance: 27.5
click at [364, 632] on textarea at bounding box center [689, 643] width 782 height 31
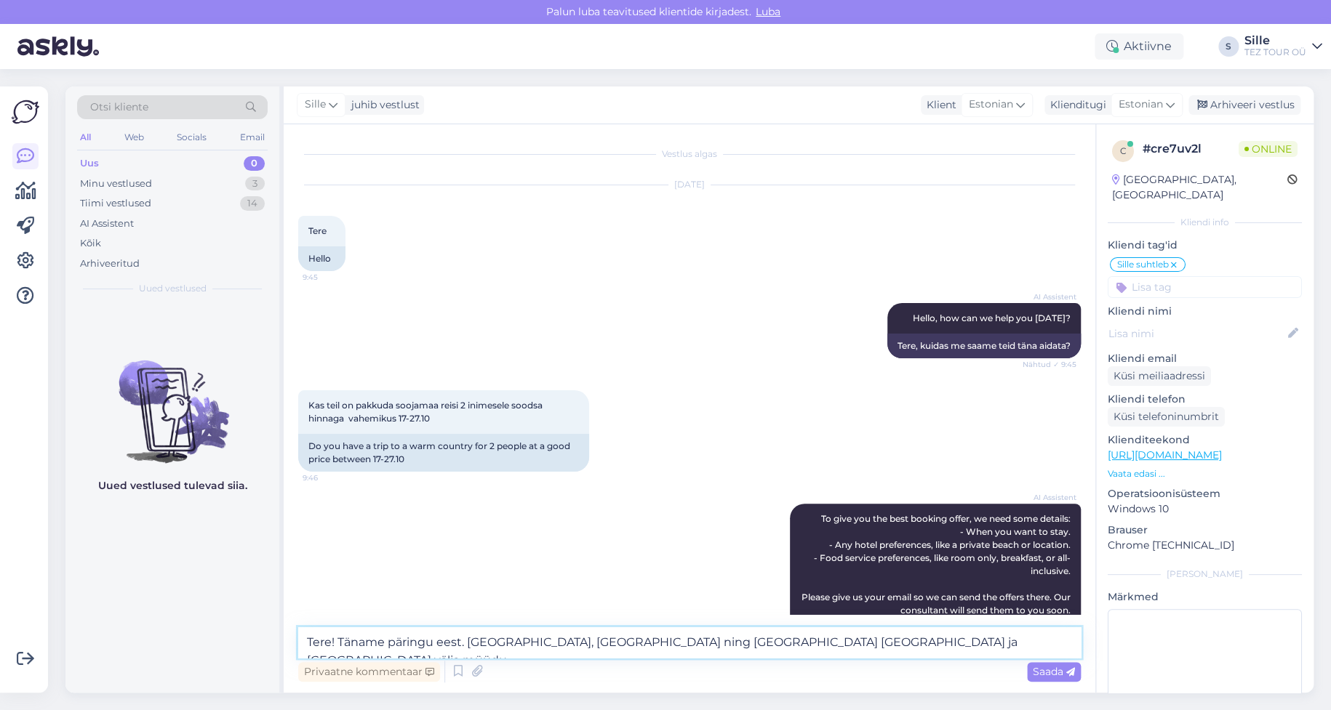
type textarea "Tere! Täname päringu eest. [GEOGRAPHIC_DATA], [GEOGRAPHIC_DATA] ning [GEOGRAPHI…"
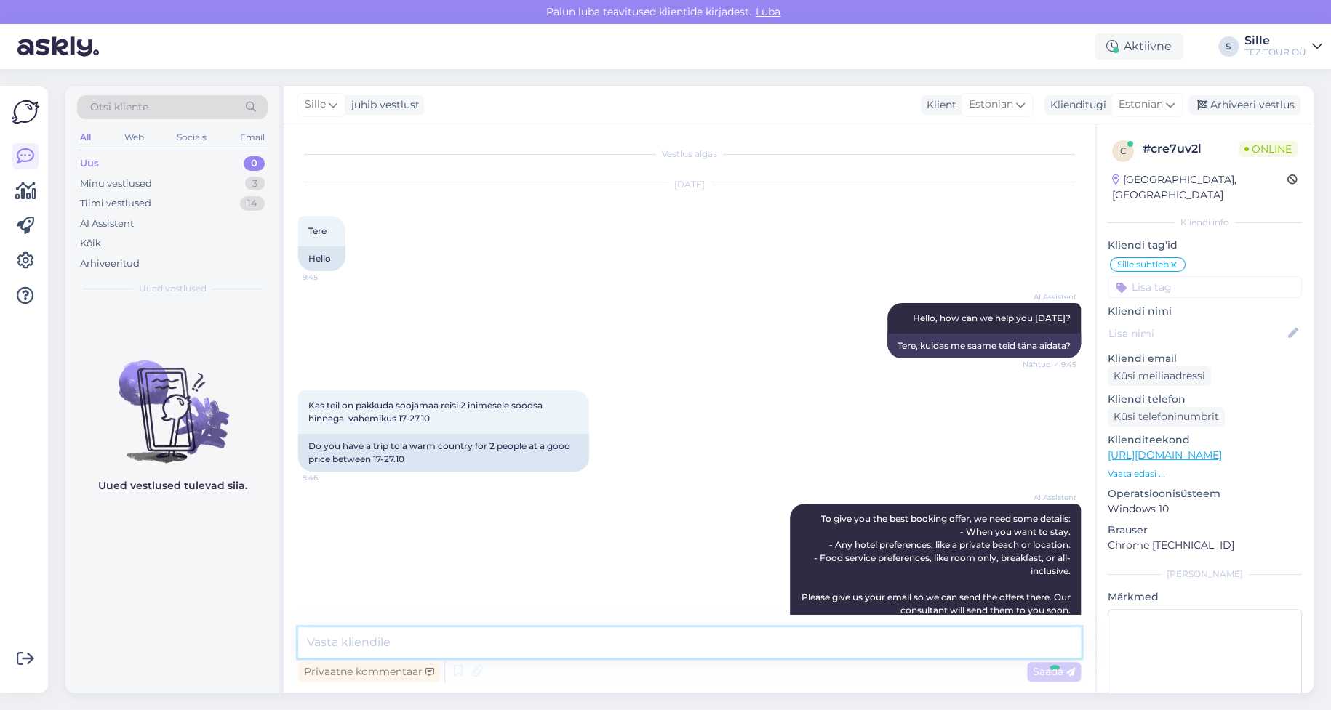
scroll to position [245, 0]
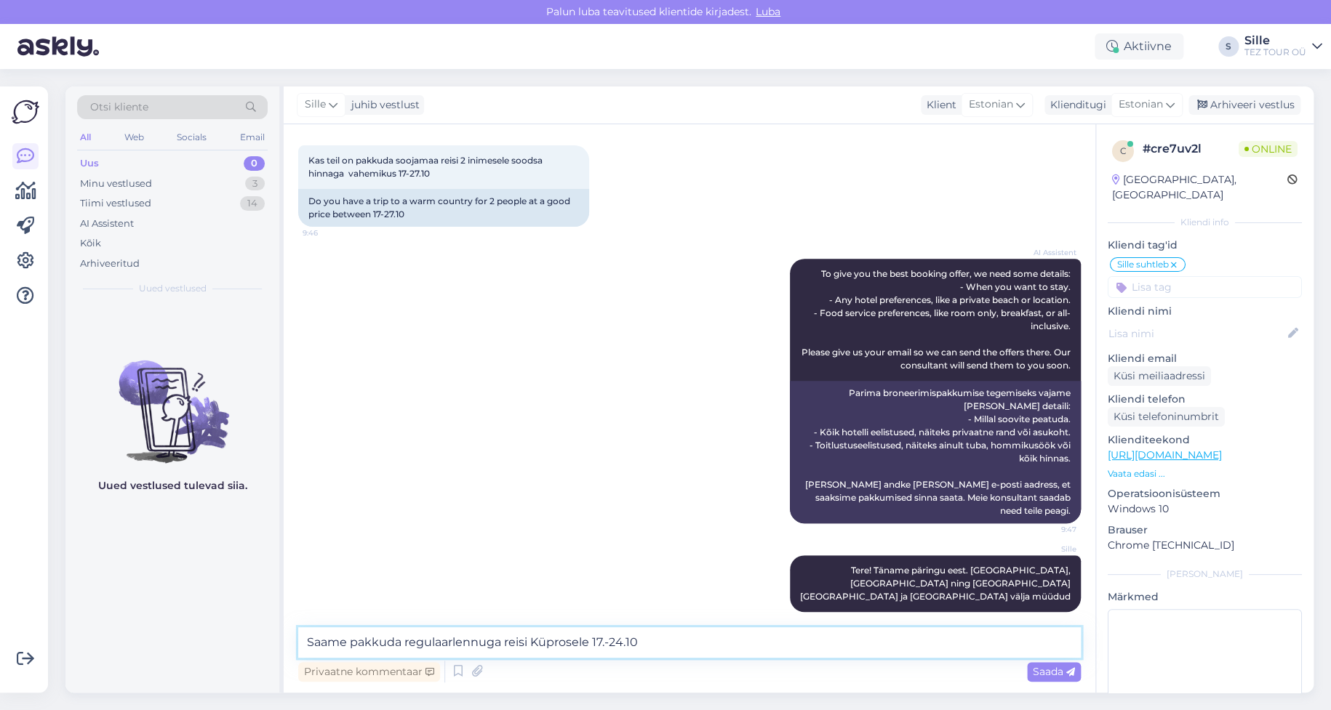
type textarea "Saame pakkuda regulaarlennuga reisi Küprosele 17.-24.10"
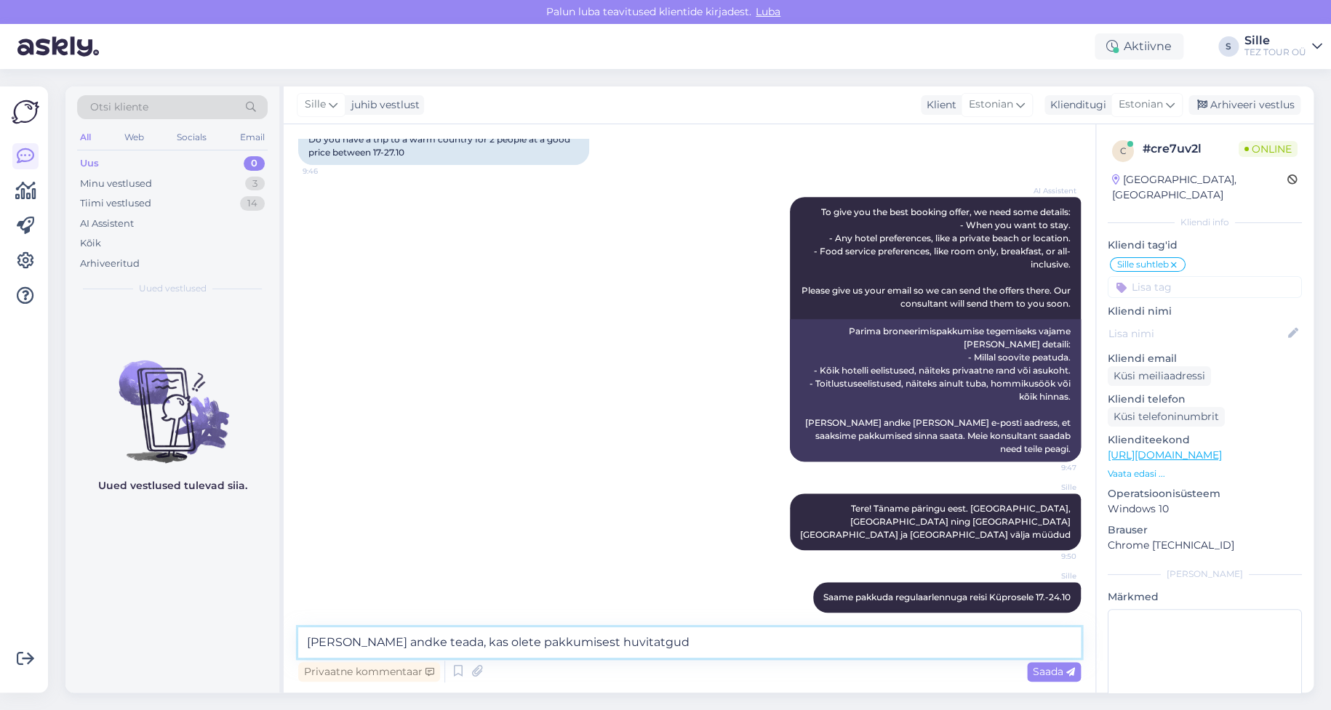
type textarea "[PERSON_NAME] andke teada, kas olete pakkumisest huvitatgud"
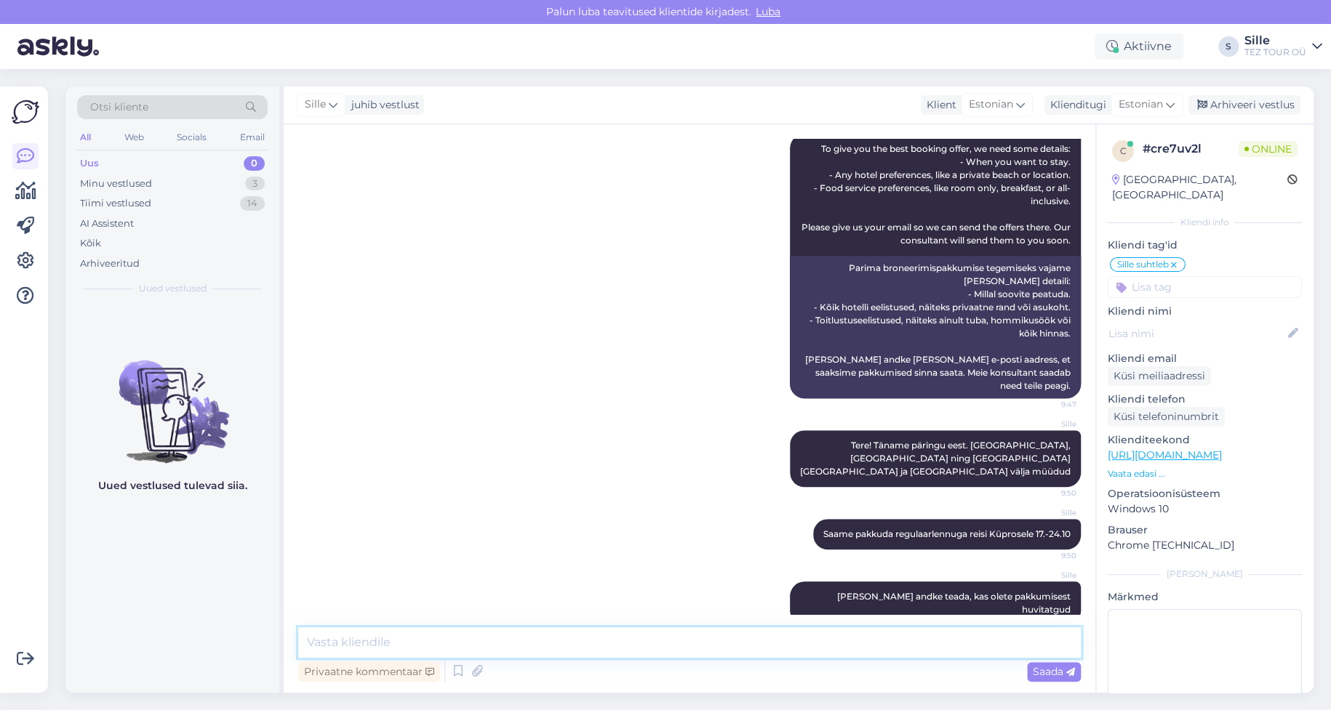
click at [340, 641] on textarea at bounding box center [689, 643] width 782 height 31
type textarea "Lennuajad:"
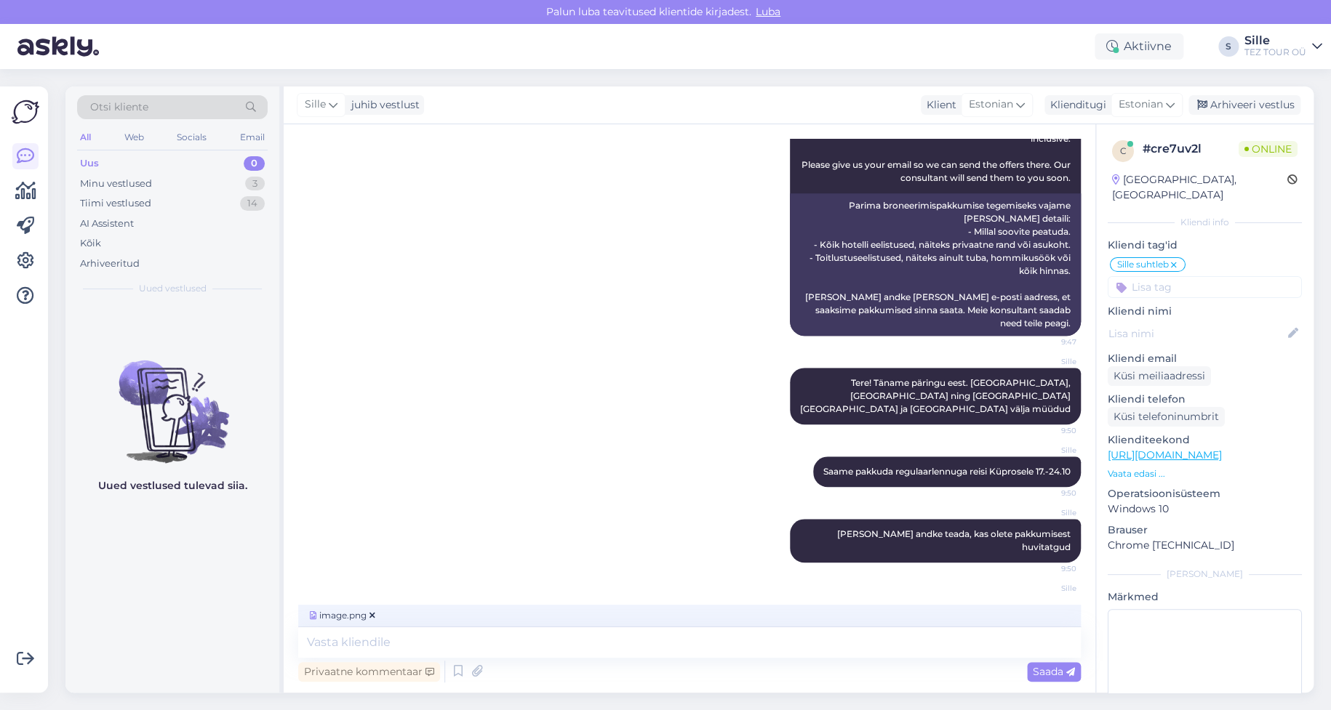
click at [1057, 665] on span "Saada" at bounding box center [1054, 671] width 42 height 13
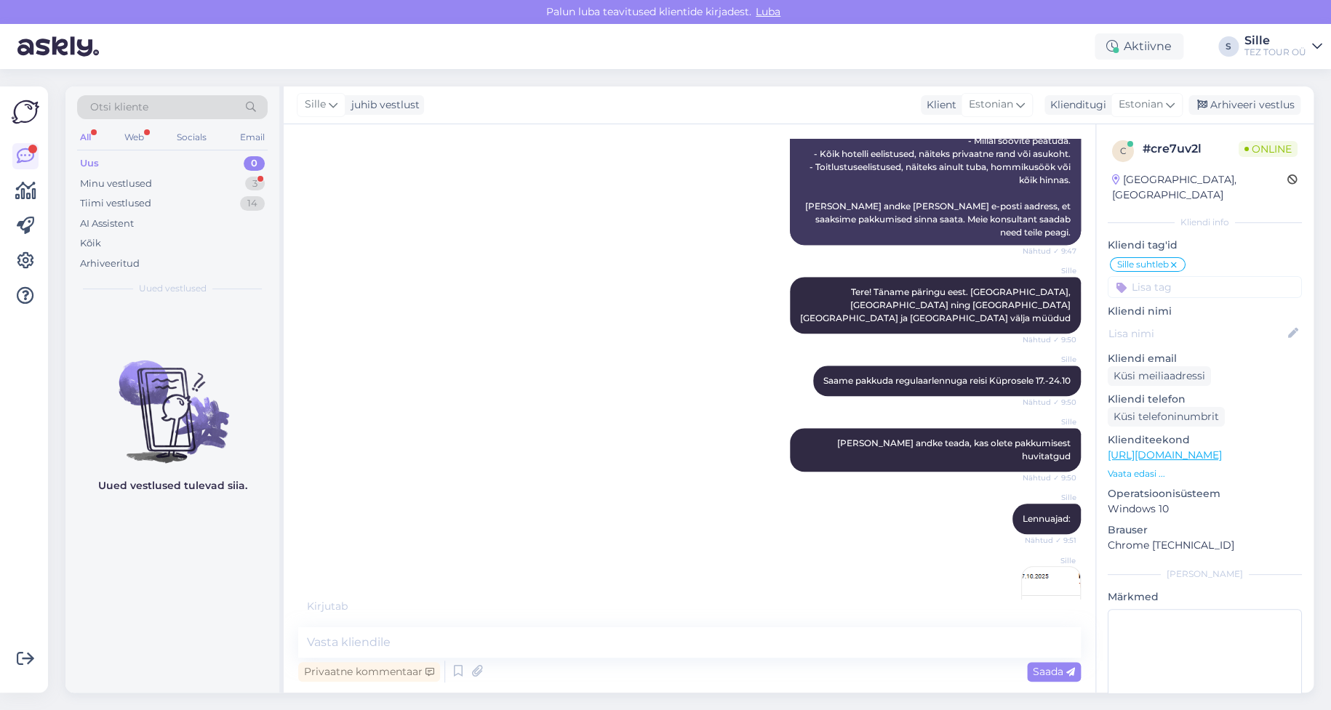
scroll to position [586, 0]
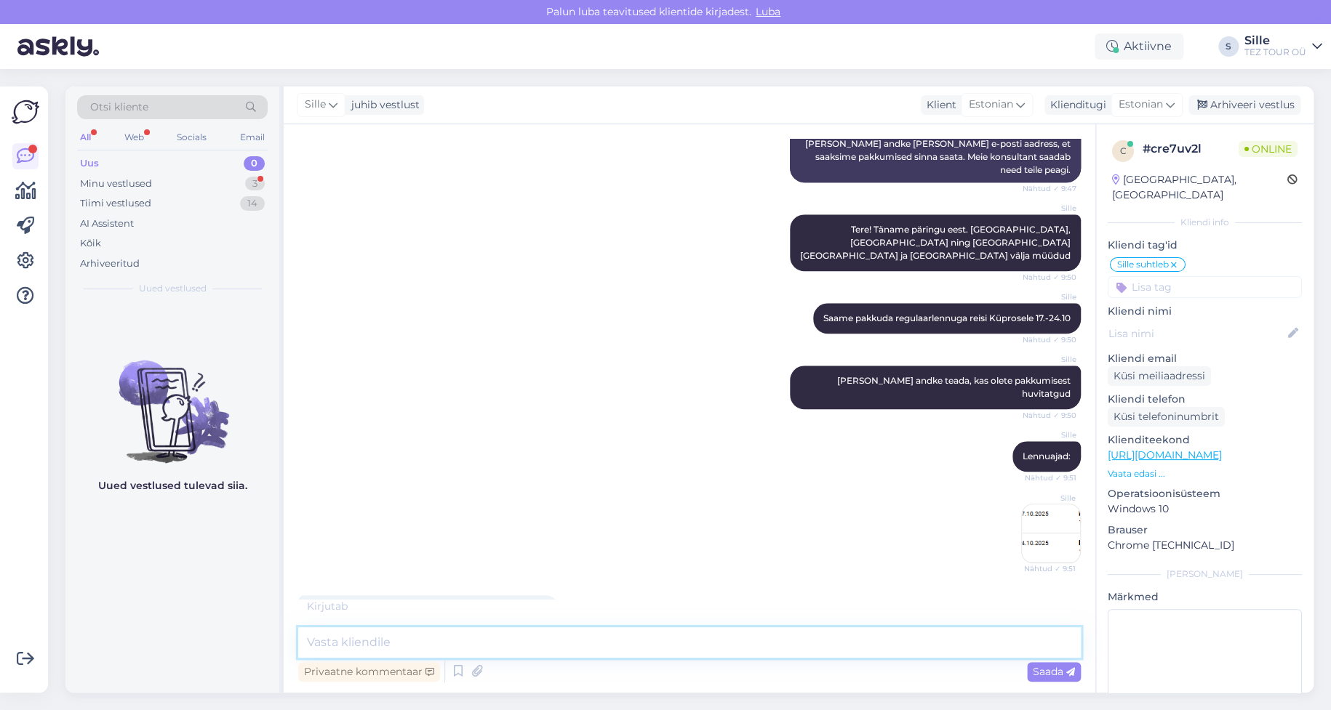
click at [349, 639] on textarea at bounding box center [689, 643] width 782 height 31
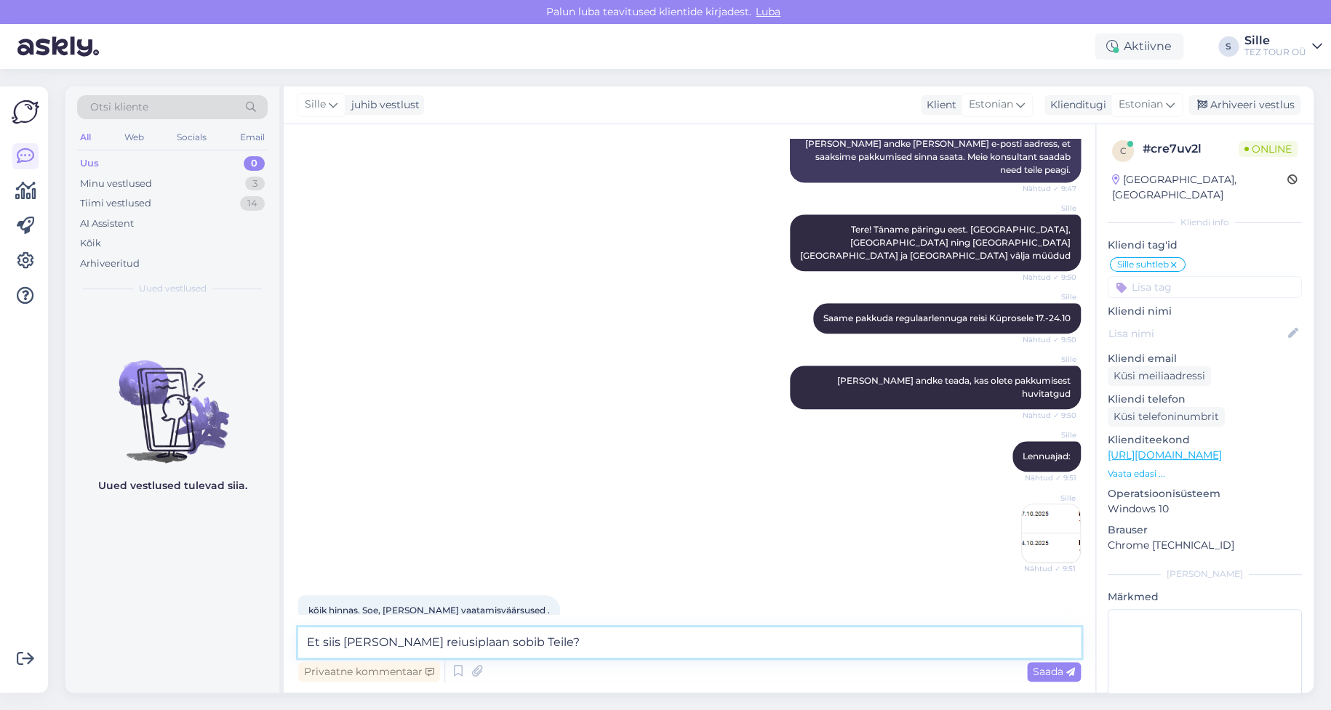
type textarea "Et siis [PERSON_NAME] reiusiplaan sobib Teile?"
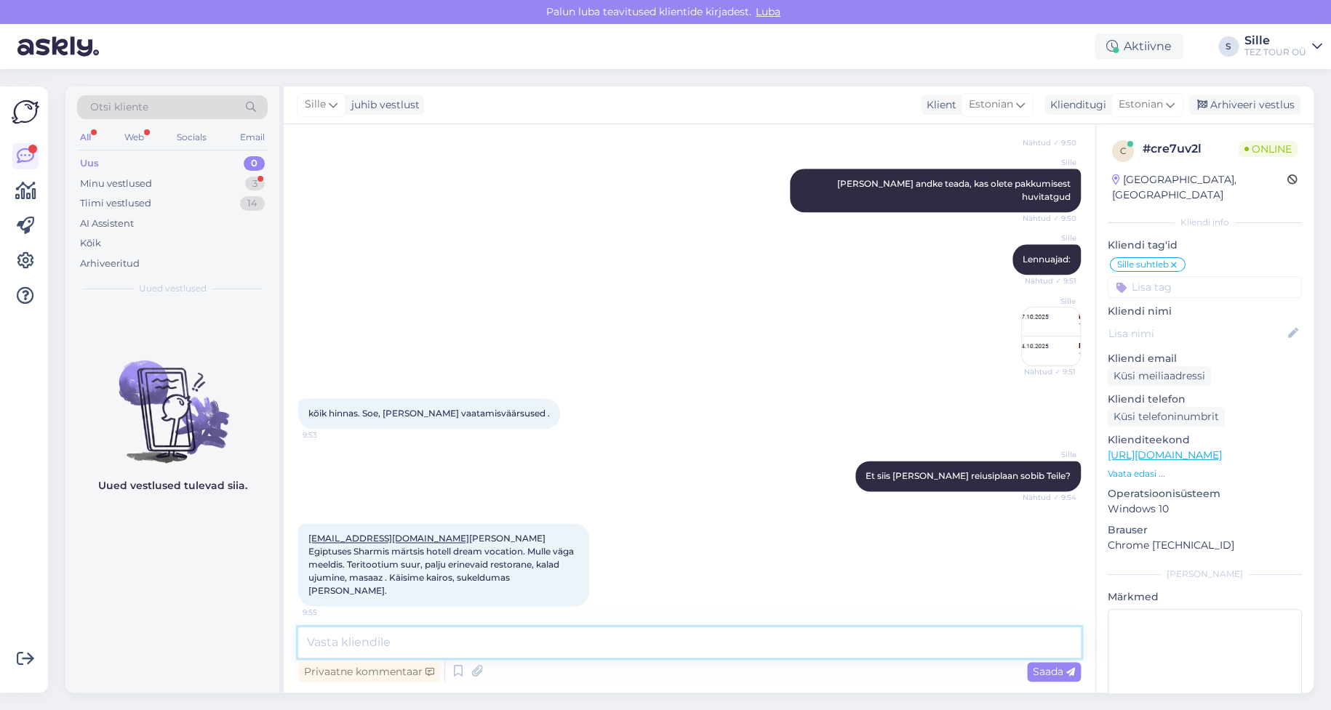
scroll to position [814, 0]
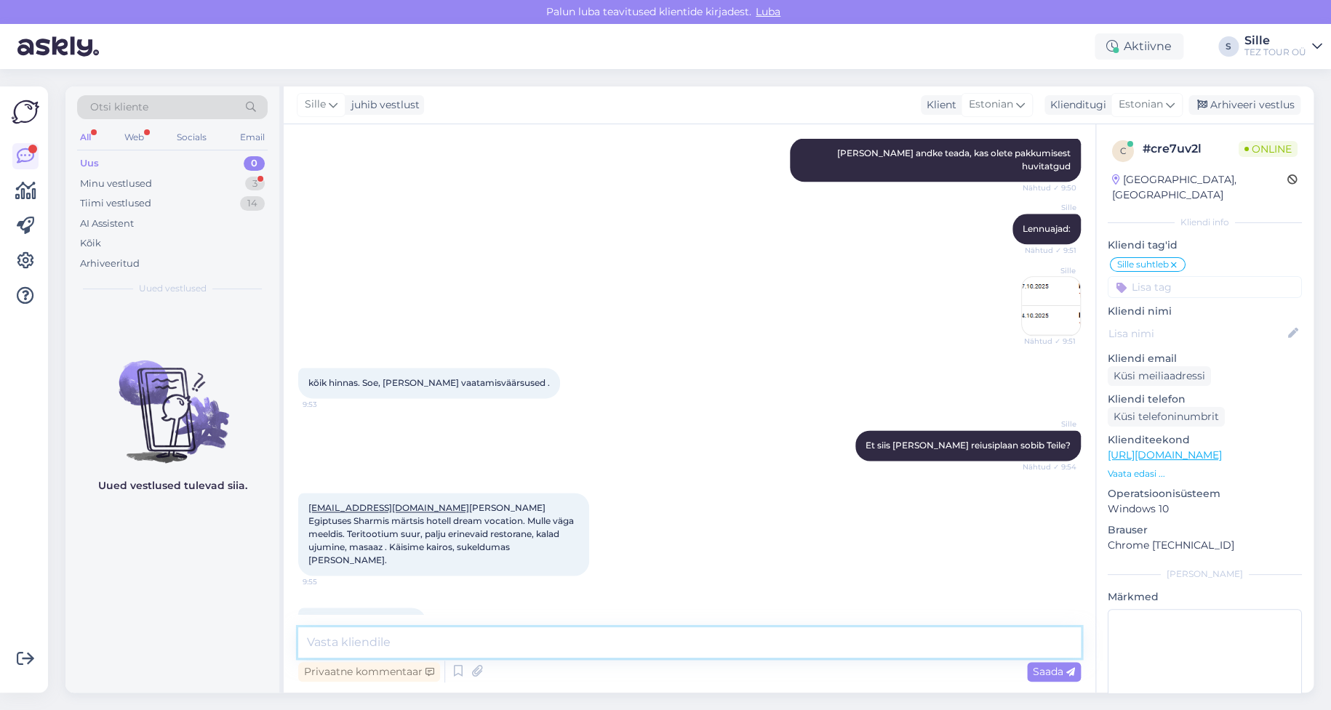
drag, startPoint x: 326, startPoint y: 638, endPoint x: 334, endPoint y: 645, distance: 10.3
click at [334, 644] on textarea at bounding box center [689, 643] width 782 height 31
type textarea "Tänan!"
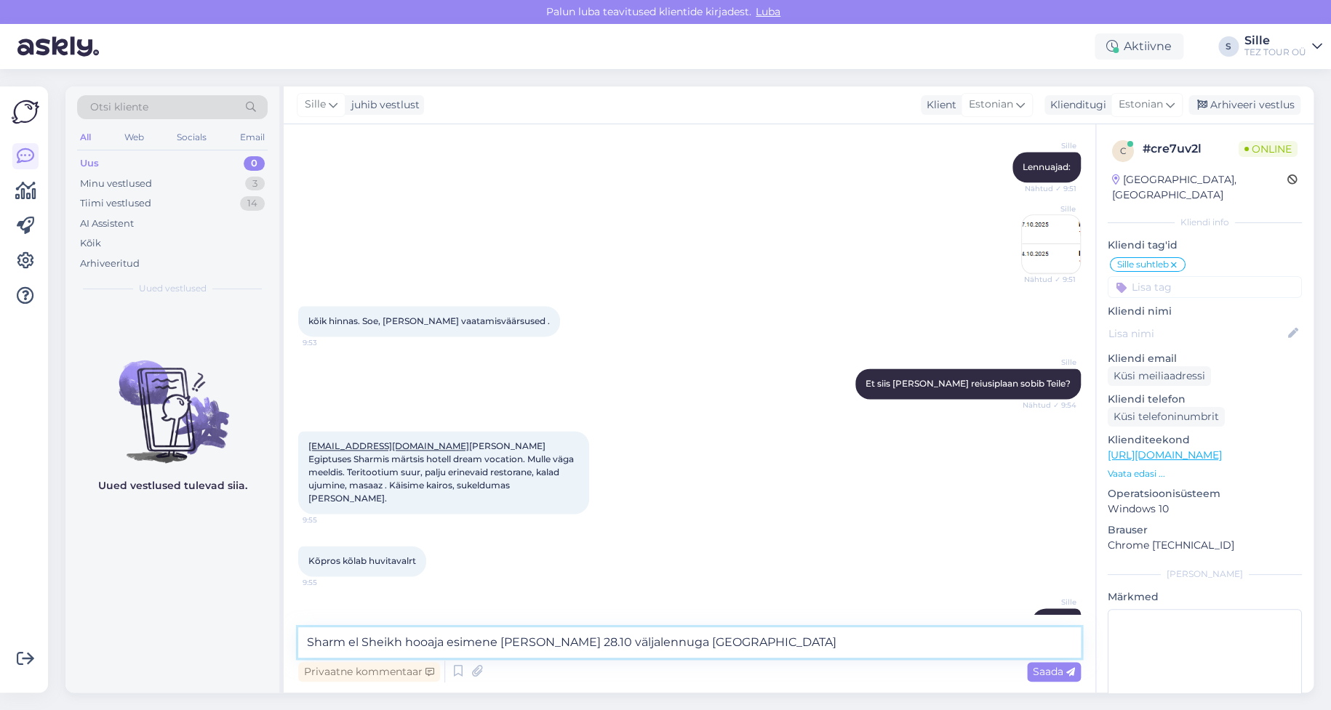
type textarea "Sharm el Sheikh hooaja esimene [PERSON_NAME] 28.10 väljalennuga [GEOGRAPHIC_DAT…"
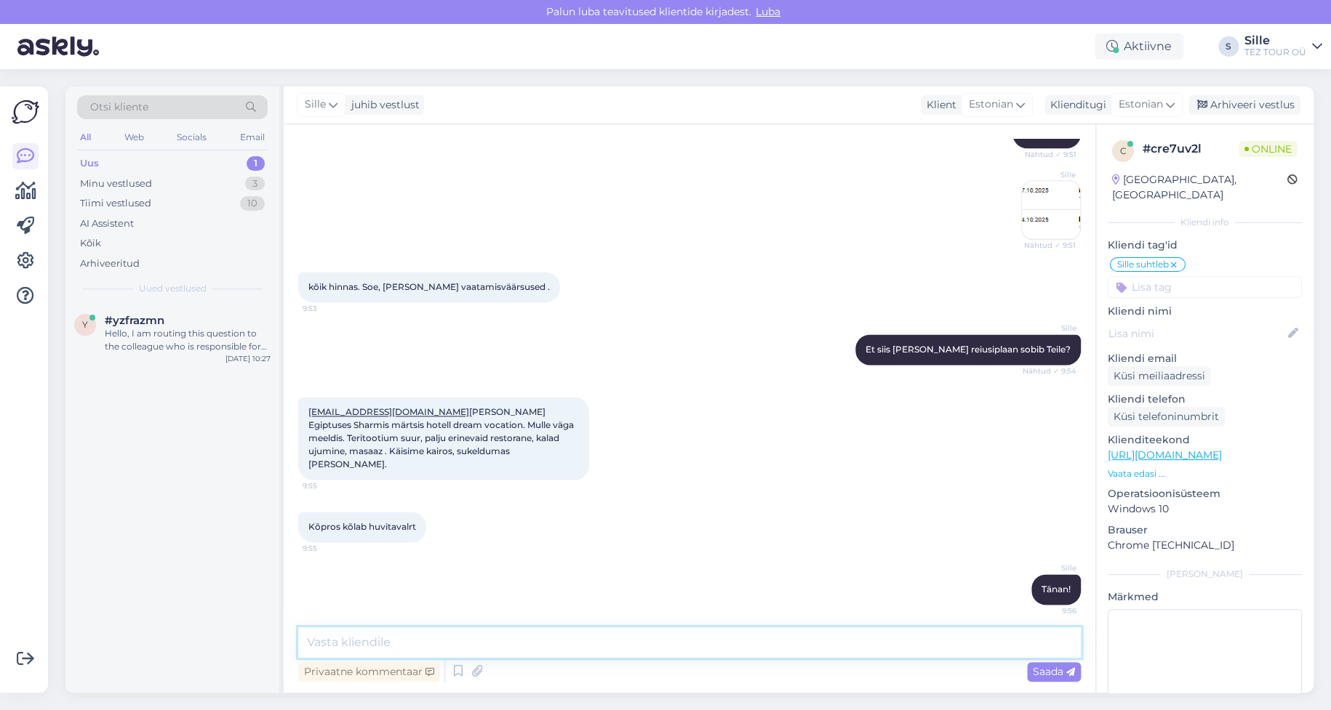
scroll to position [951, 0]
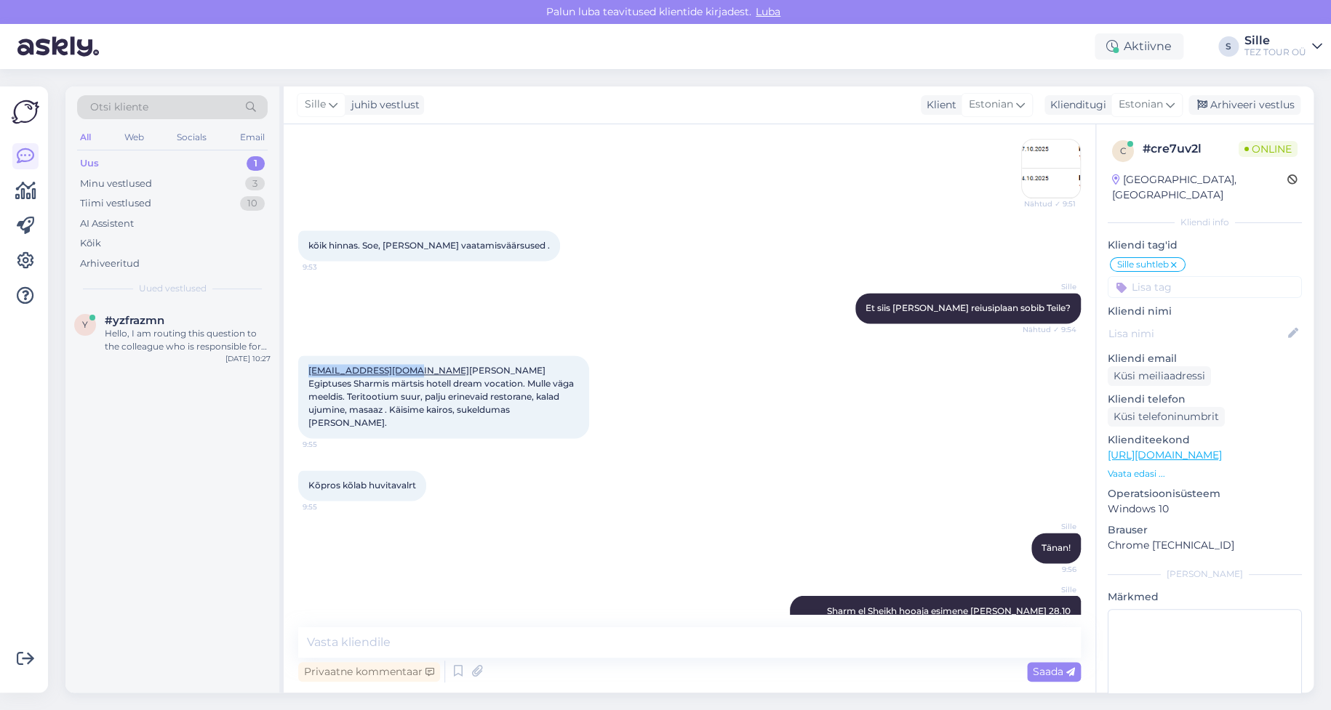
drag, startPoint x: 403, startPoint y: 340, endPoint x: 307, endPoint y: 339, distance: 96.0
click at [307, 356] on div "[EMAIL_ADDRESS][DOMAIN_NAME] [PERSON_NAME] Egiptuses Sharmis märtsis hotell dre…" at bounding box center [443, 397] width 291 height 83
copy link "[EMAIL_ADDRESS][DOMAIN_NAME]"
click at [713, 643] on textarea at bounding box center [689, 643] width 782 height 31
click at [188, 303] on div "Otsi kliente All Web Socials Email Uus 1 Minu vestlused 3 Tiimi vestlused 10 AI…" at bounding box center [174, 390] width 218 height 606
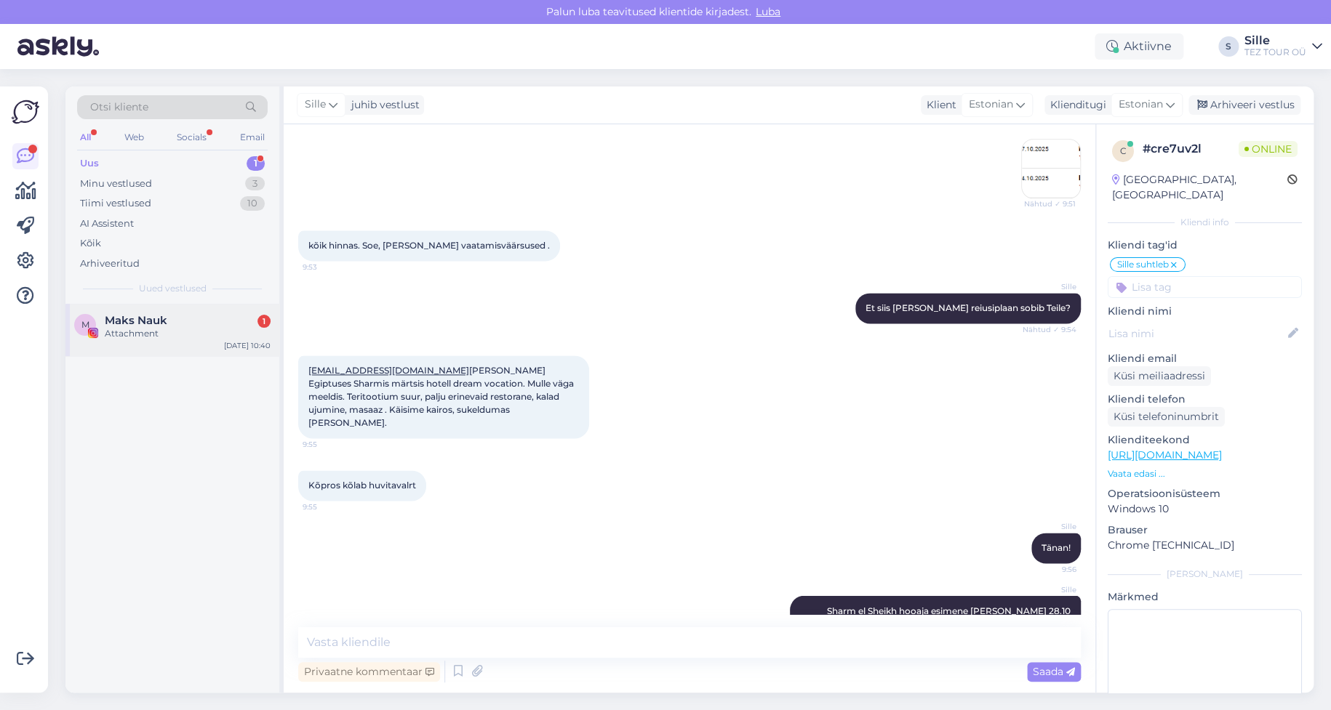
click at [172, 329] on div "Attachment" at bounding box center [188, 333] width 166 height 13
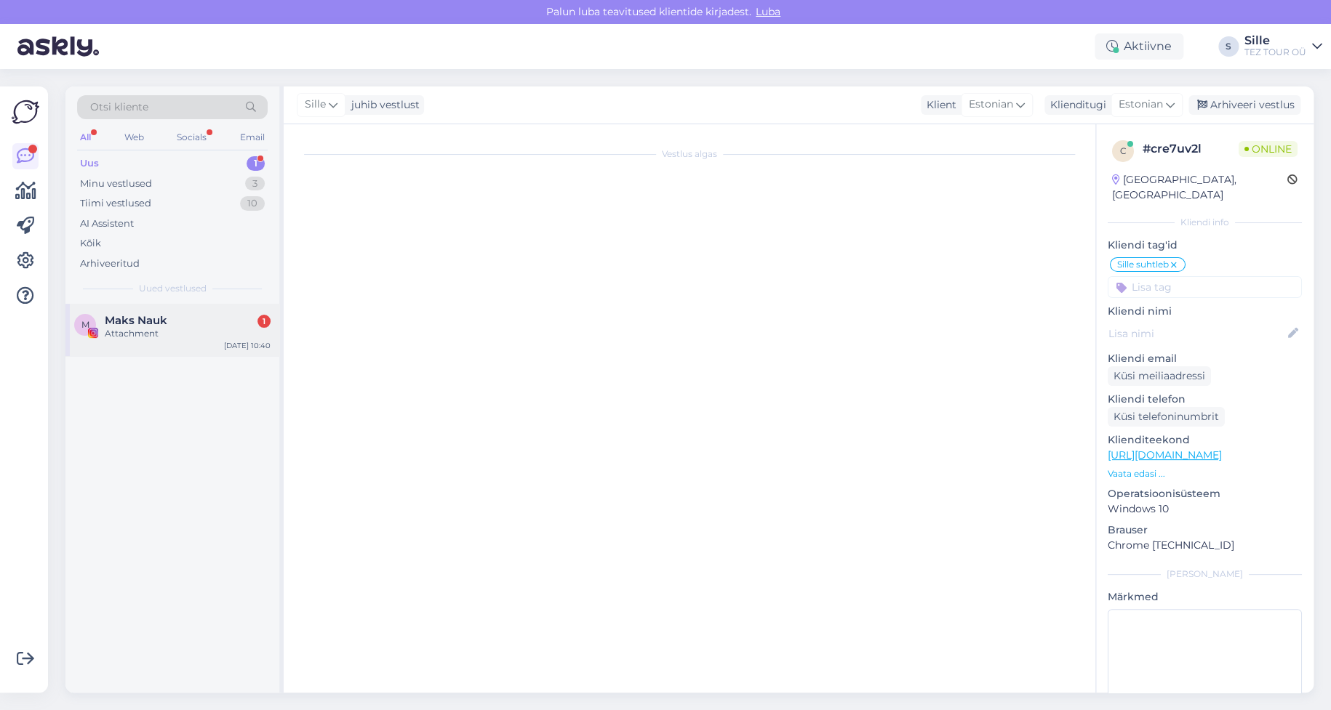
scroll to position [785, 0]
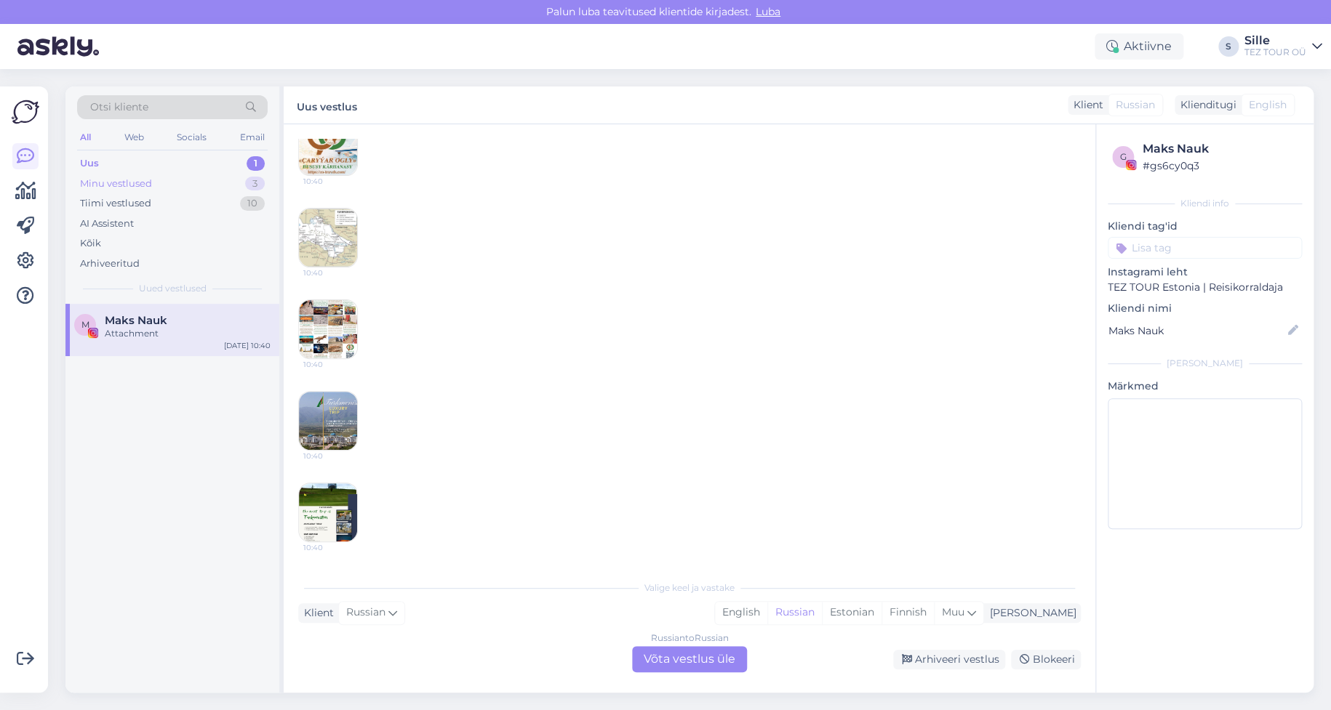
click at [155, 185] on div "Minu vestlused 3" at bounding box center [172, 184] width 191 height 20
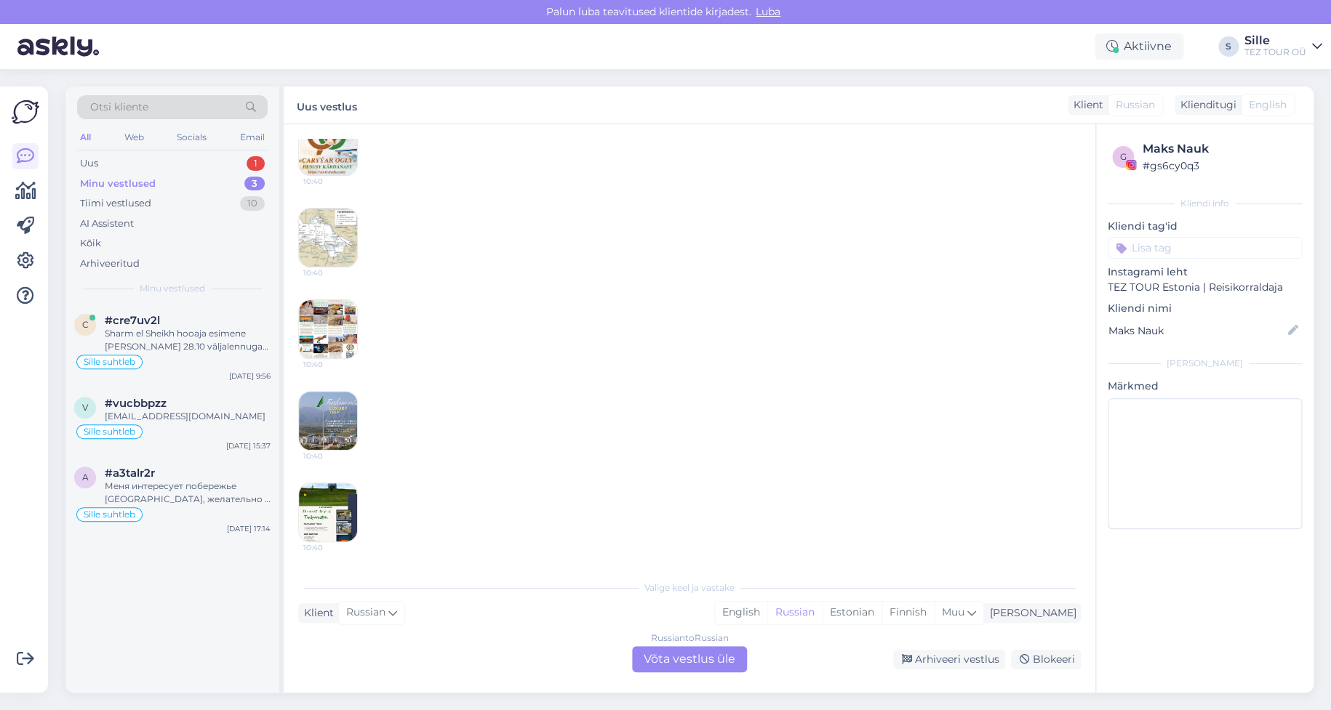
click at [159, 180] on div "Minu vestlused 3" at bounding box center [172, 184] width 191 height 20
click at [150, 328] on div "Sharm el Sheikh hooaja esimene [PERSON_NAME] 28.10 väljalennuga [GEOGRAPHIC_DAT…" at bounding box center [188, 340] width 166 height 26
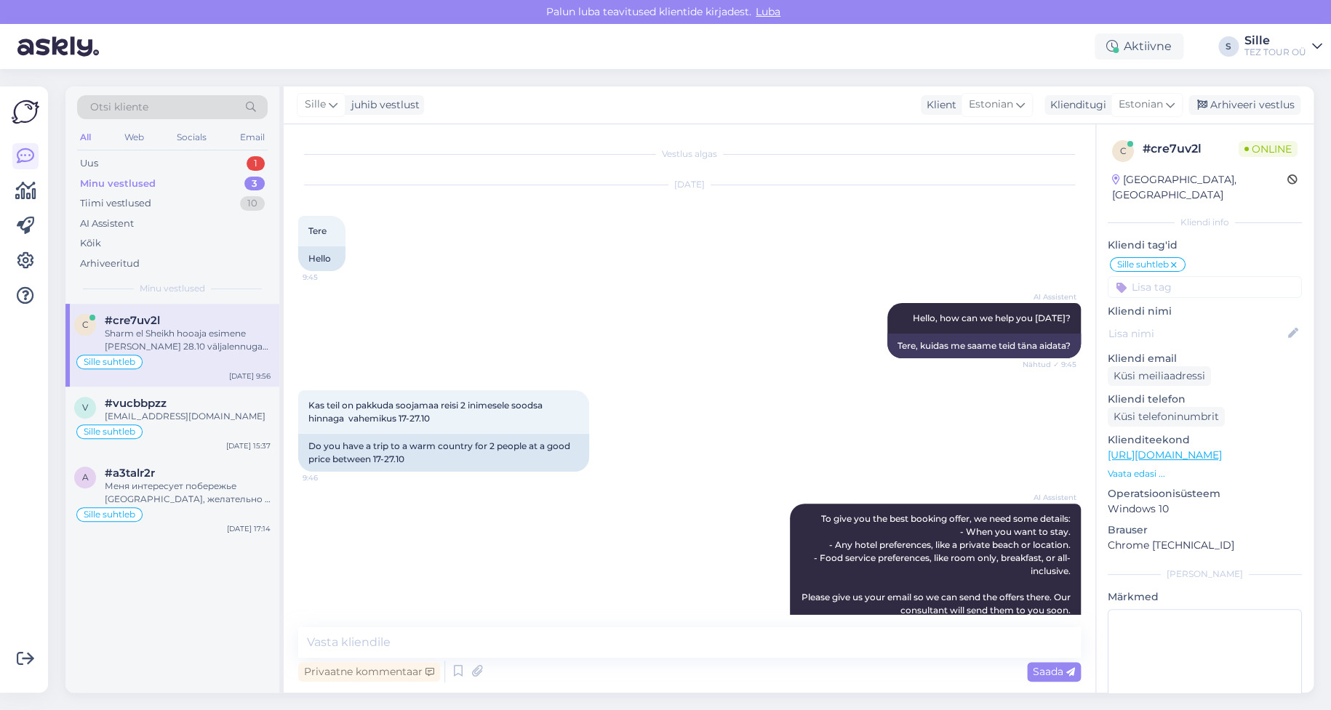
scroll to position [951, 0]
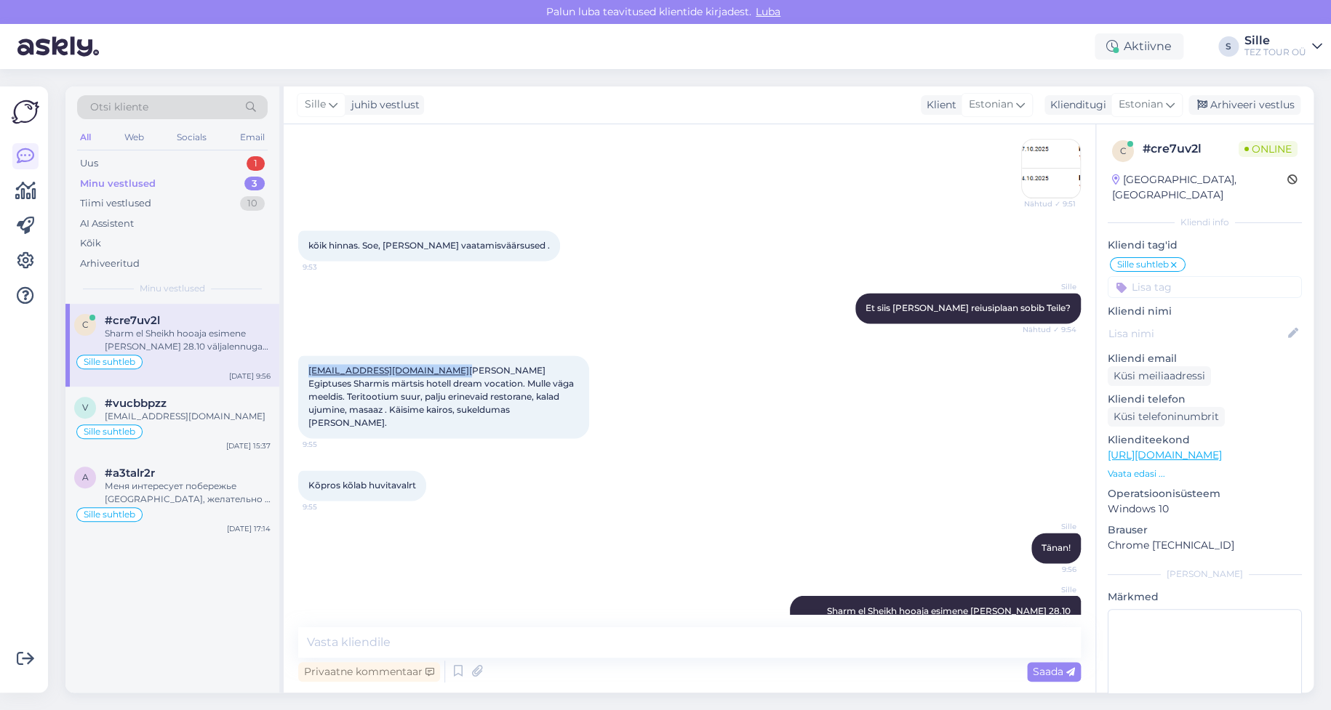
drag, startPoint x: 302, startPoint y: 342, endPoint x: 404, endPoint y: 337, distance: 101.2
click at [404, 356] on div "[EMAIL_ADDRESS][DOMAIN_NAME] [PERSON_NAME] Egiptuses Sharmis märtsis hotell dre…" at bounding box center [443, 397] width 291 height 83
copy span "[EMAIL_ADDRESS][DOMAIN_NAME]"
click at [144, 159] on div "Uus 1" at bounding box center [172, 163] width 191 height 20
